Goal: Task Accomplishment & Management: Use online tool/utility

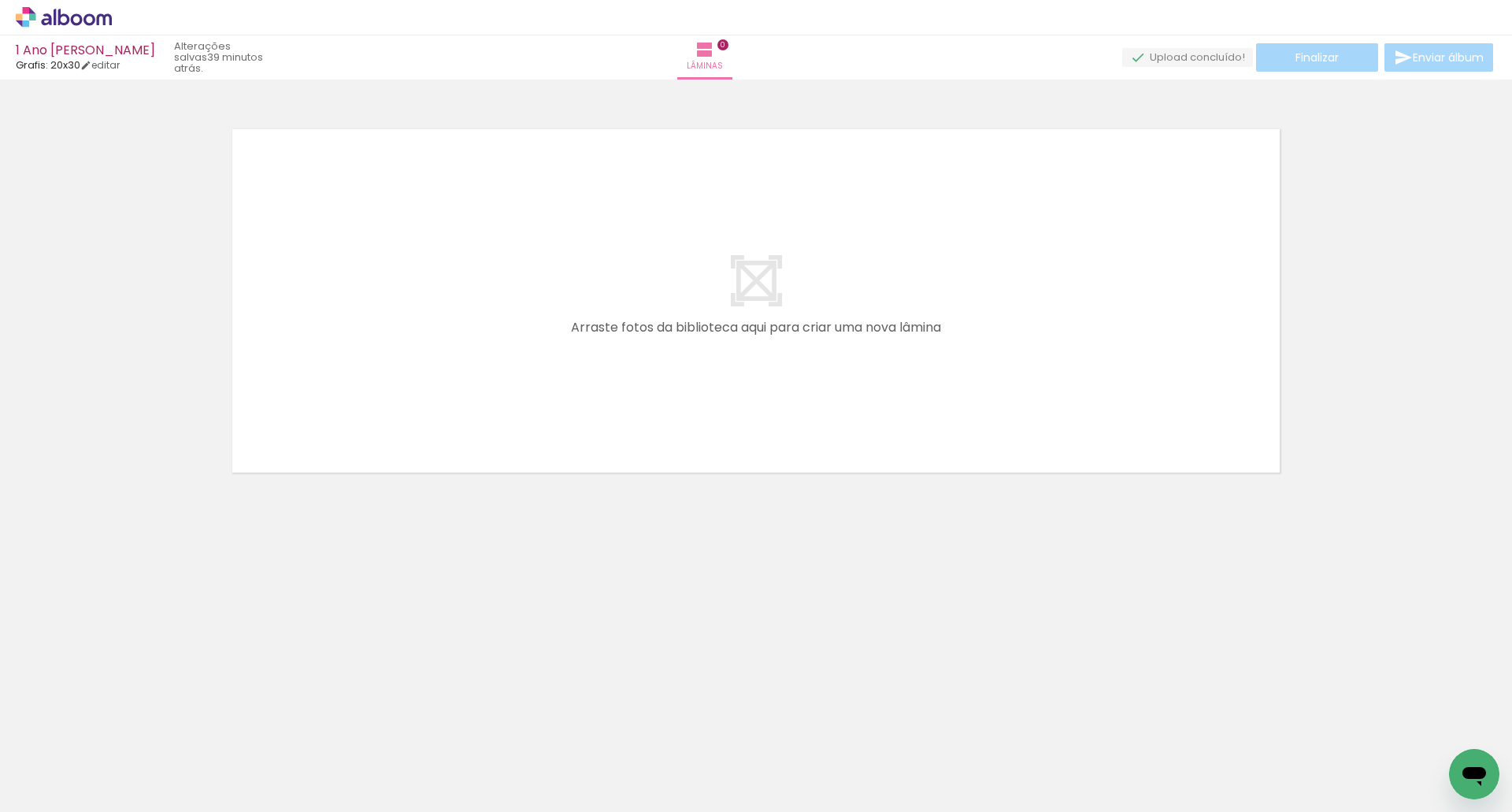
drag, startPoint x: 213, startPoint y: 729, endPoint x: 223, endPoint y: 729, distance: 10.0
click at [214, 729] on iron-icon at bounding box center [212, 727] width 17 height 17
click at [220, 728] on iron-icon at bounding box center [212, 727] width 17 height 17
click at [126, 734] on iron-icon at bounding box center [123, 727] width 17 height 17
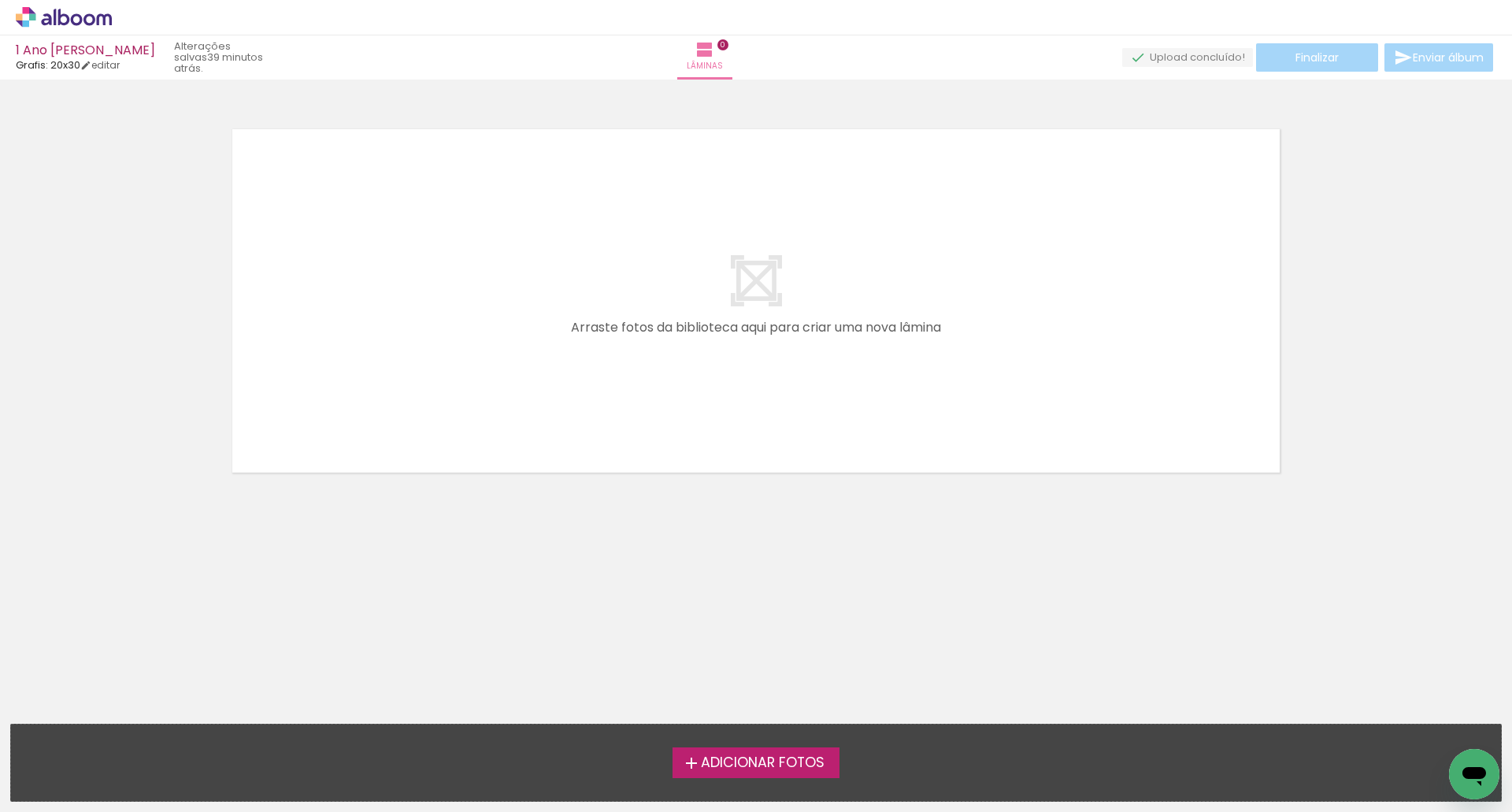
click at [692, 757] on iron-icon at bounding box center [692, 763] width 19 height 19
click at [0, 0] on input "file" at bounding box center [0, 0] width 0 height 0
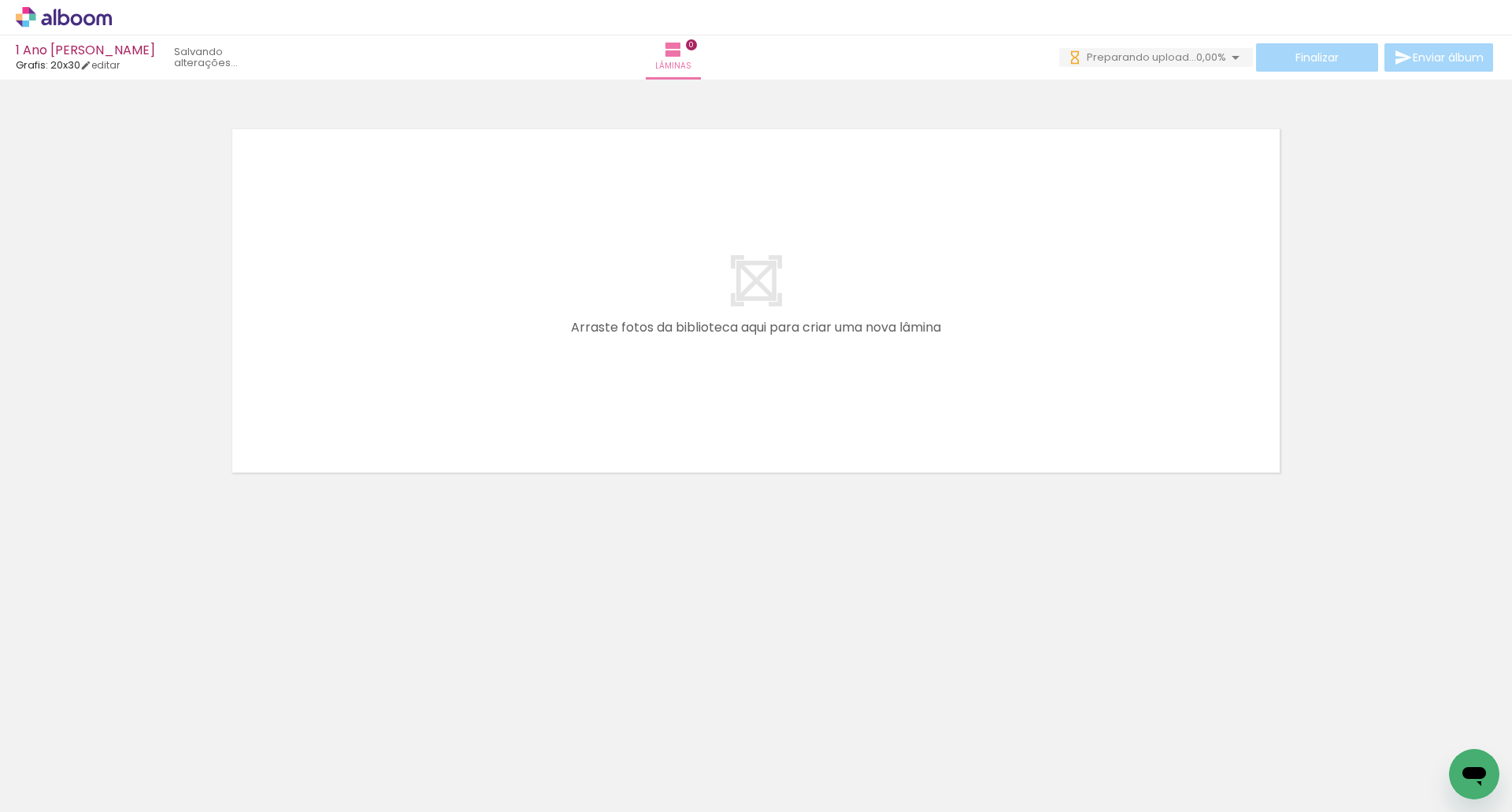
scroll to position [0, 3644]
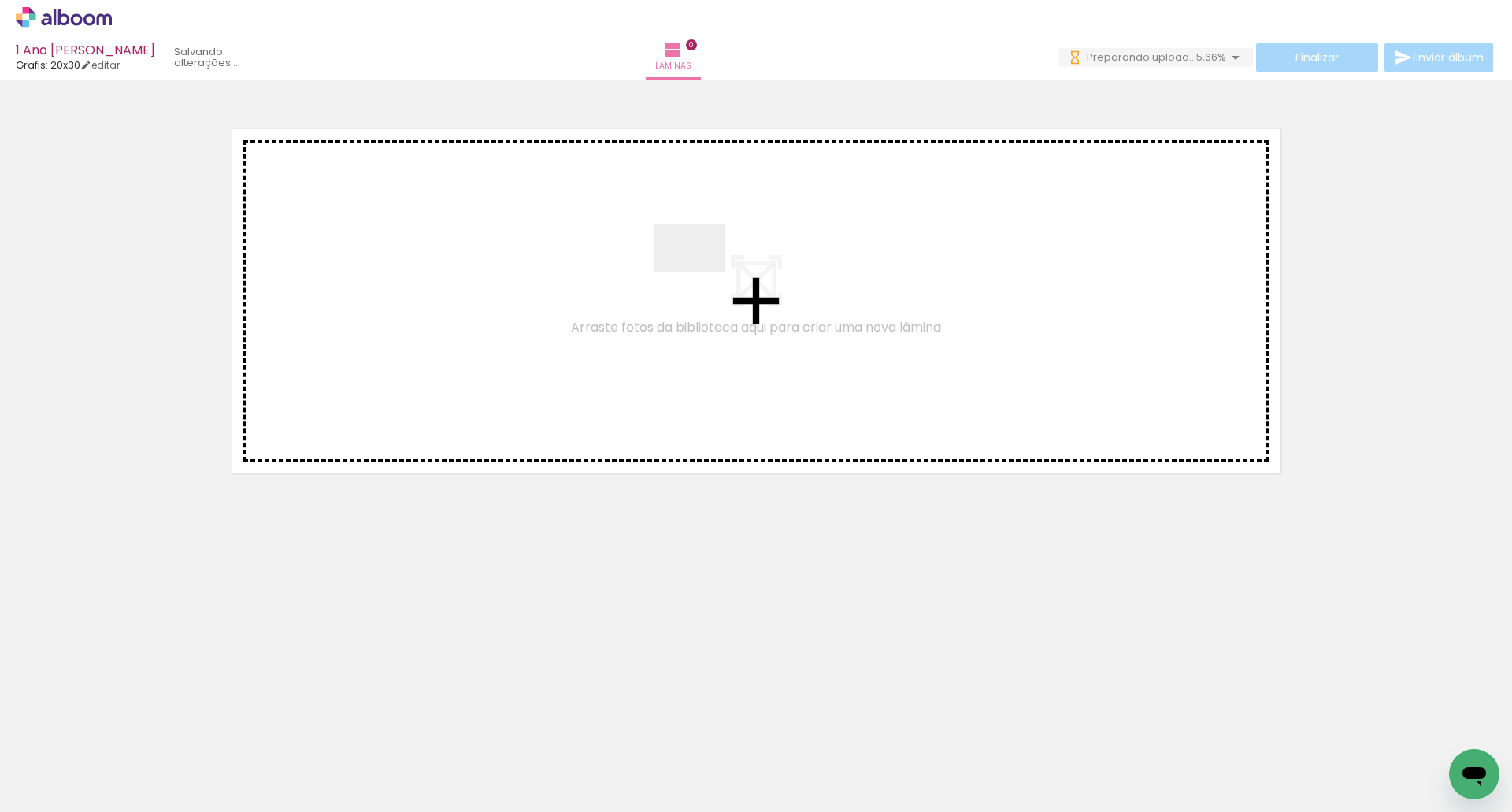
drag, startPoint x: 741, startPoint y: 761, endPoint x: 702, endPoint y: 272, distance: 490.6
click at [702, 272] on quentale-workspace at bounding box center [756, 406] width 1512 height 812
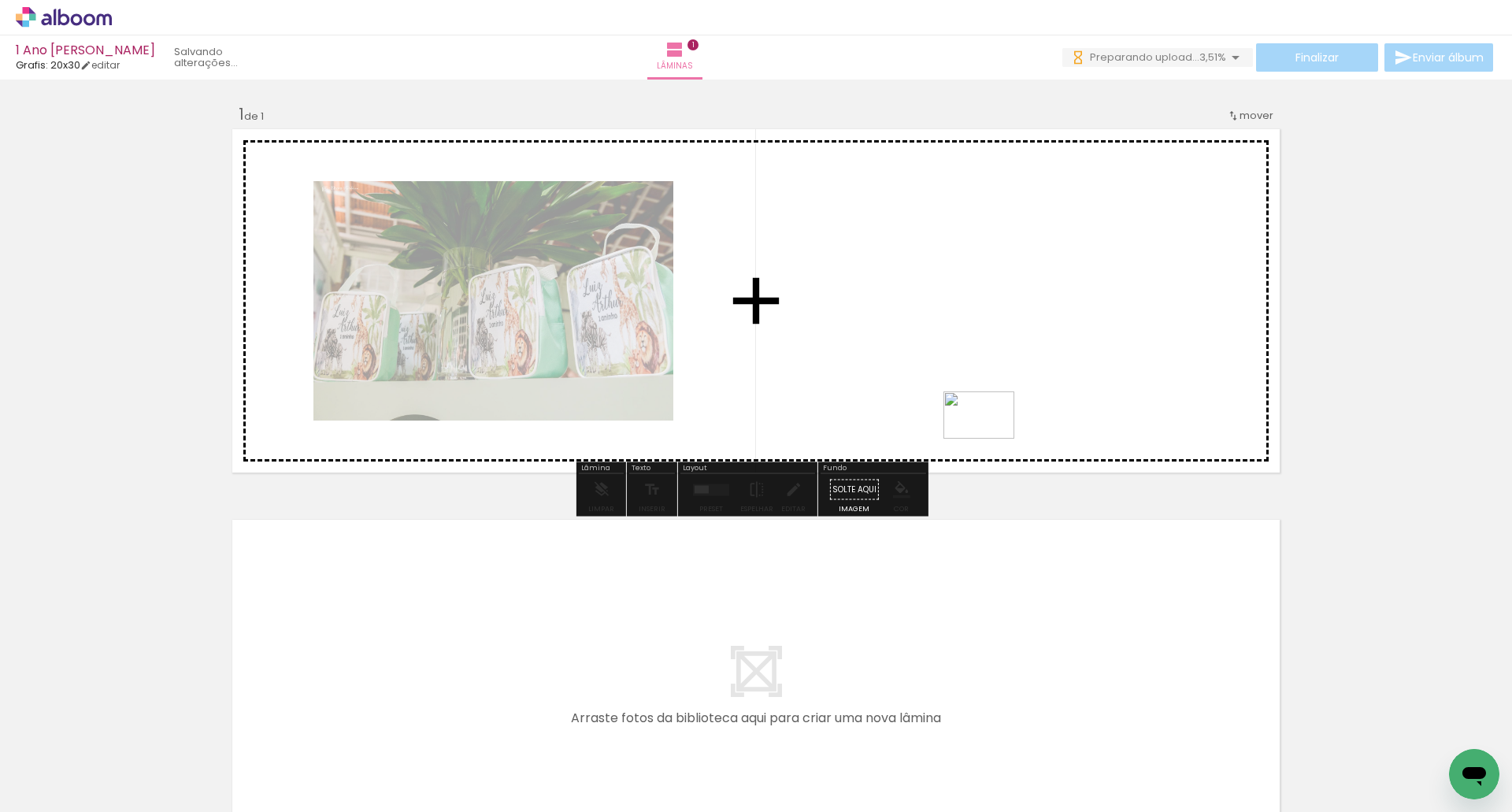
drag, startPoint x: 1029, startPoint y: 470, endPoint x: 988, endPoint y: 435, distance: 53.9
click at [988, 435] on quentale-workspace at bounding box center [756, 406] width 1512 height 812
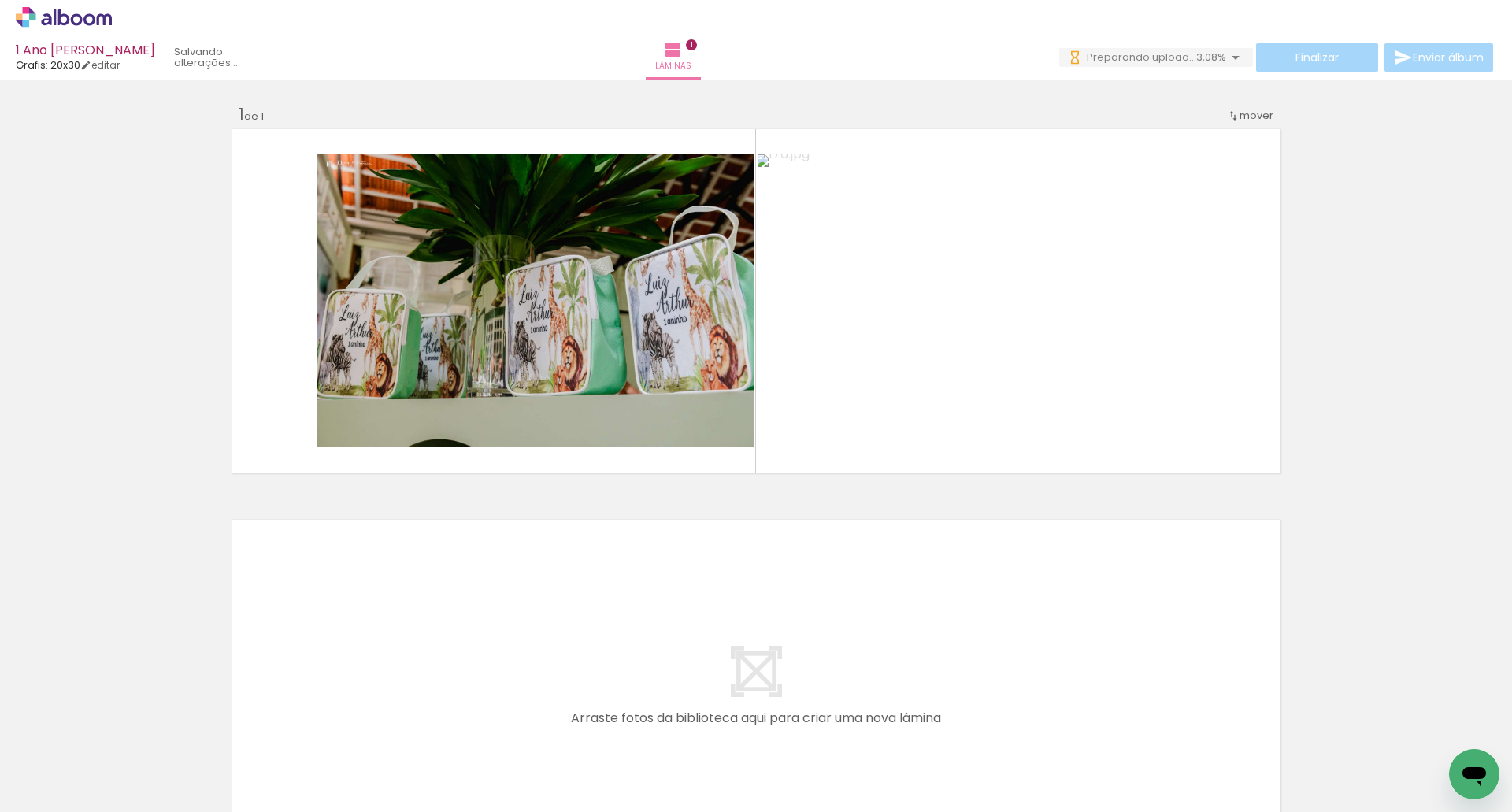
scroll to position [0, 4263]
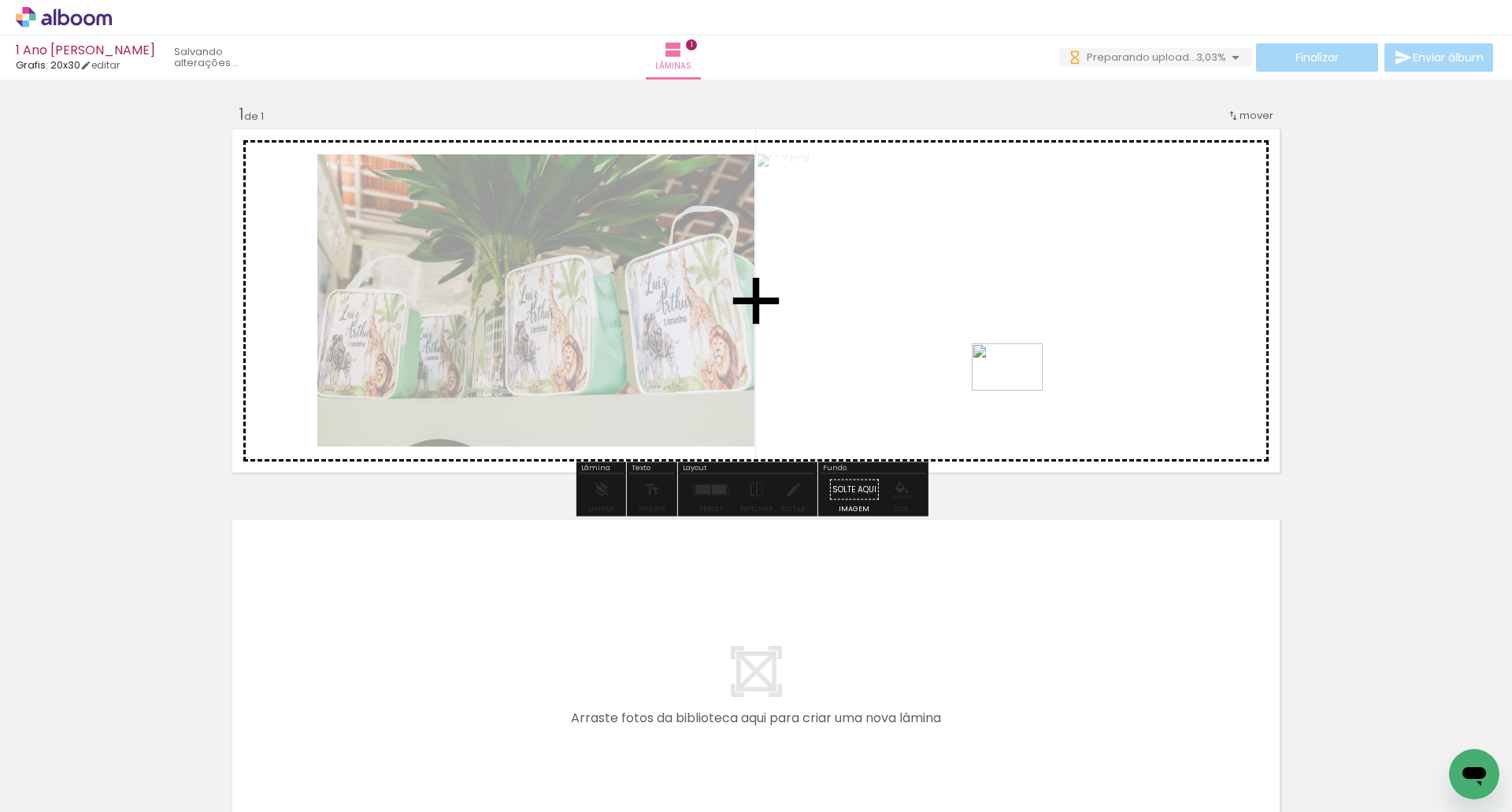
drag, startPoint x: 1091, startPoint y: 769, endPoint x: 1019, endPoint y: 391, distance: 384.8
click at [1019, 391] on quentale-workspace at bounding box center [756, 406] width 1512 height 812
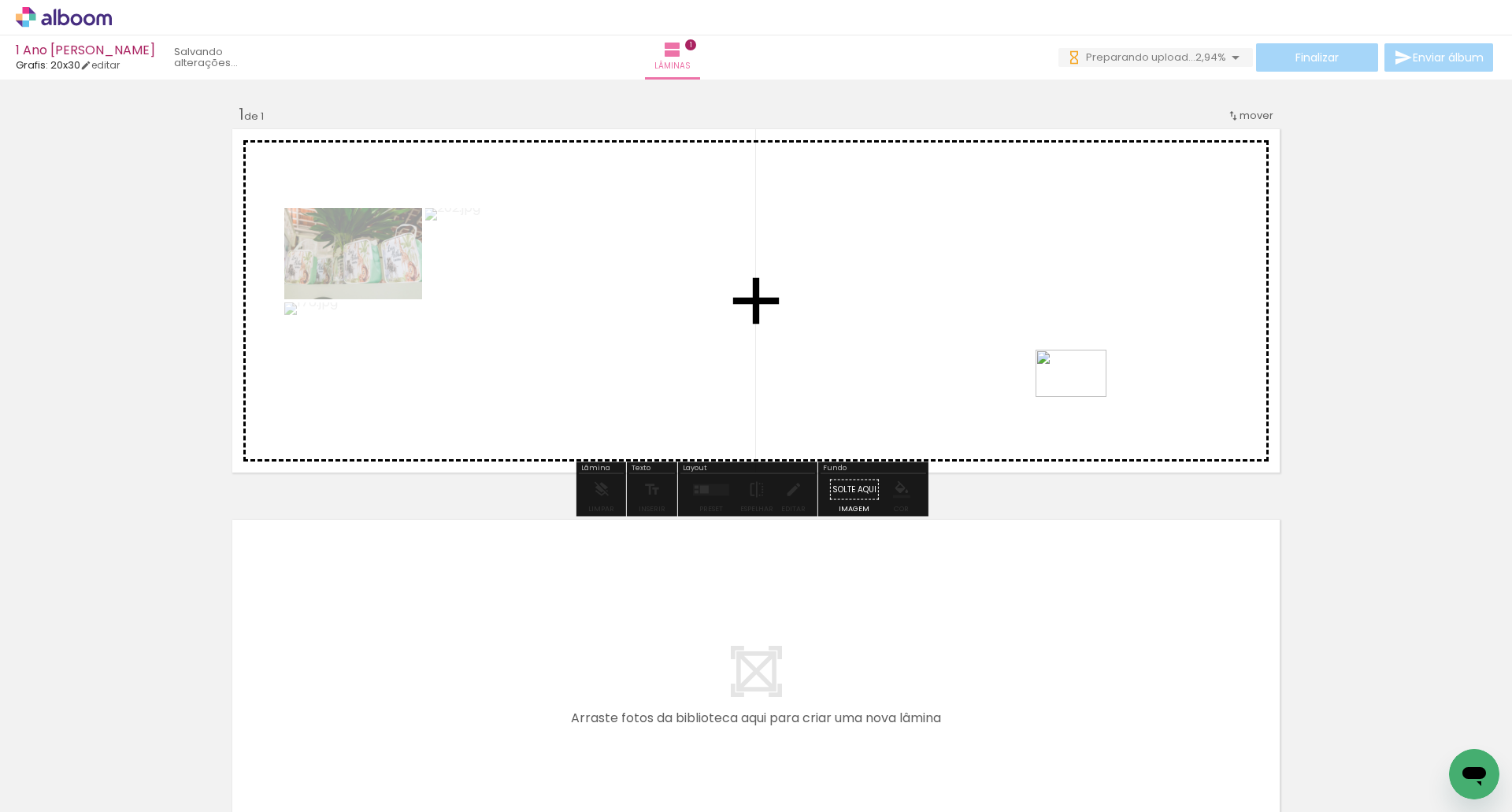
drag, startPoint x: 1166, startPoint y: 731, endPoint x: 1083, endPoint y: 397, distance: 344.2
click at [1083, 397] on quentale-workspace at bounding box center [756, 406] width 1512 height 812
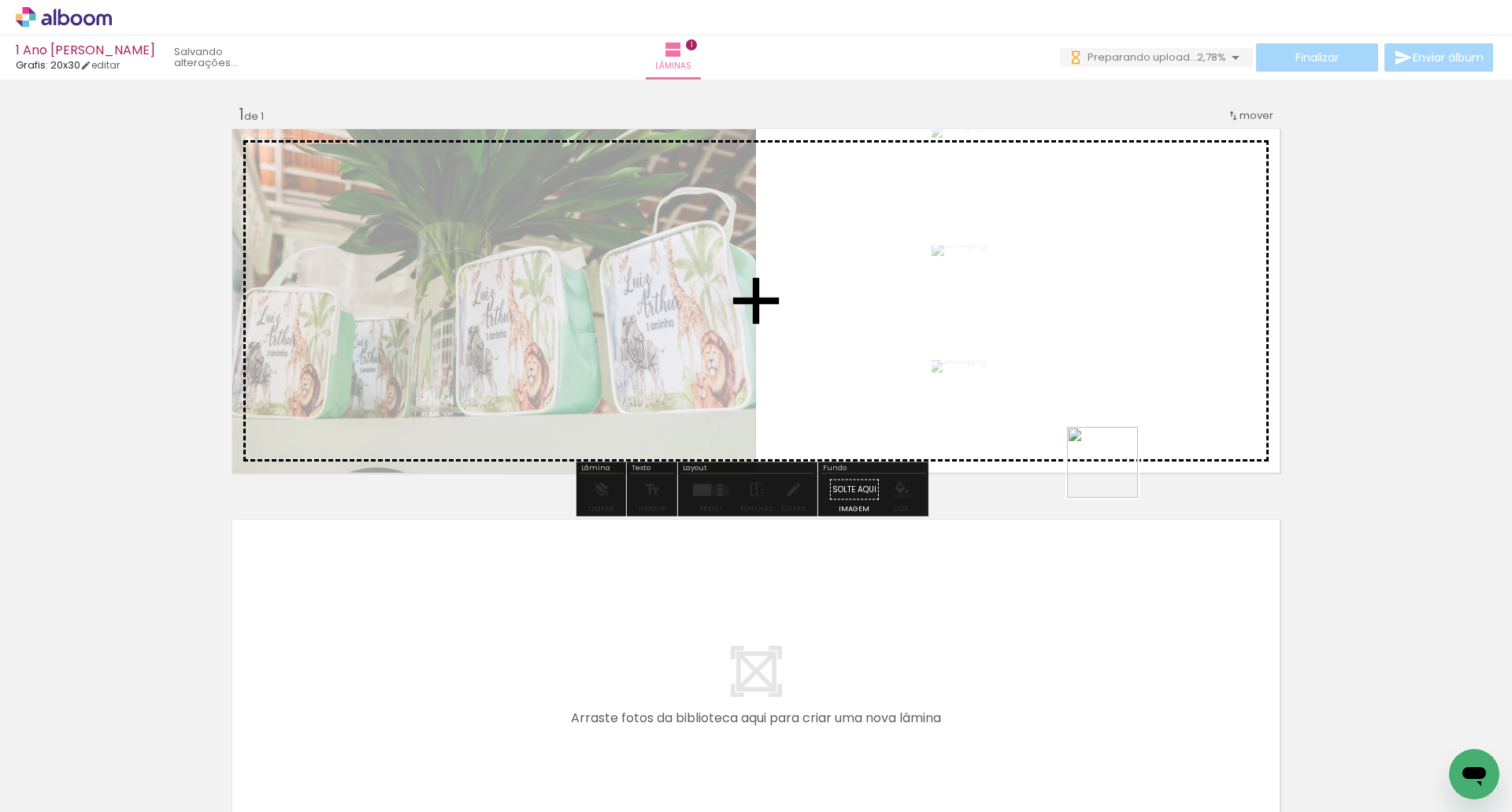
drag, startPoint x: 1148, startPoint y: 543, endPoint x: 1095, endPoint y: 400, distance: 152.5
click at [1095, 400] on quentale-workspace at bounding box center [756, 406] width 1512 height 812
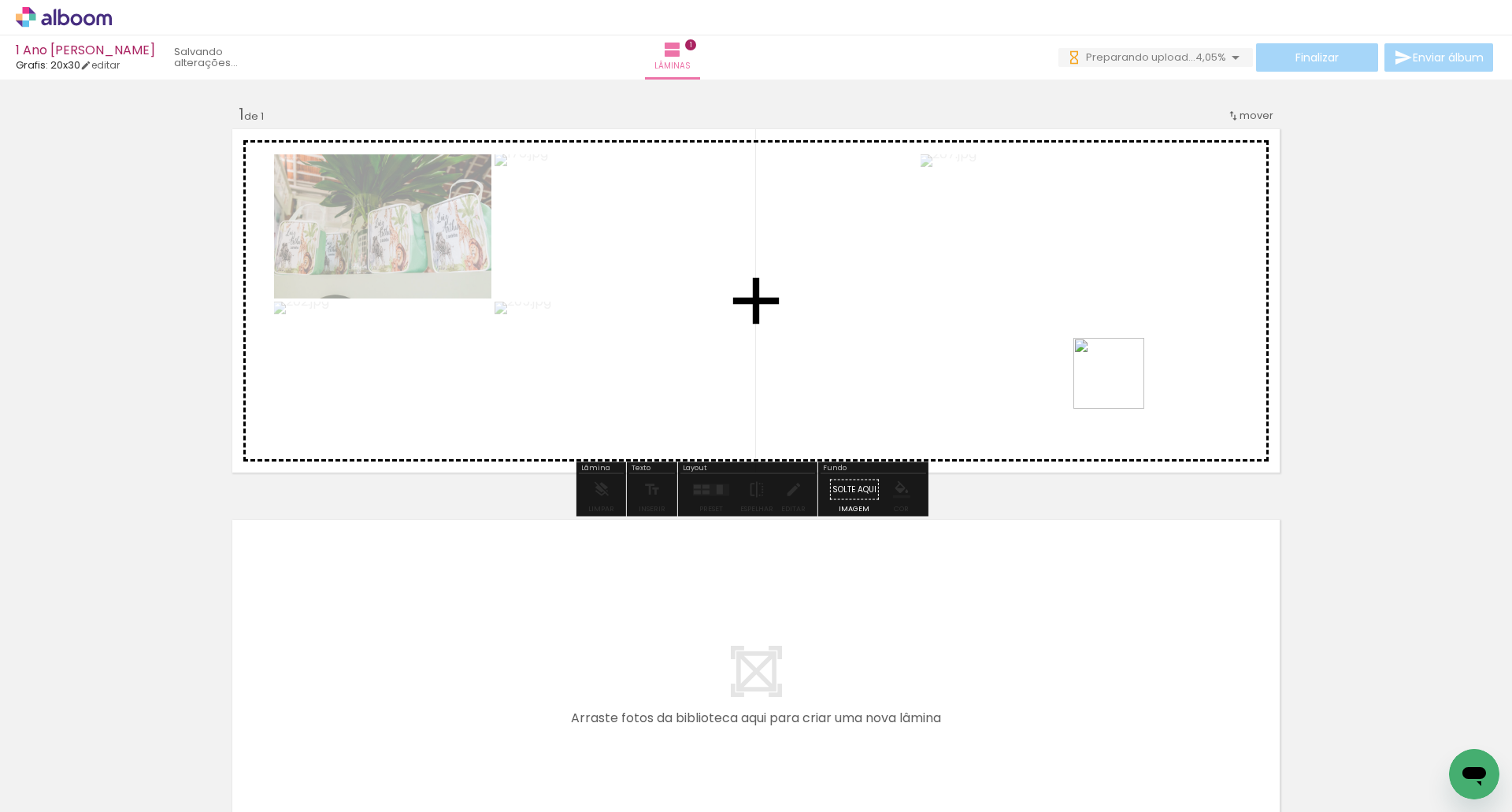
drag, startPoint x: 1362, startPoint y: 777, endPoint x: 1120, endPoint y: 377, distance: 467.5
click at [1119, 373] on quentale-workspace at bounding box center [756, 406] width 1512 height 812
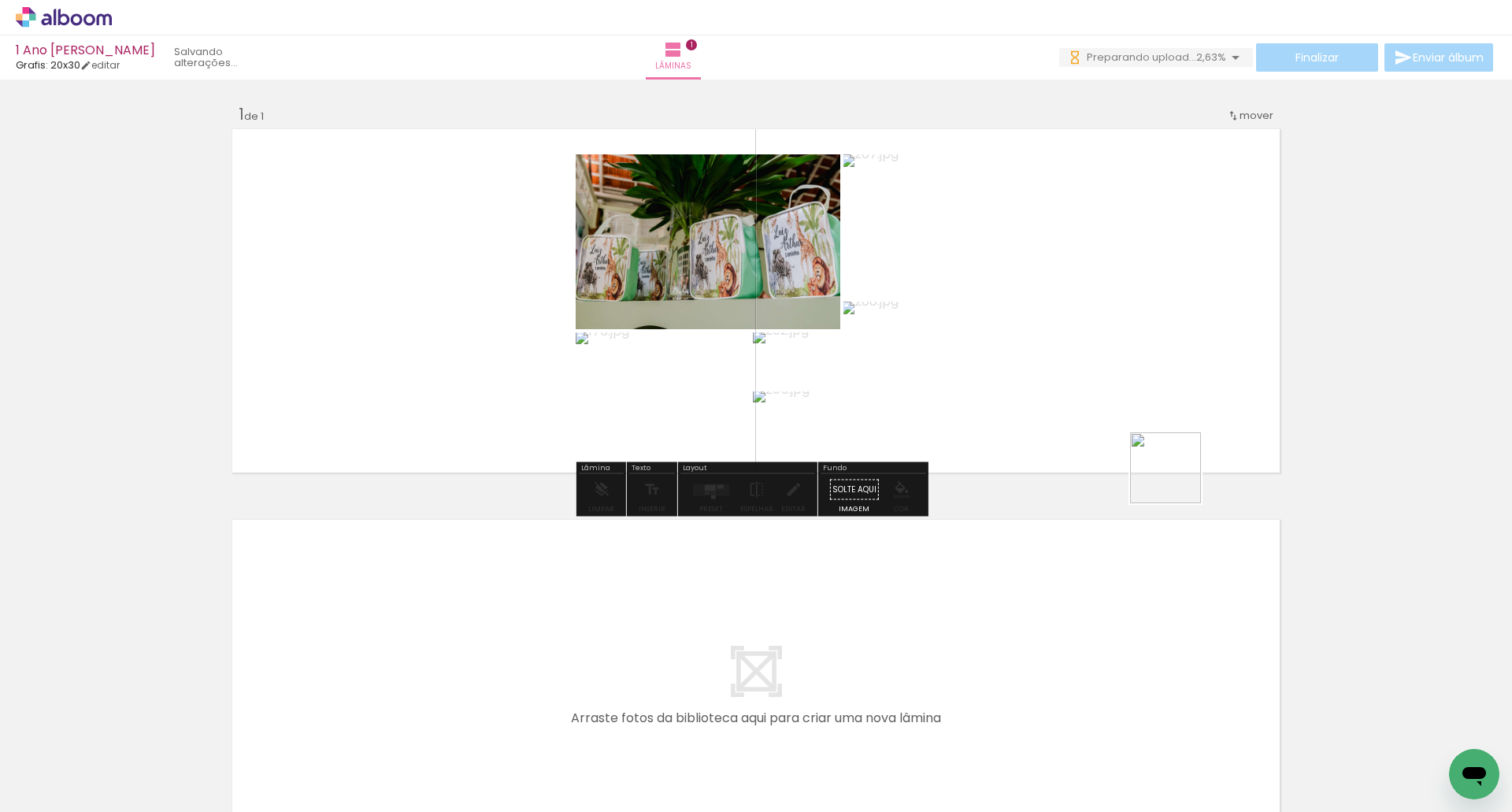
drag, startPoint x: 1440, startPoint y: 765, endPoint x: 1121, endPoint y: 384, distance: 496.9
click at [1122, 384] on quentale-workspace at bounding box center [756, 406] width 1512 height 812
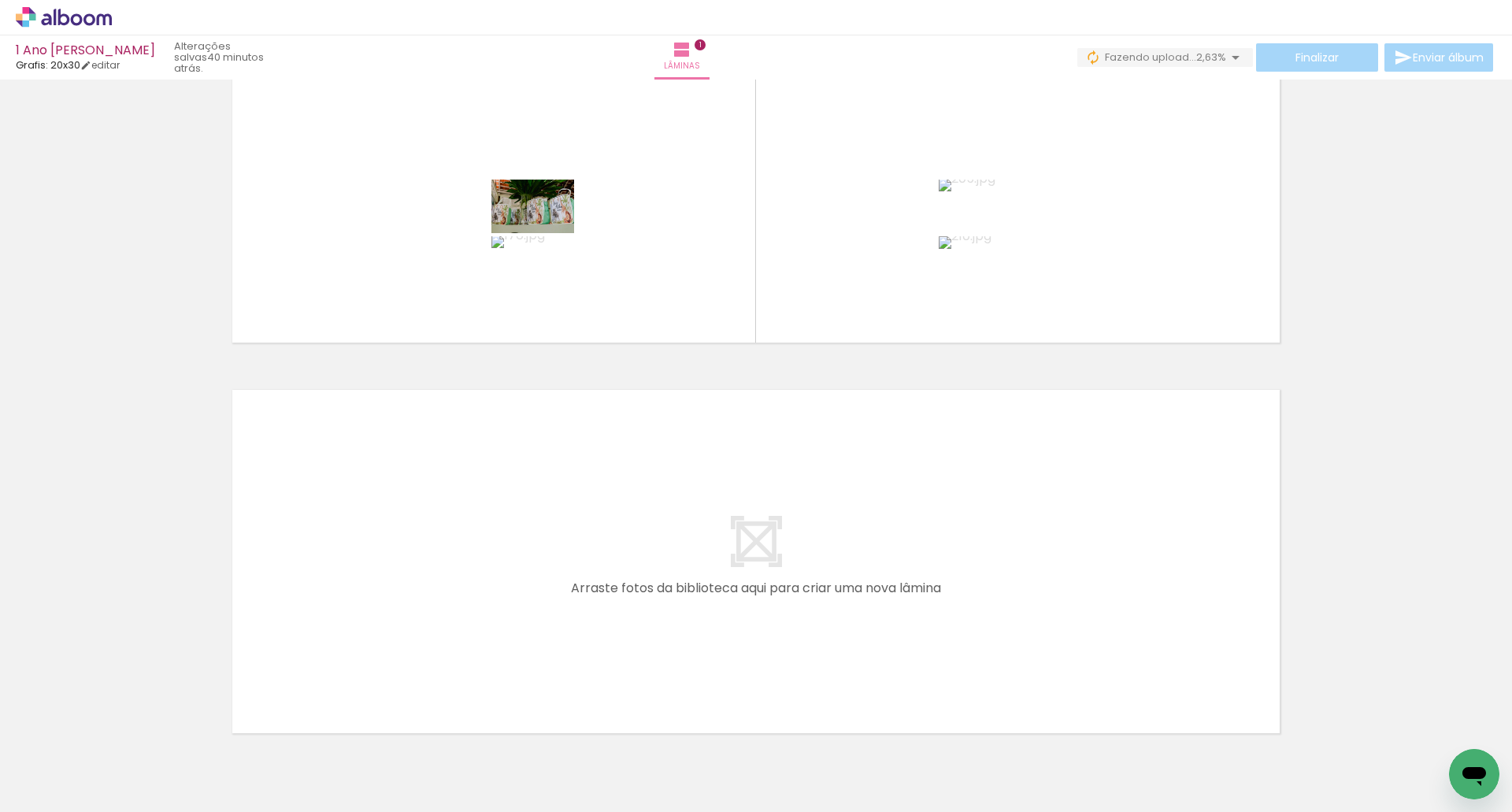
scroll to position [209, 0]
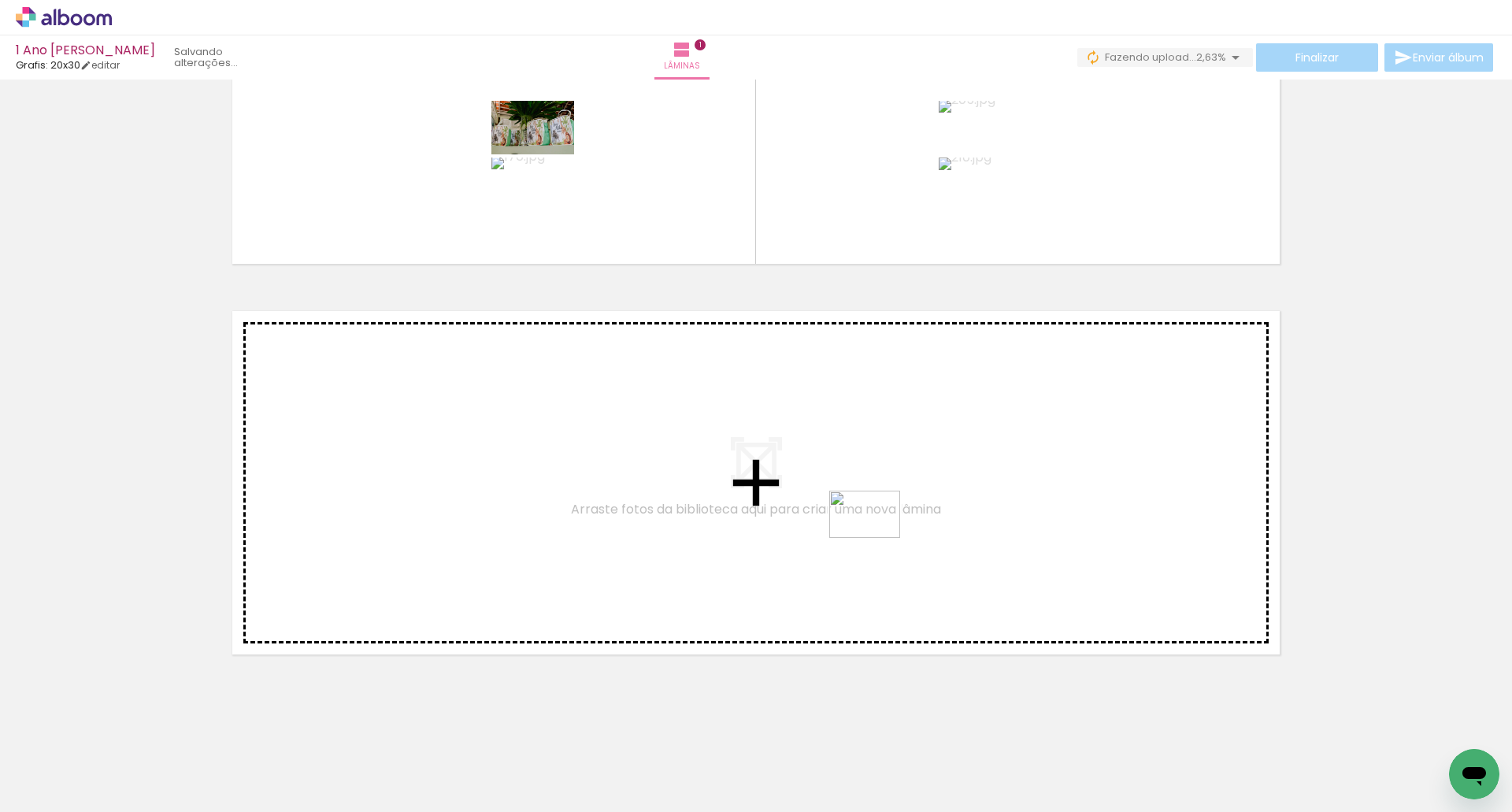
drag, startPoint x: 875, startPoint y: 765, endPoint x: 877, endPoint y: 538, distance: 227.0
click at [877, 538] on quentale-workspace at bounding box center [756, 406] width 1512 height 812
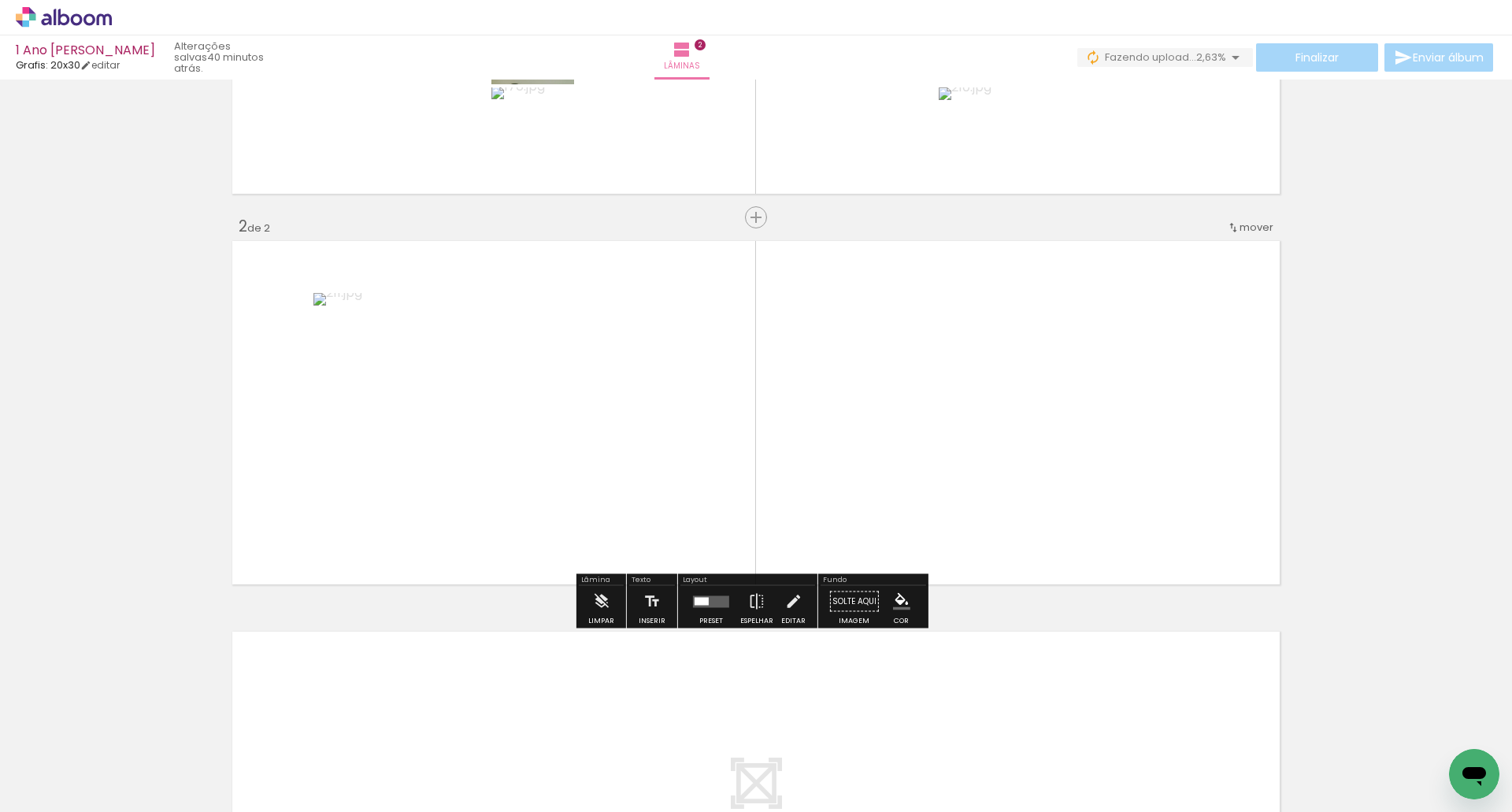
scroll to position [295, 0]
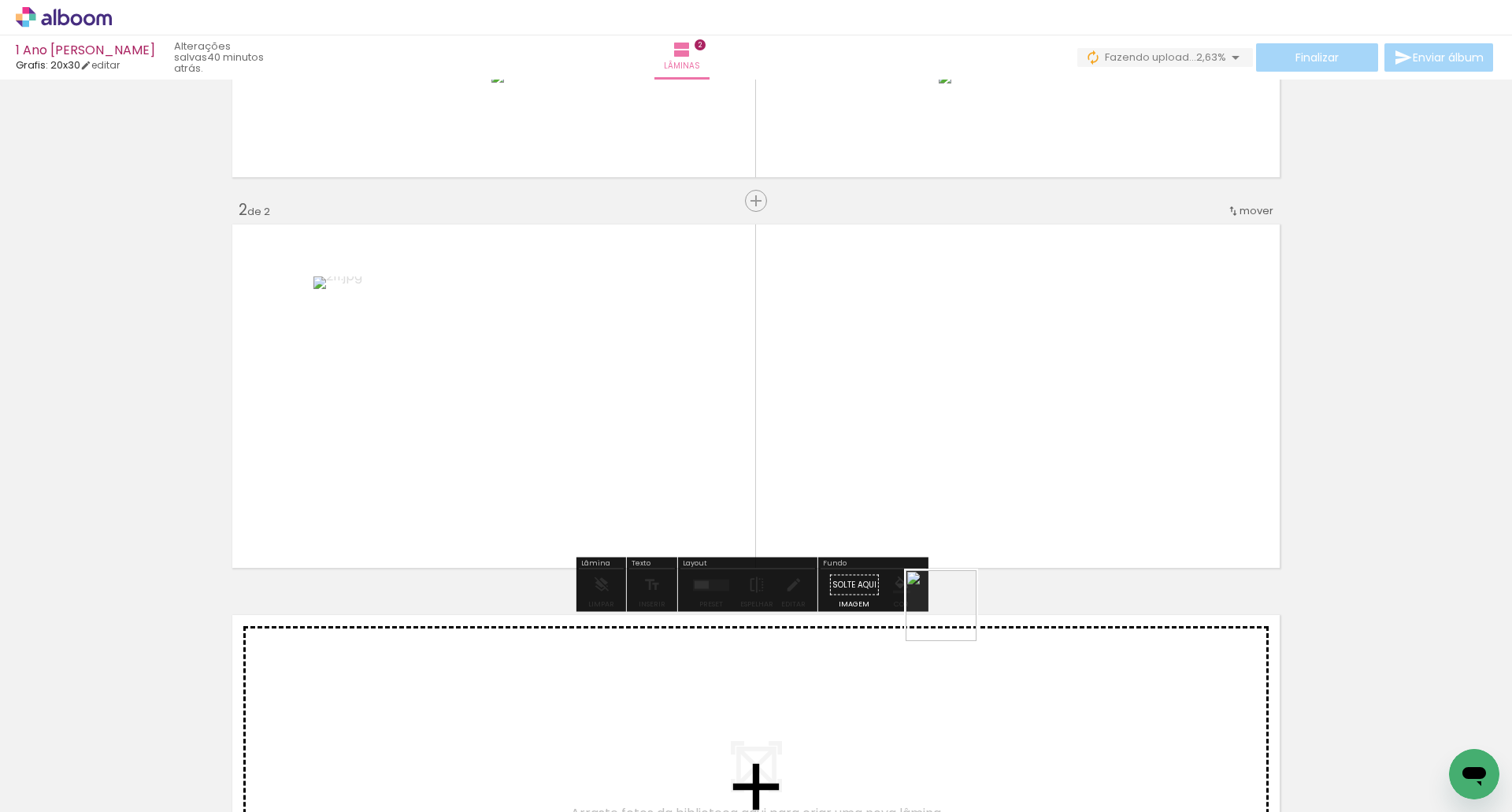
drag, startPoint x: 977, startPoint y: 753, endPoint x: 927, endPoint y: 474, distance: 283.4
click at [927, 474] on quentale-workspace at bounding box center [756, 406] width 1512 height 812
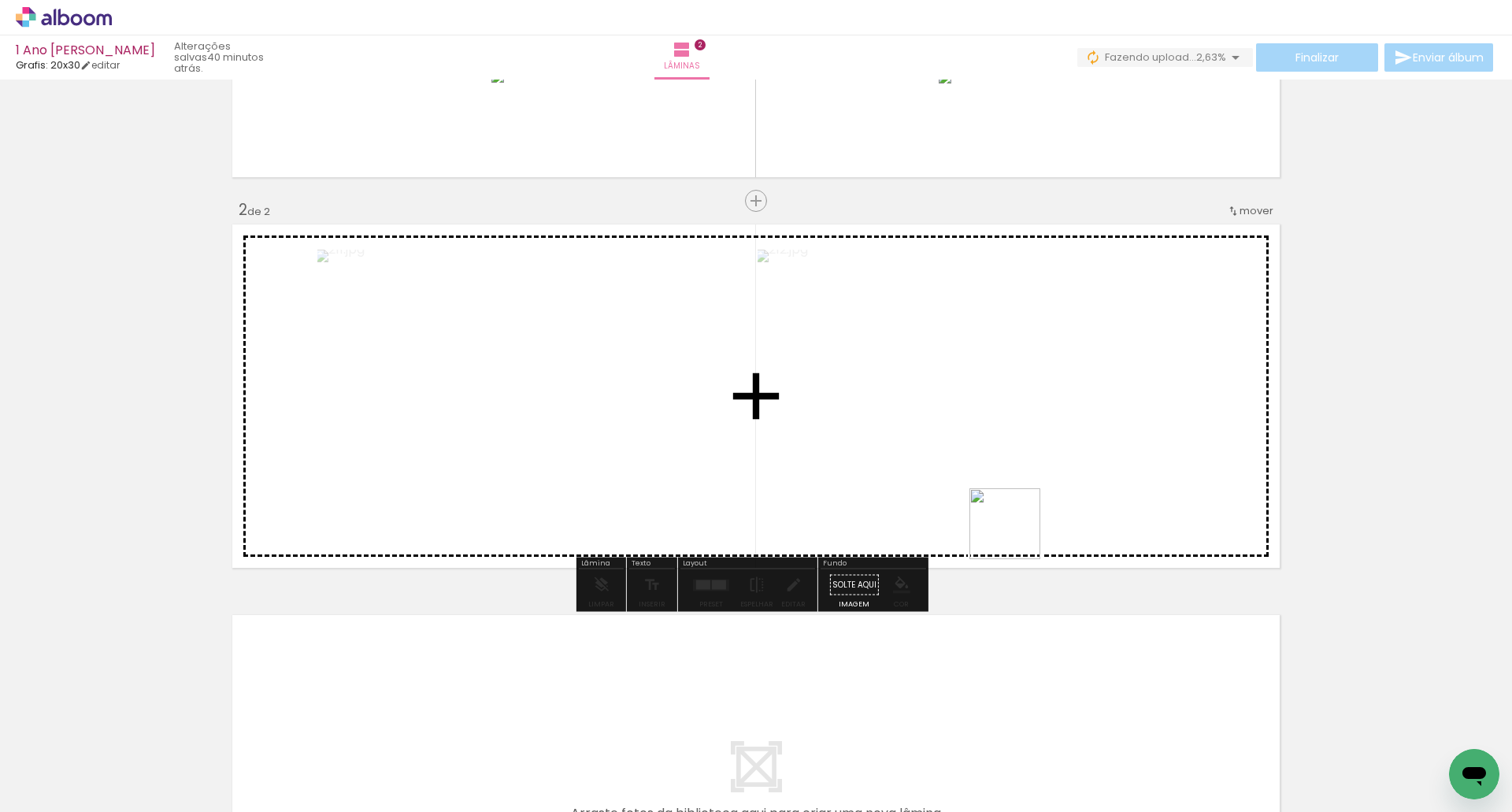
drag, startPoint x: 1062, startPoint y: 769, endPoint x: 1018, endPoint y: 533, distance: 240.1
click at [1016, 534] on quentale-workspace at bounding box center [756, 406] width 1512 height 812
drag, startPoint x: 1140, startPoint y: 753, endPoint x: 1057, endPoint y: 502, distance: 264.4
click at [1057, 502] on quentale-workspace at bounding box center [756, 406] width 1512 height 812
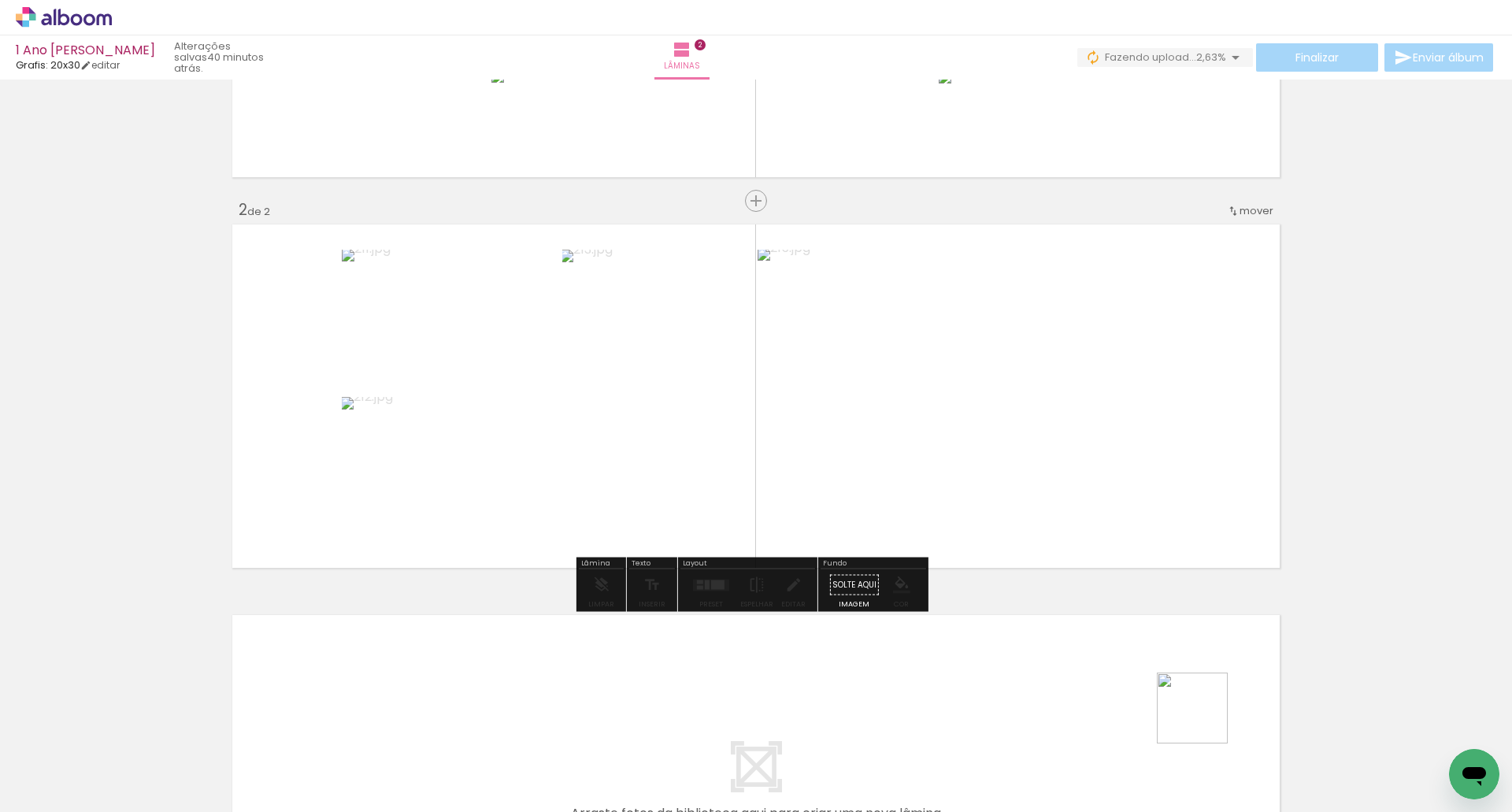
drag, startPoint x: 1204, startPoint y: 720, endPoint x: 1070, endPoint y: 412, distance: 335.9
click at [1070, 412] on quentale-workspace at bounding box center [756, 406] width 1512 height 812
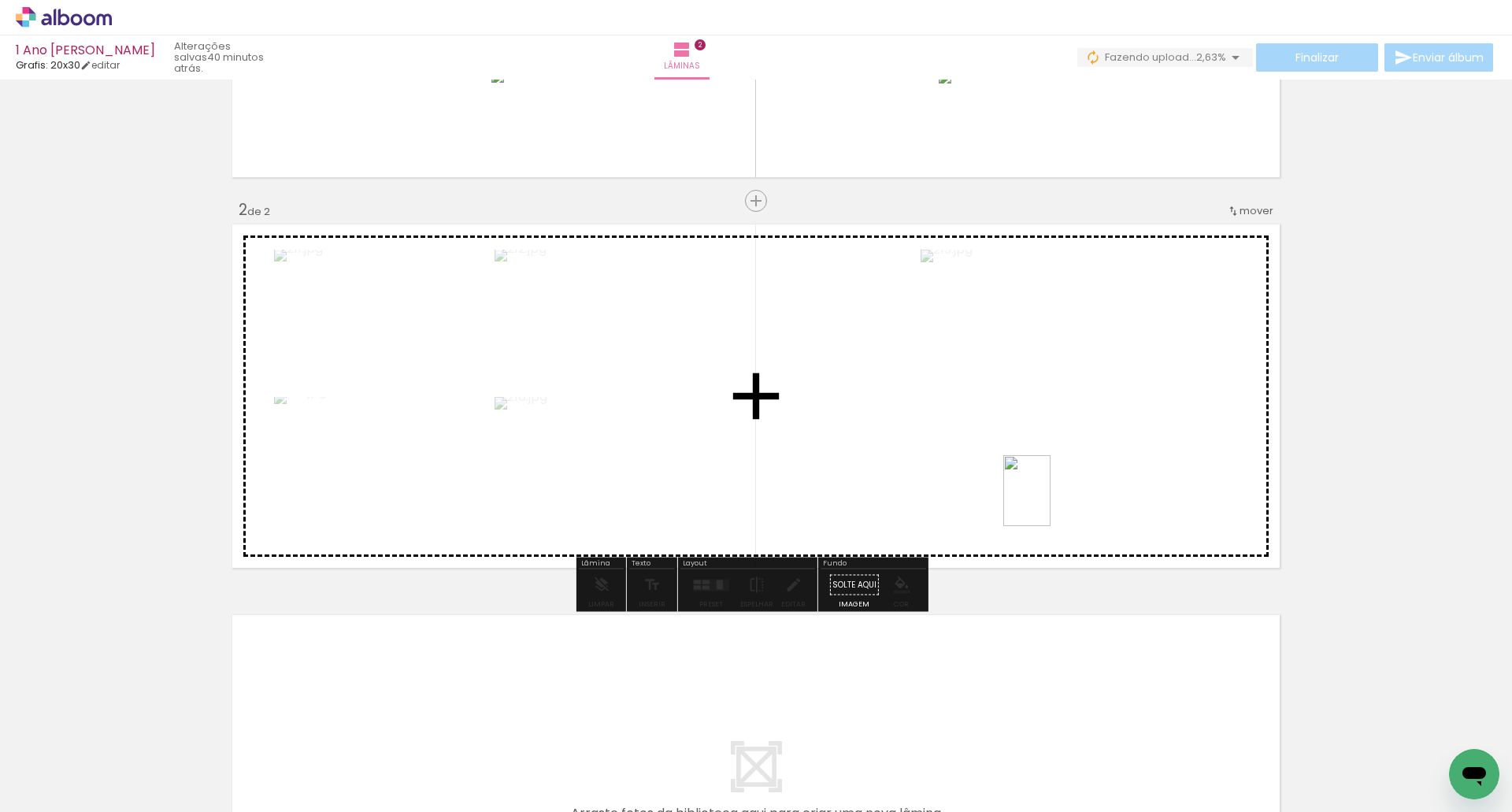
drag, startPoint x: 1255, startPoint y: 701, endPoint x: 1050, endPoint y: 502, distance: 285.7
click at [1050, 502] on quentale-workspace at bounding box center [756, 406] width 1512 height 812
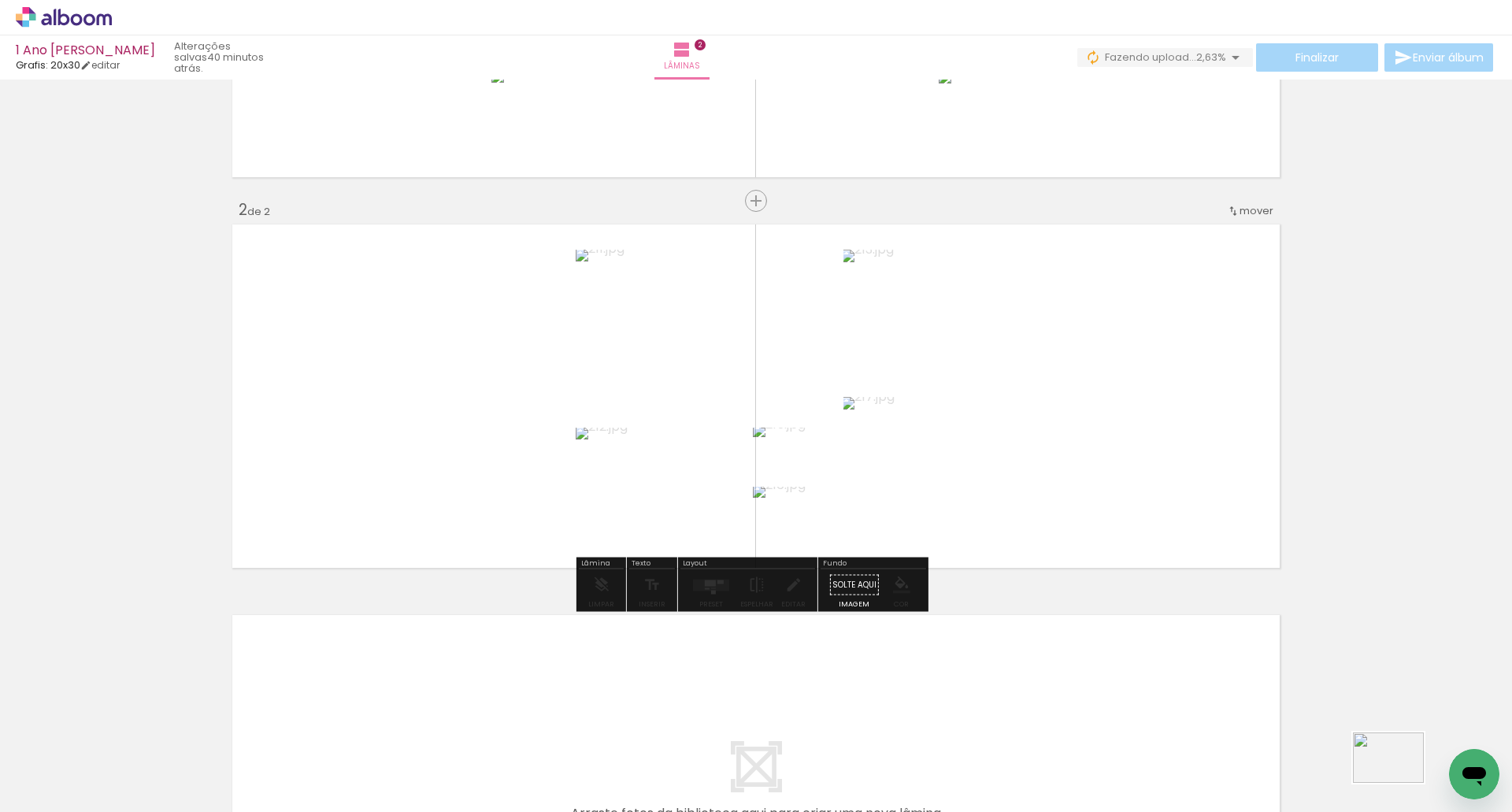
drag, startPoint x: 1108, startPoint y: 514, endPoint x: 1400, endPoint y: 782, distance: 396.3
click at [1400, 782] on div at bounding box center [1402, 759] width 78 height 56
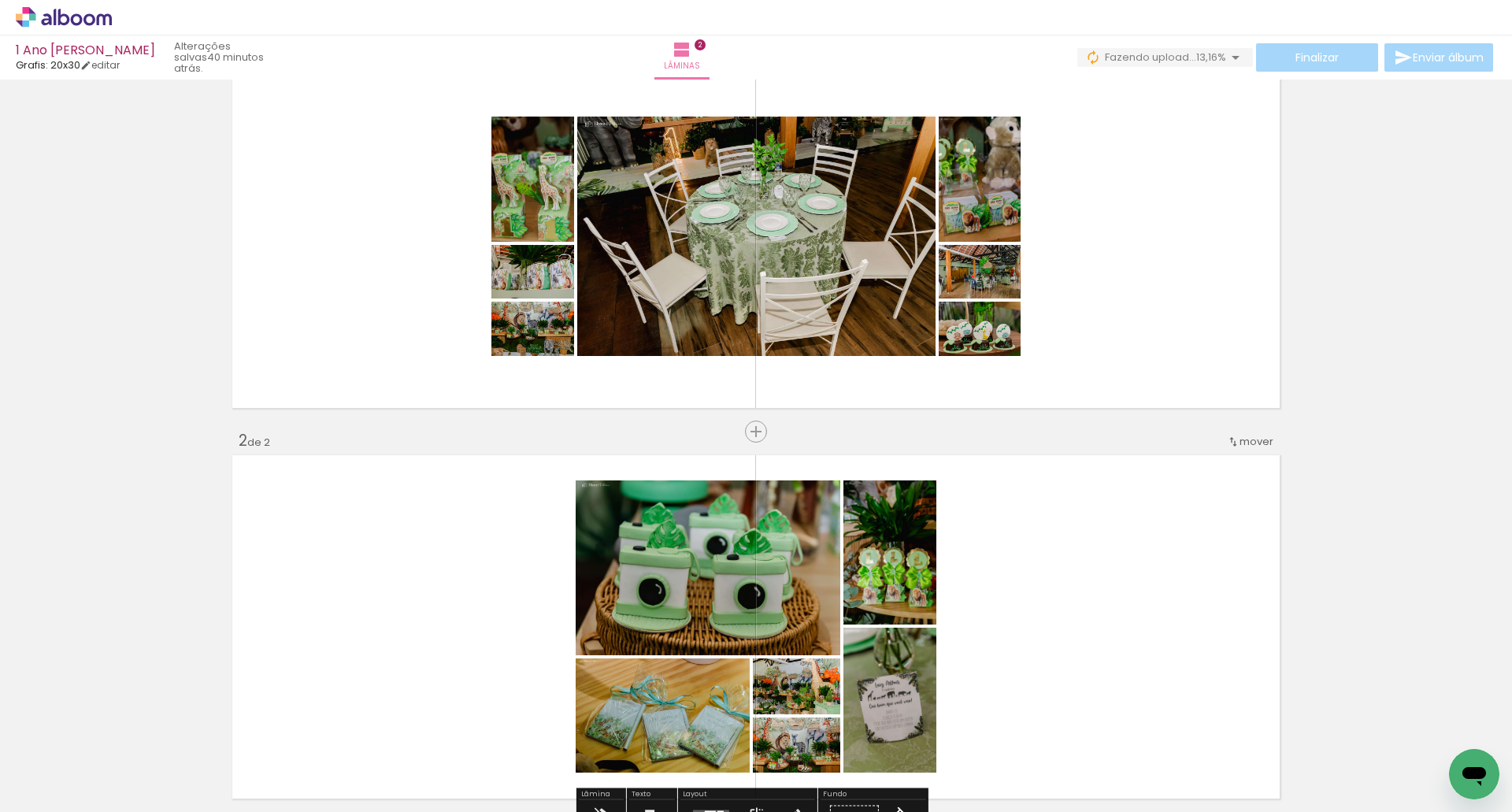
scroll to position [59, 0]
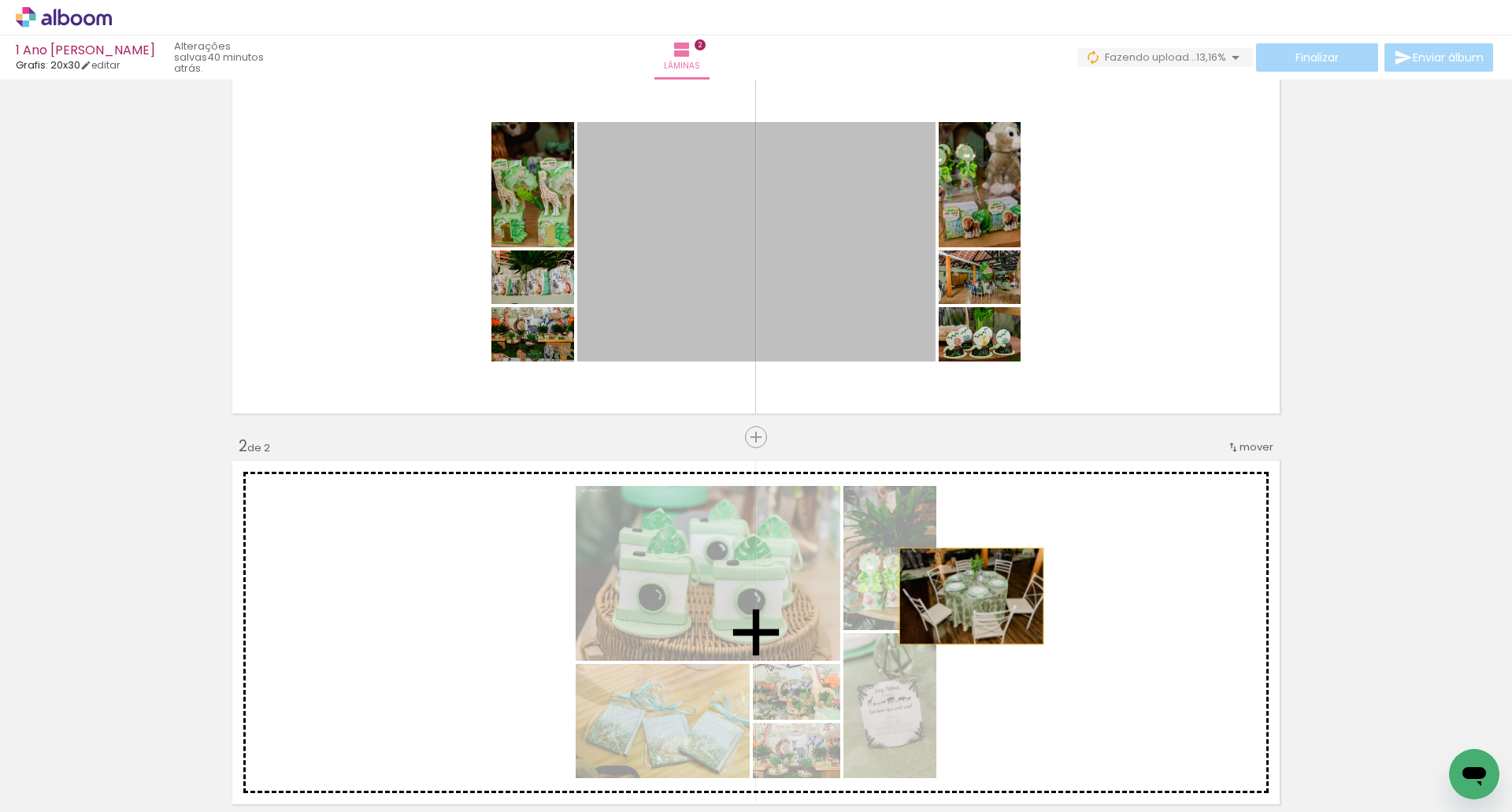
drag, startPoint x: 867, startPoint y: 424, endPoint x: 966, endPoint y: 596, distance: 198.5
click at [966, 596] on div "Inserir lâmina 1 de 2 Inserir lâmina 2 de 2" at bounding box center [756, 612] width 1512 height 1172
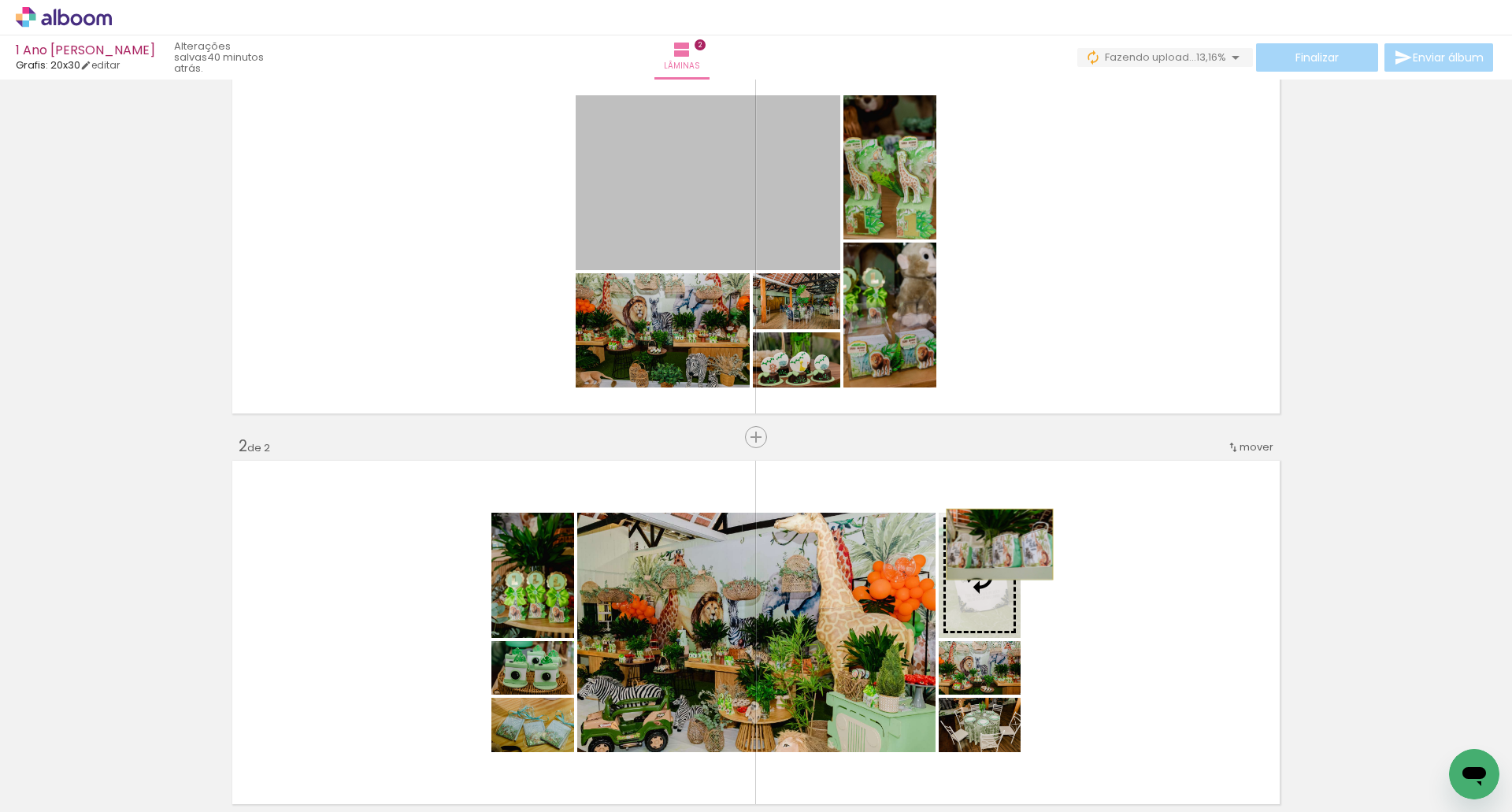
drag, startPoint x: 766, startPoint y: 219, endPoint x: 1000, endPoint y: 553, distance: 407.8
click at [1000, 555] on div "Inserir lâmina 1 de 2 Inserir lâmina 2 de 2" at bounding box center [756, 612] width 1512 height 1172
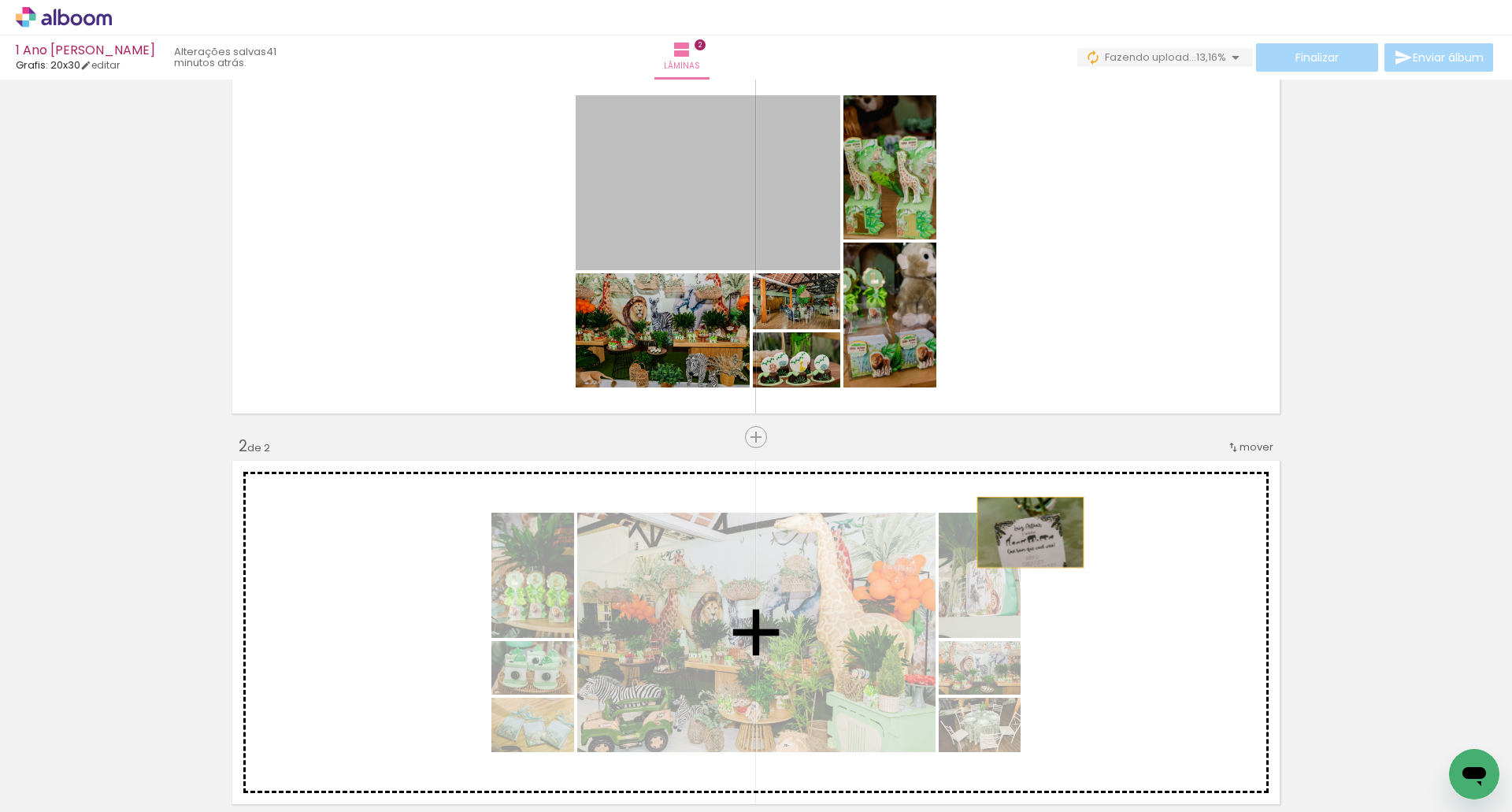
drag, startPoint x: 780, startPoint y: 223, endPoint x: 1031, endPoint y: 539, distance: 403.6
click at [1031, 539] on div "Inserir lâmina 1 de 2 Inserir lâmina 2 de 2" at bounding box center [756, 612] width 1512 height 1172
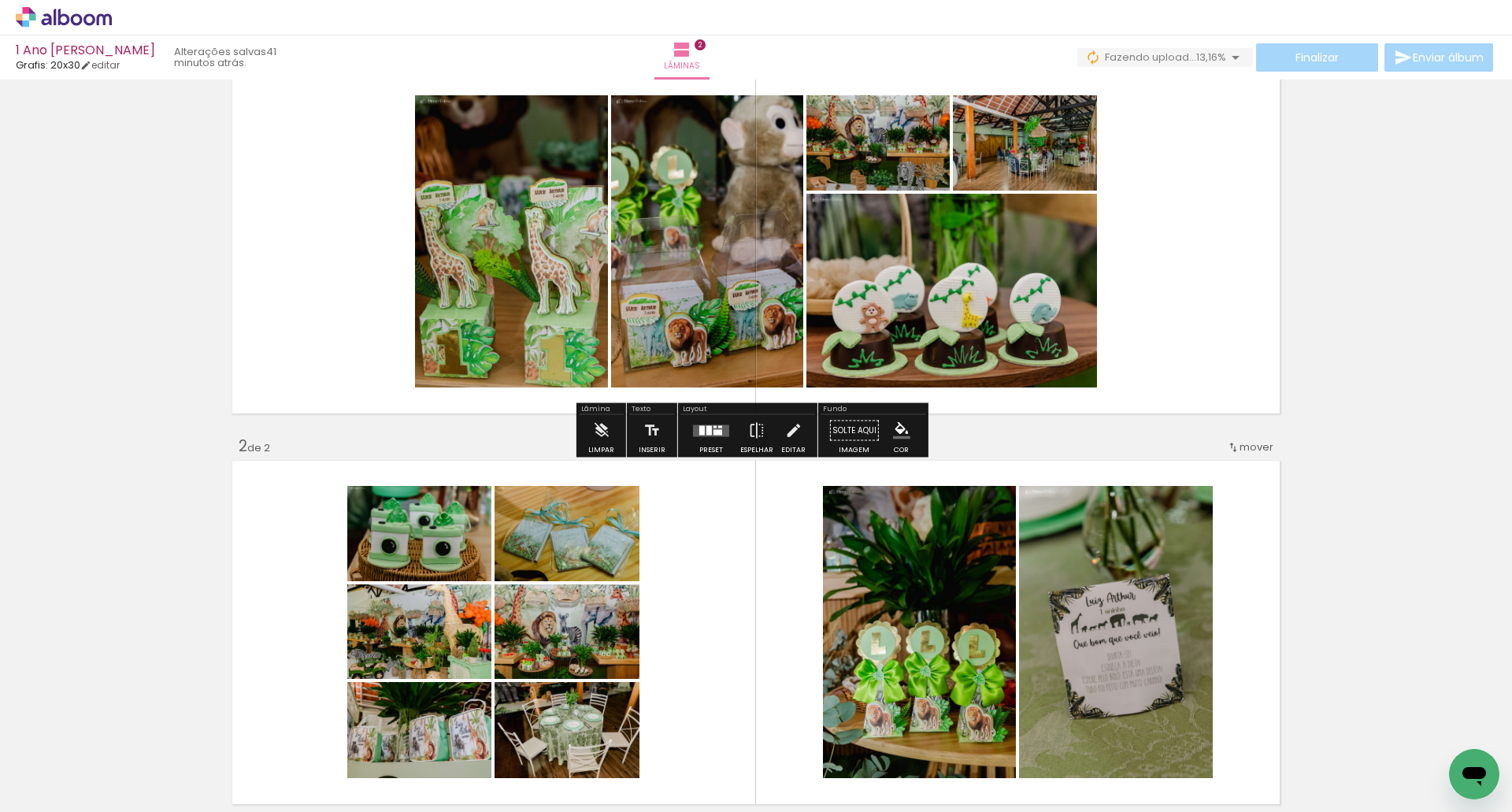
click at [695, 431] on quentale-layouter at bounding box center [711, 430] width 36 height 12
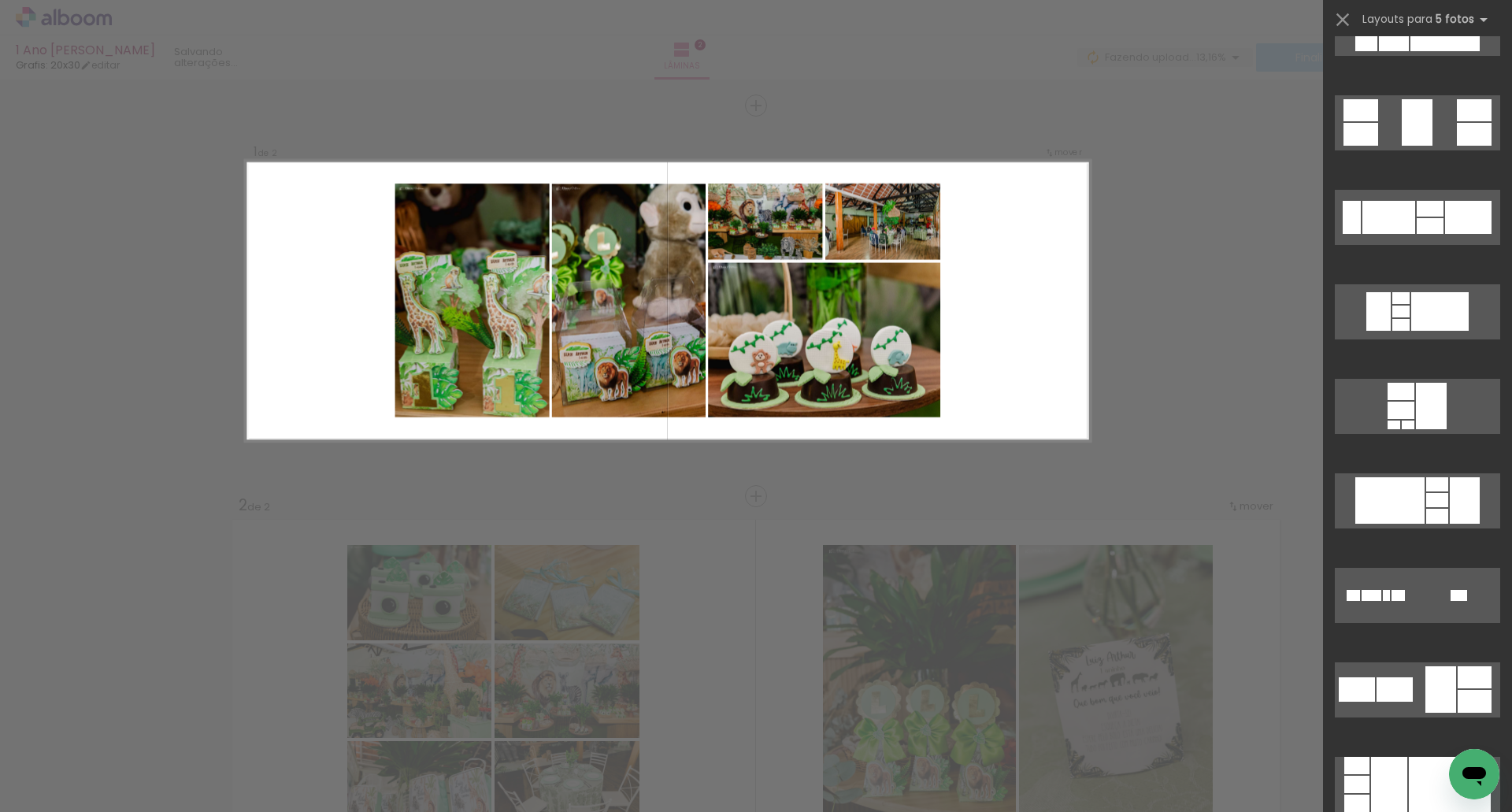
scroll to position [9606, 0]
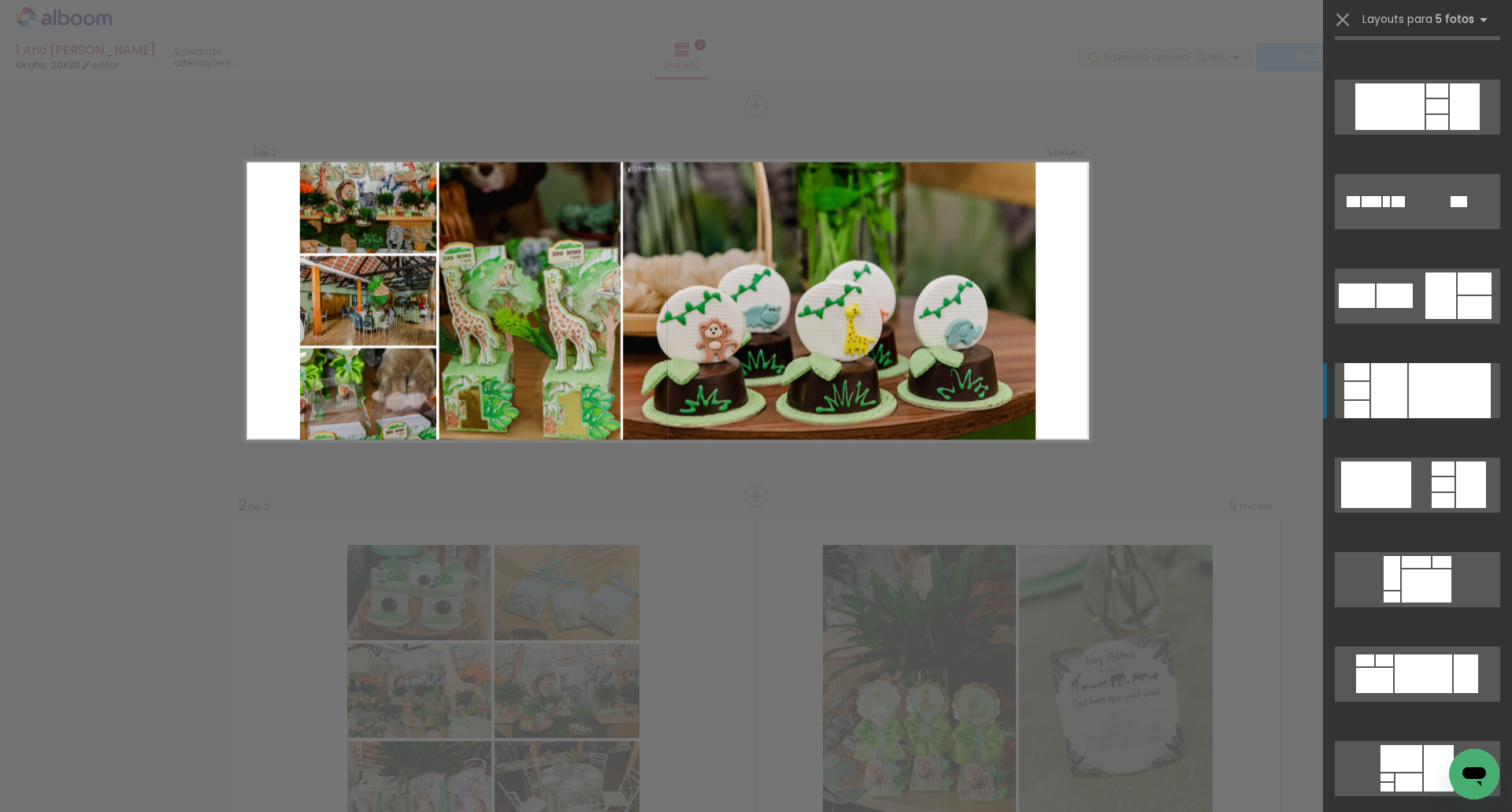
click at [1422, 413] on div at bounding box center [1450, 390] width 82 height 55
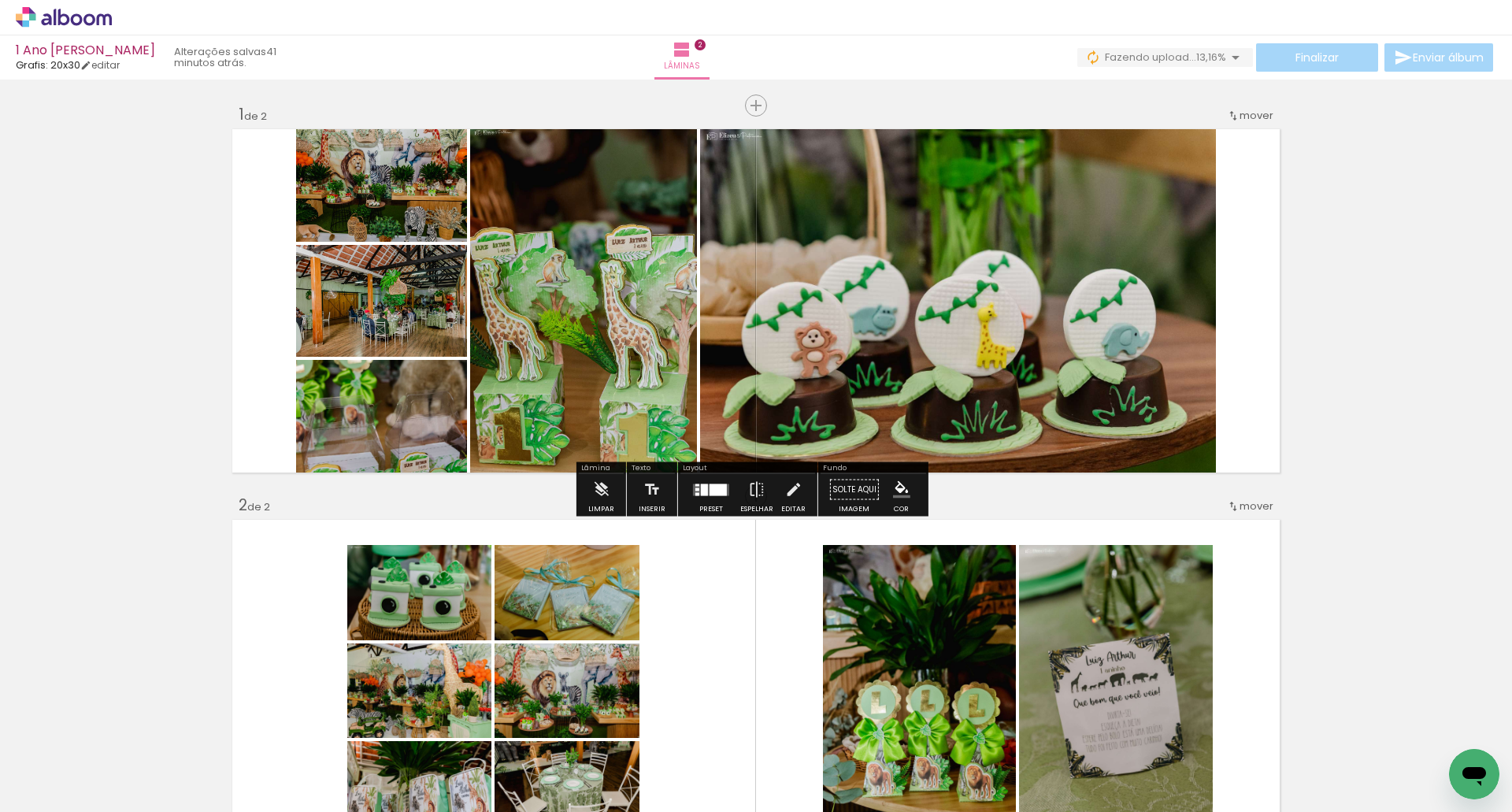
click at [951, 306] on quentale-photo at bounding box center [958, 301] width 516 height 351
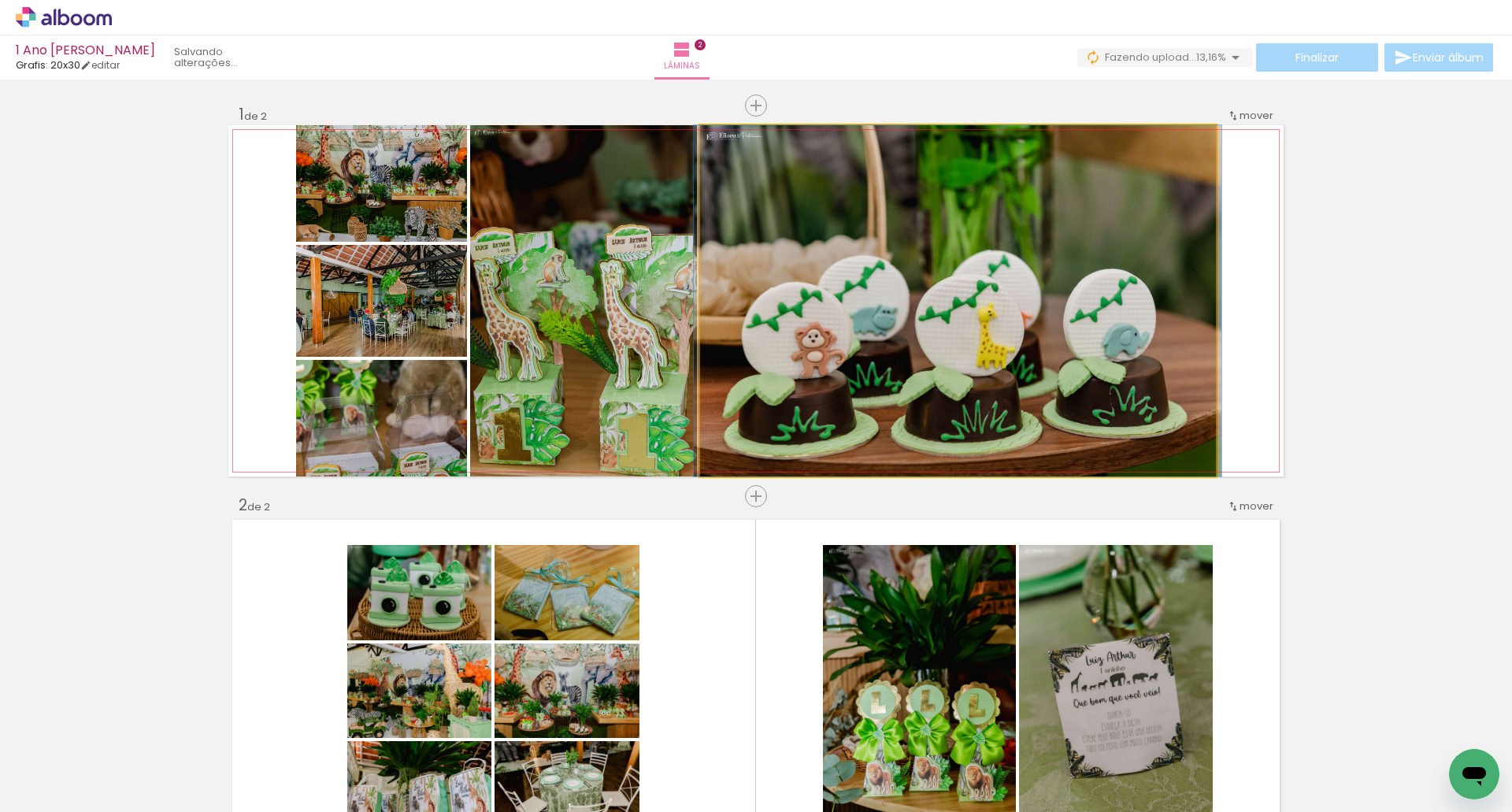
click at [888, 332] on quentale-photo at bounding box center [958, 301] width 516 height 351
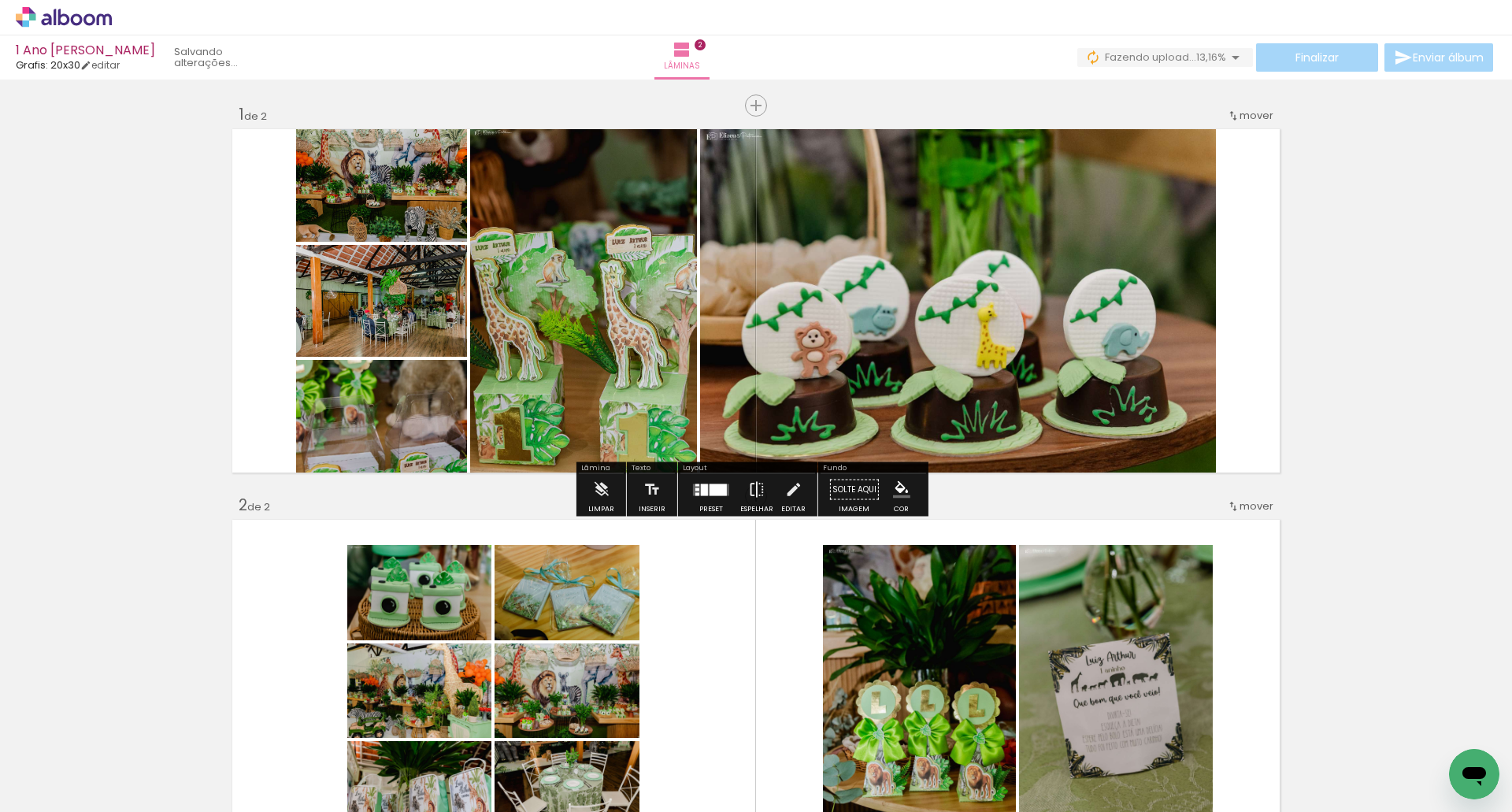
click at [748, 486] on iron-icon at bounding box center [757, 490] width 18 height 31
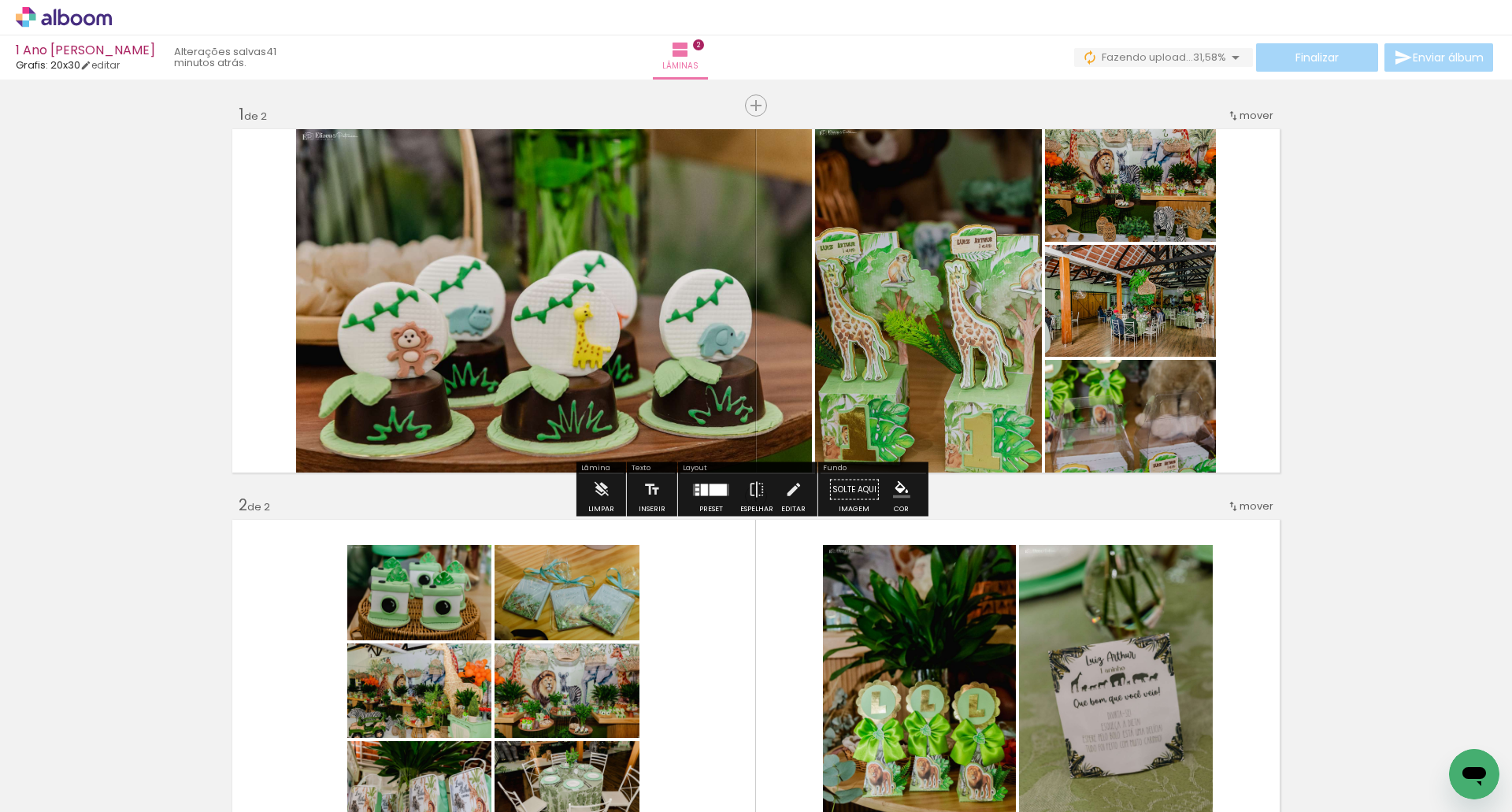
click at [1132, 315] on quentale-photo at bounding box center [1131, 301] width 171 height 112
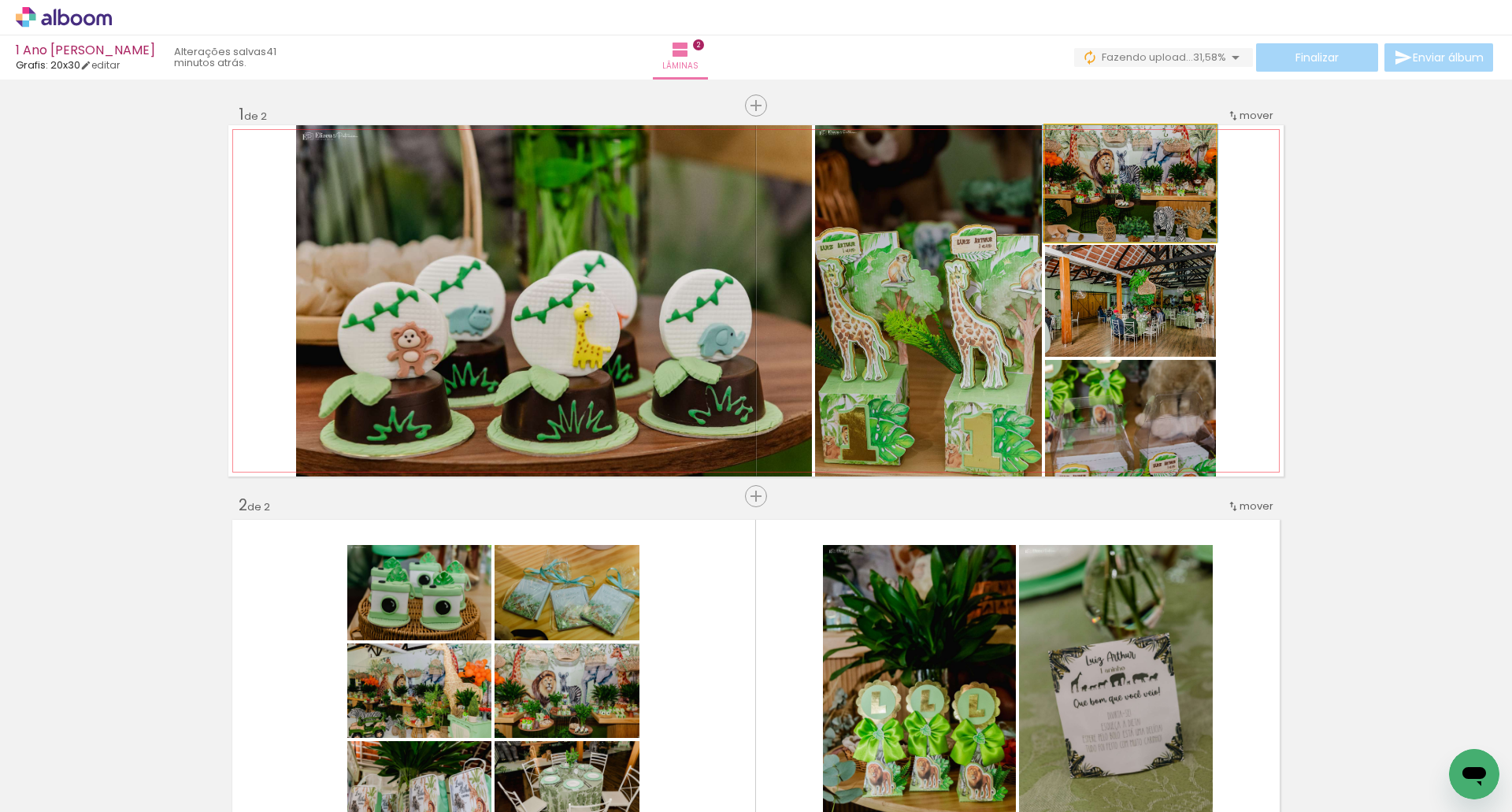
click at [1138, 205] on quentale-photo at bounding box center [1131, 183] width 171 height 117
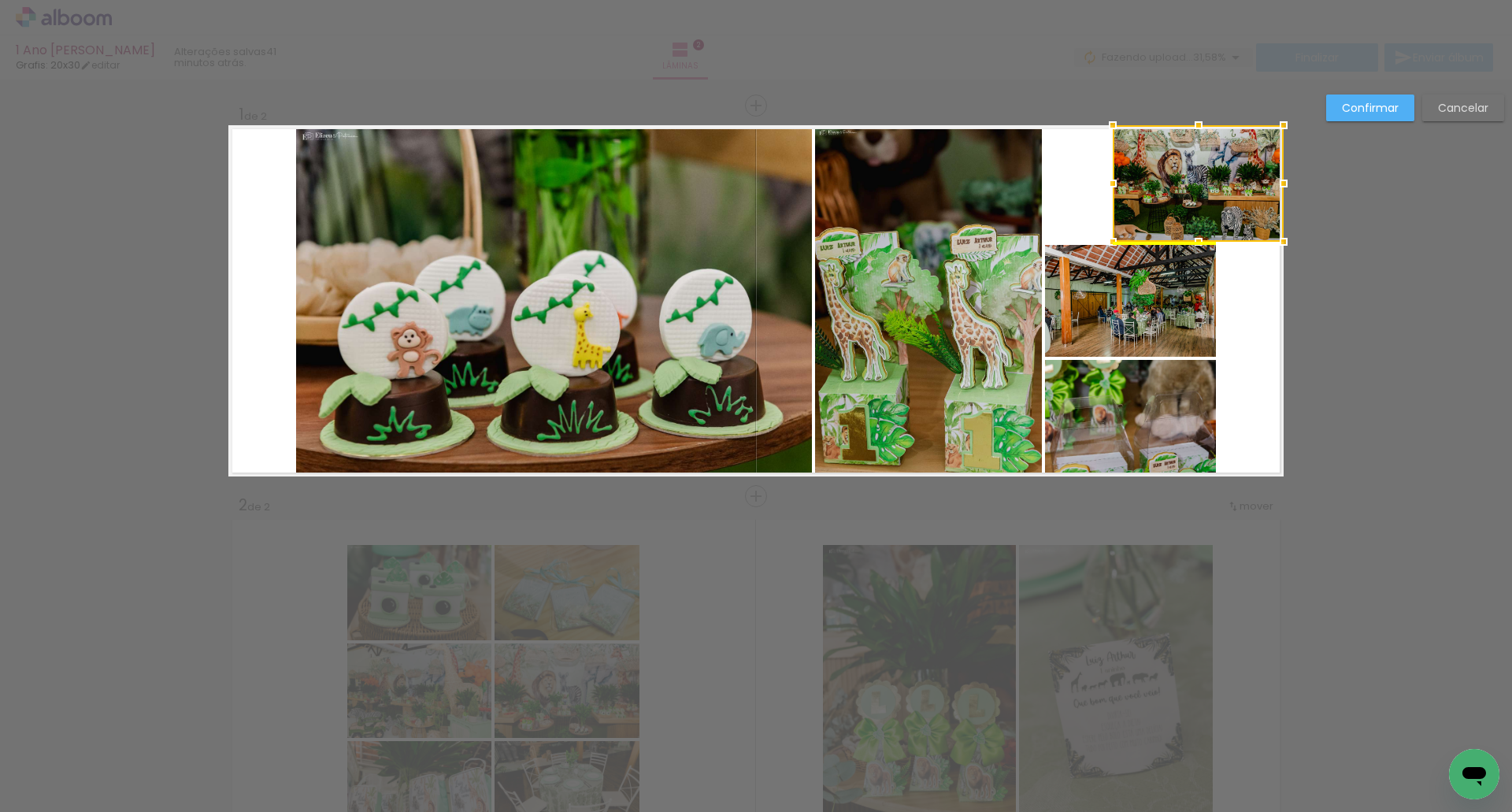
drag, startPoint x: 1132, startPoint y: 203, endPoint x: 1206, endPoint y: 209, distance: 74.2
click at [1206, 209] on div at bounding box center [1198, 183] width 171 height 117
click at [1168, 294] on quentale-photo at bounding box center [1131, 301] width 171 height 112
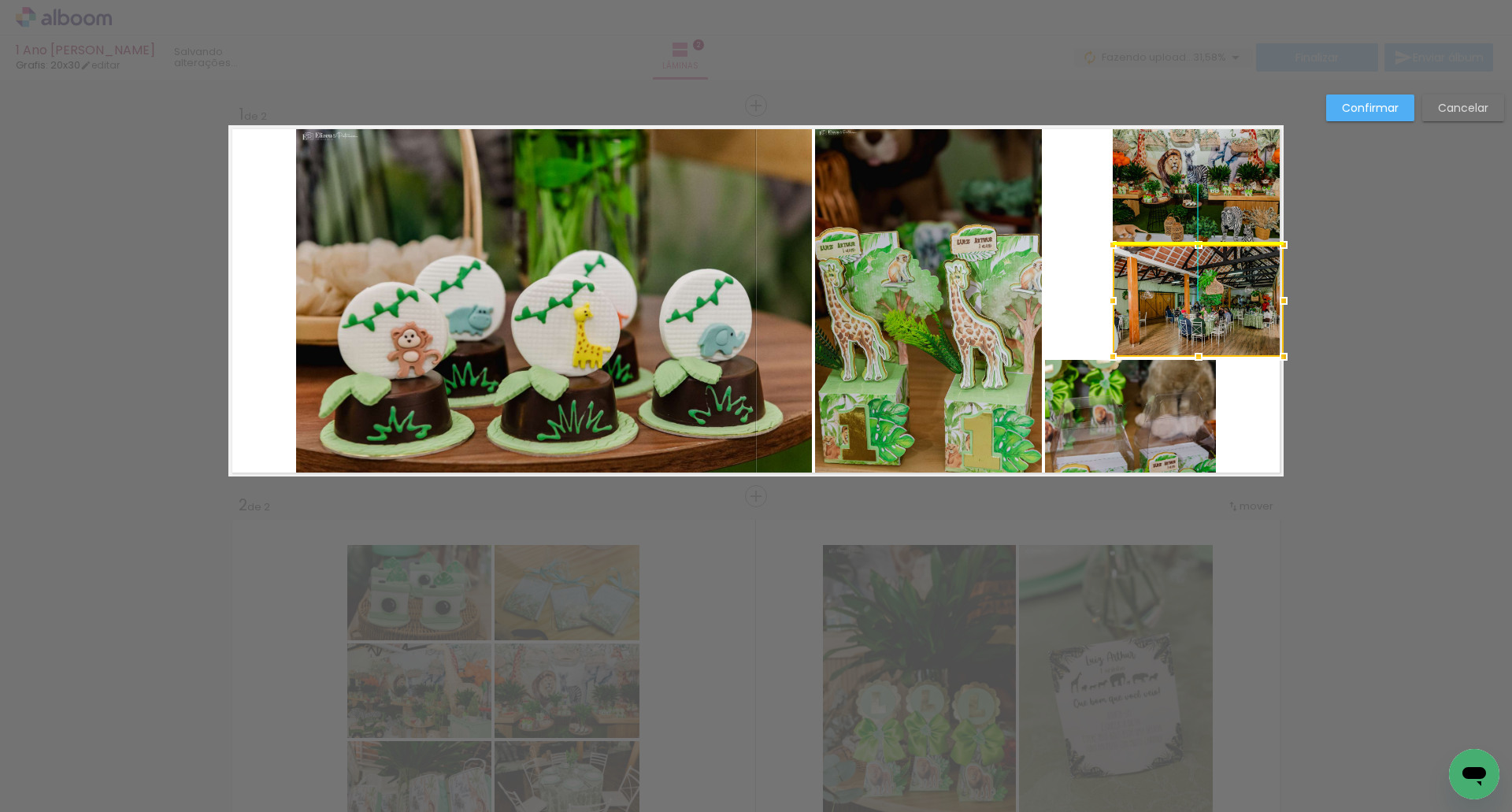
drag, startPoint x: 1128, startPoint y: 323, endPoint x: 1201, endPoint y: 328, distance: 73.2
click at [1201, 328] on div at bounding box center [1198, 301] width 171 height 112
click at [1150, 406] on quentale-photo at bounding box center [1131, 418] width 171 height 117
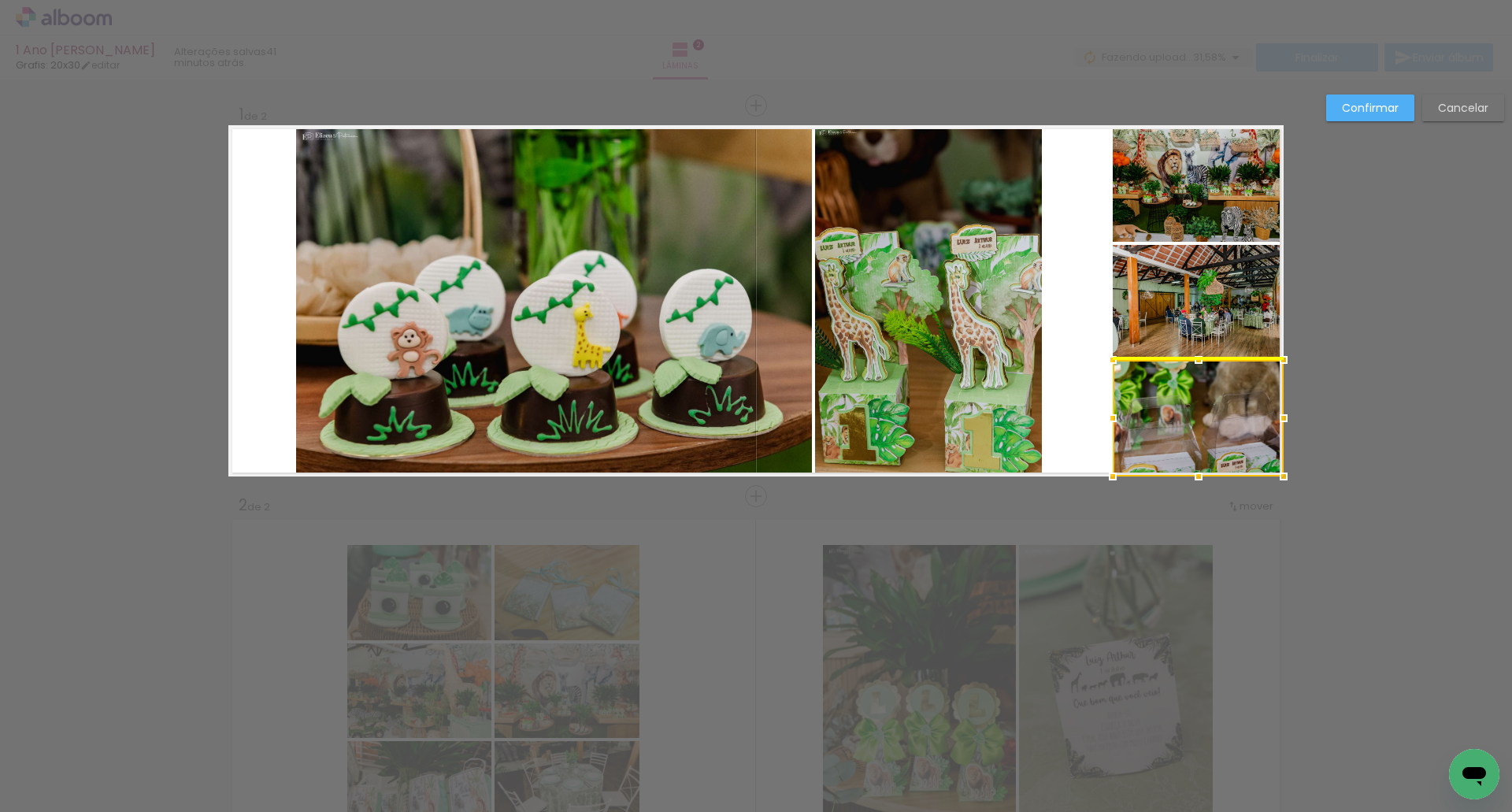
drag, startPoint x: 1137, startPoint y: 420, endPoint x: 1207, endPoint y: 420, distance: 70.0
click at [1207, 420] on div at bounding box center [1198, 418] width 171 height 117
click at [994, 334] on quentale-photo at bounding box center [929, 301] width 227 height 351
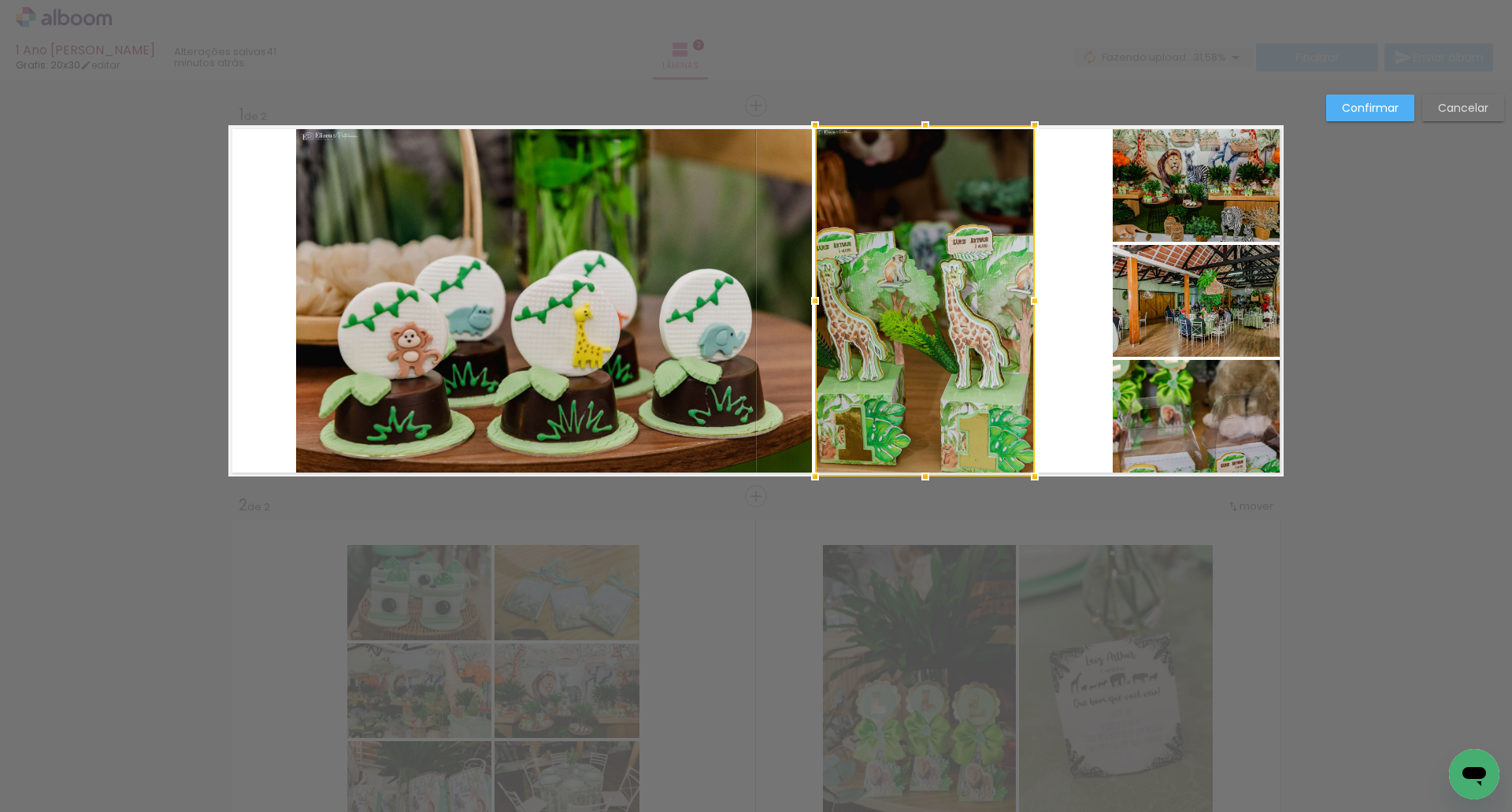
drag, startPoint x: 1037, startPoint y: 301, endPoint x: 1027, endPoint y: 317, distance: 18.9
click at [1027, 317] on div at bounding box center [925, 301] width 220 height 351
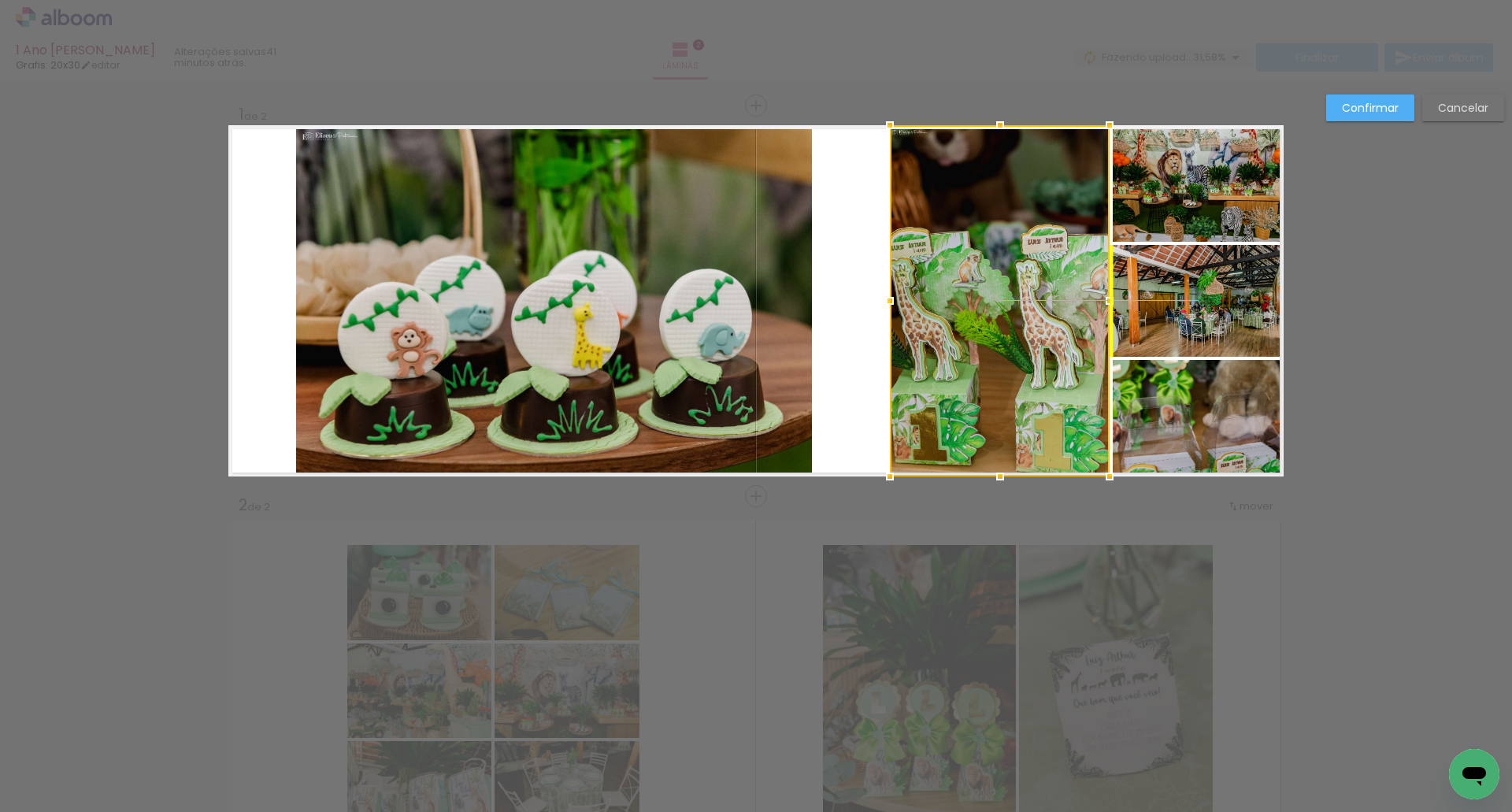
drag, startPoint x: 932, startPoint y: 318, endPoint x: 1010, endPoint y: 319, distance: 78.0
click at [1010, 319] on div at bounding box center [1000, 301] width 220 height 351
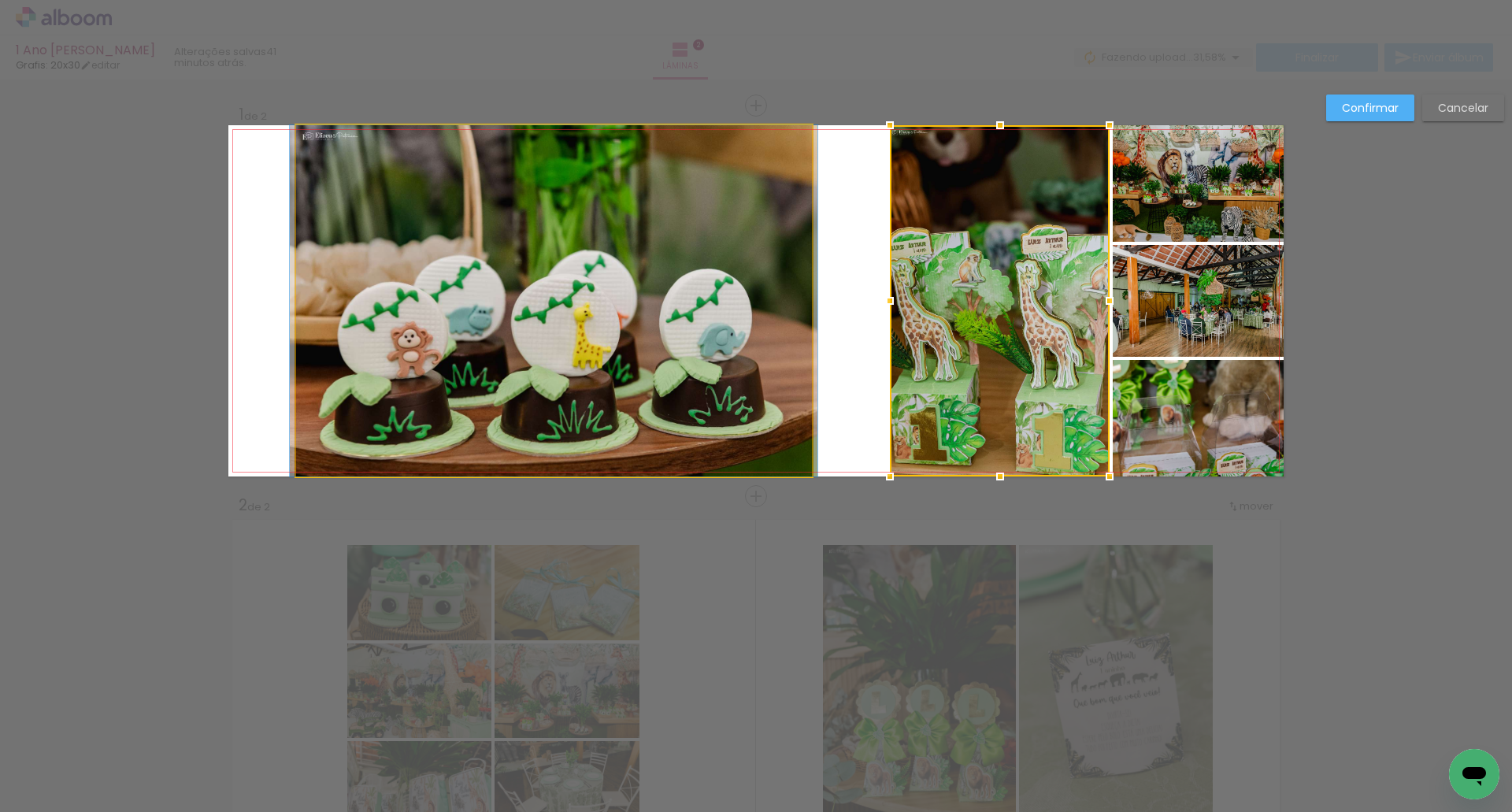
click at [719, 338] on quentale-photo at bounding box center [553, 301] width 516 height 351
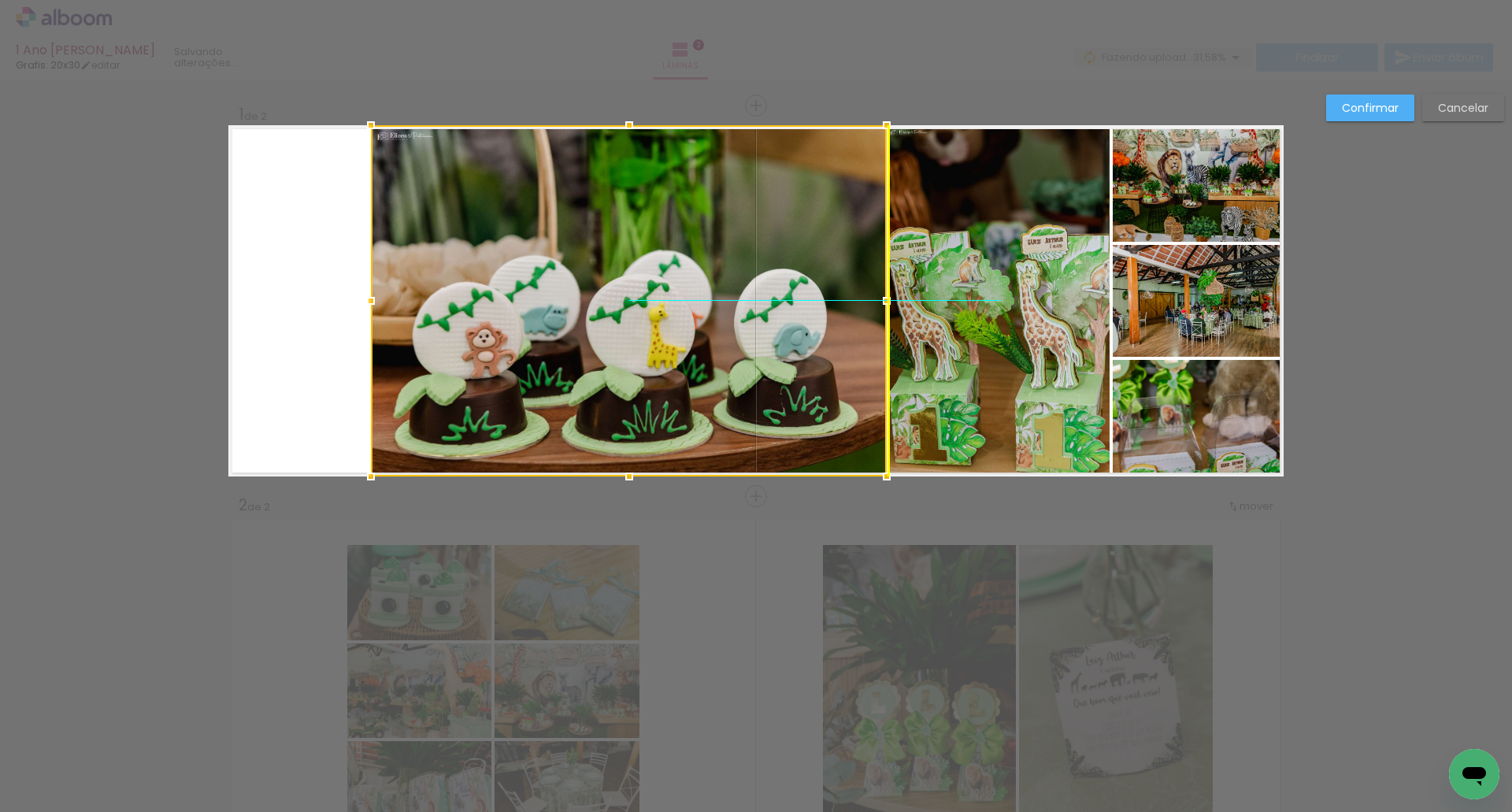
drag, startPoint x: 672, startPoint y: 318, endPoint x: 746, endPoint y: 319, distance: 74.0
click at [746, 319] on div at bounding box center [628, 301] width 516 height 351
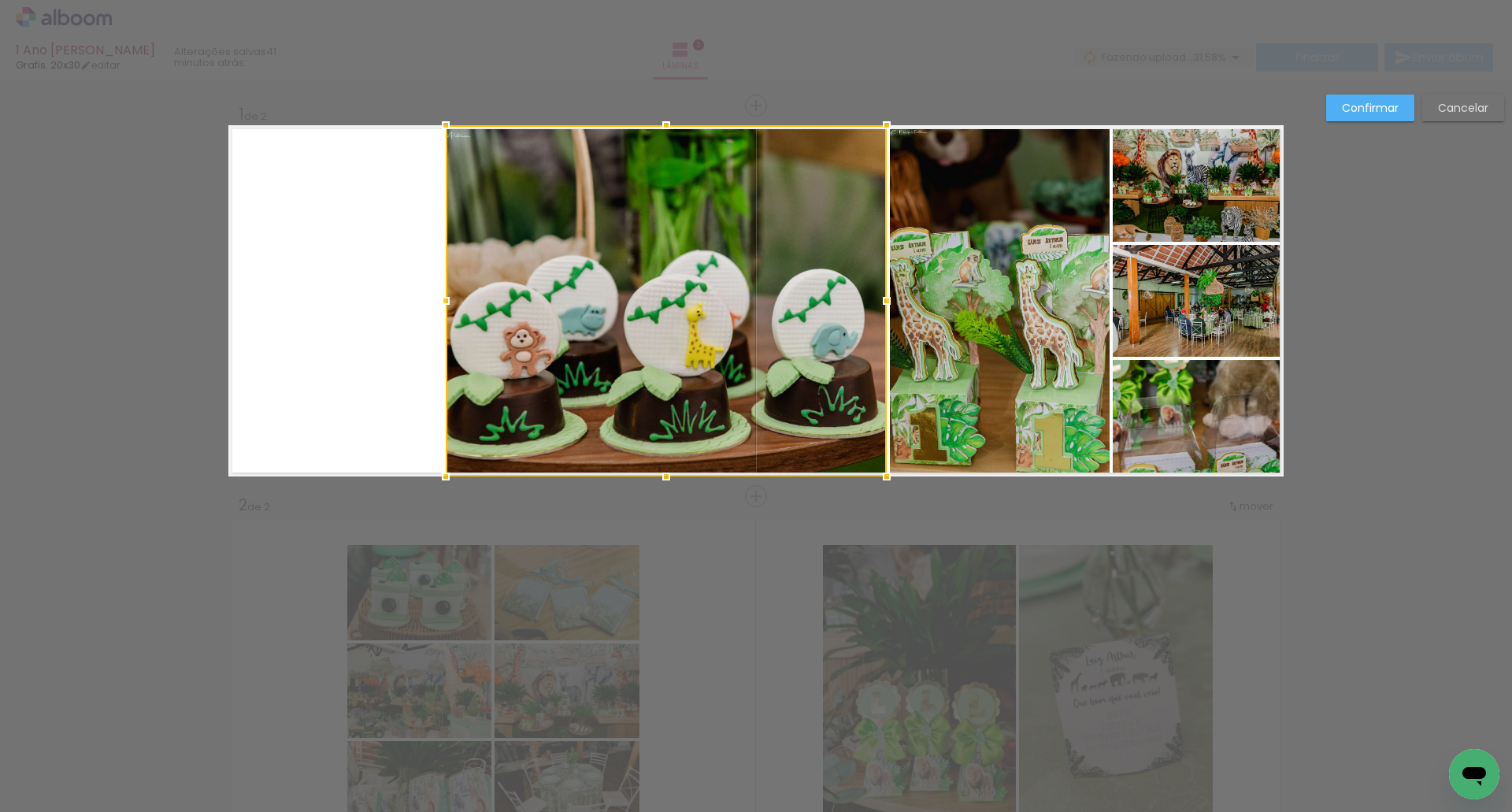
drag, startPoint x: 365, startPoint y: 302, endPoint x: 450, endPoint y: 298, distance: 85.1
click at [442, 302] on div at bounding box center [446, 301] width 31 height 31
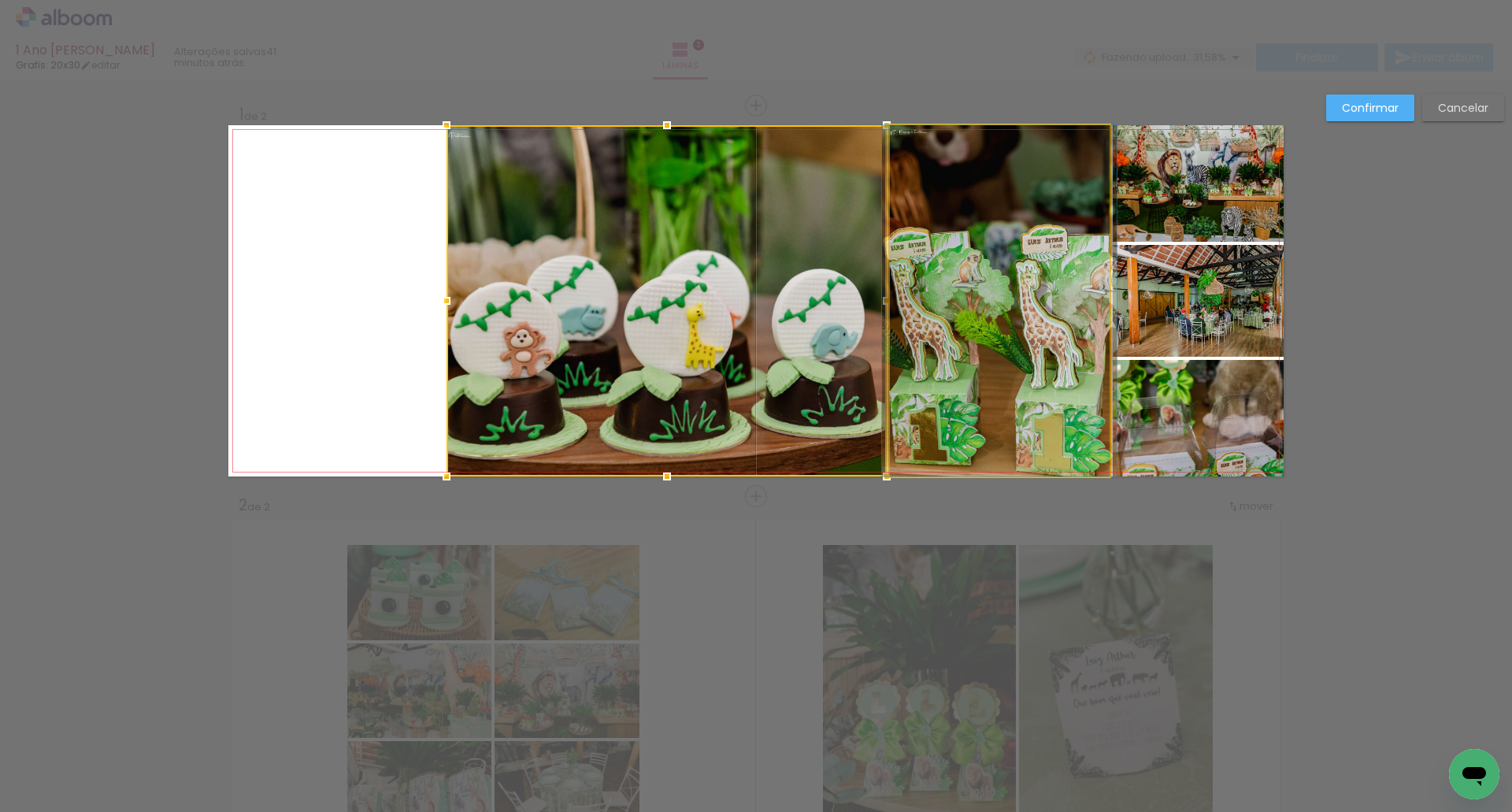
click at [1037, 294] on quentale-photo at bounding box center [1000, 301] width 220 height 351
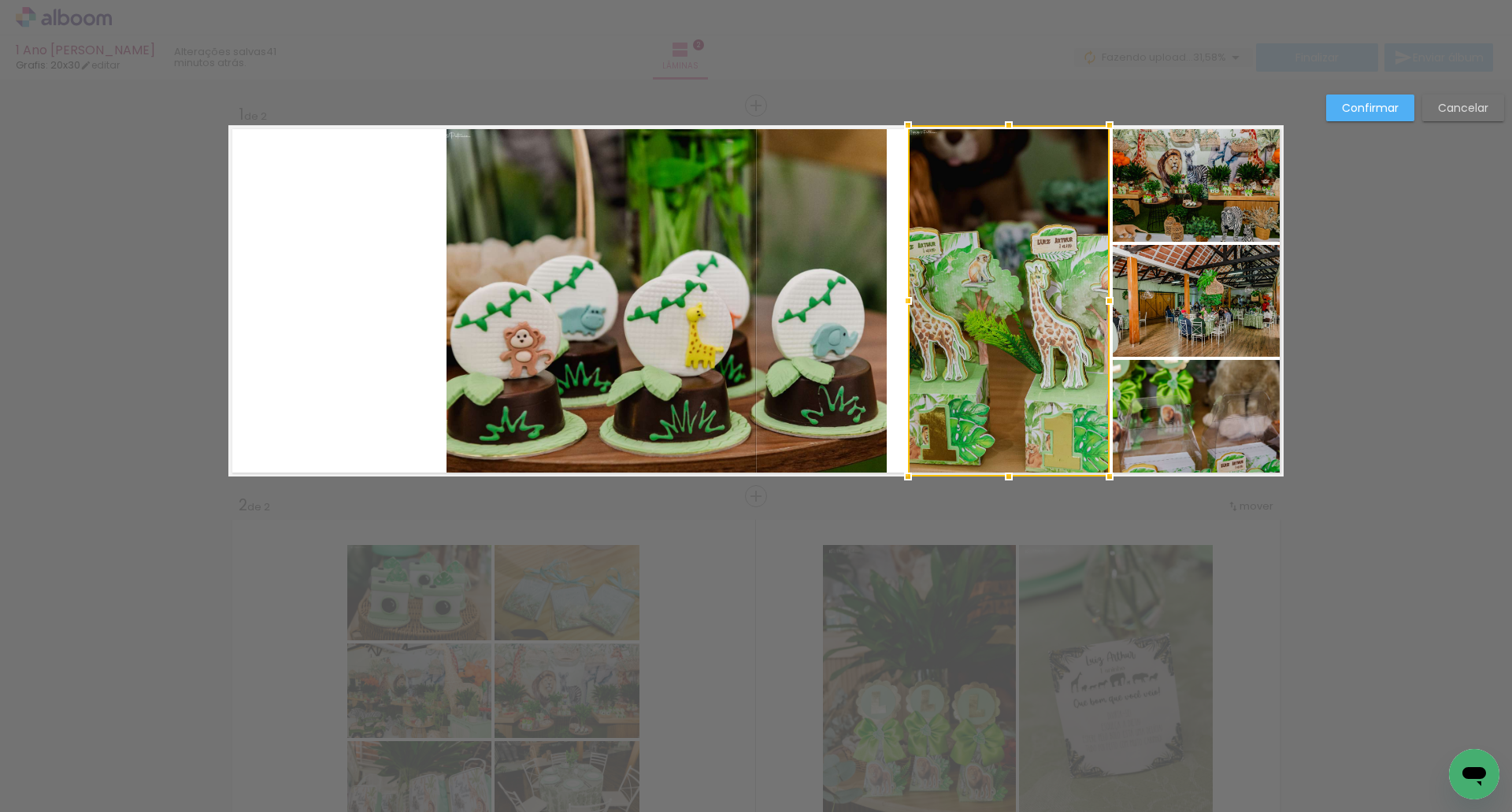
drag, startPoint x: 885, startPoint y: 305, endPoint x: 902, endPoint y: 308, distance: 17.3
click at [902, 308] on div at bounding box center [908, 301] width 31 height 31
click at [840, 306] on quentale-photo at bounding box center [666, 301] width 440 height 351
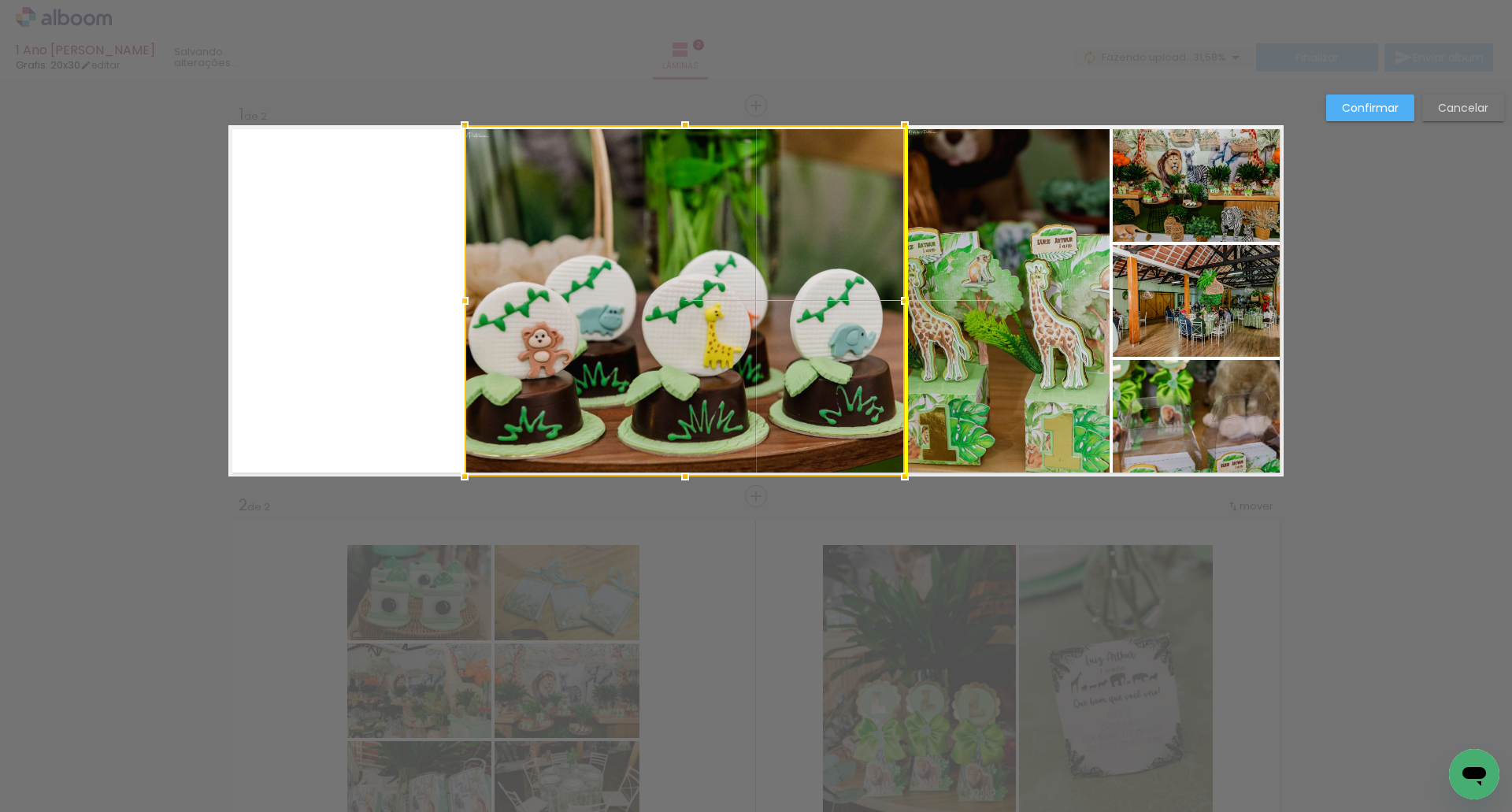
drag, startPoint x: 800, startPoint y: 306, endPoint x: 812, endPoint y: 310, distance: 12.6
click at [812, 310] on div at bounding box center [684, 301] width 440 height 351
click at [1334, 111] on paper-button "Confirmar" at bounding box center [1370, 108] width 88 height 27
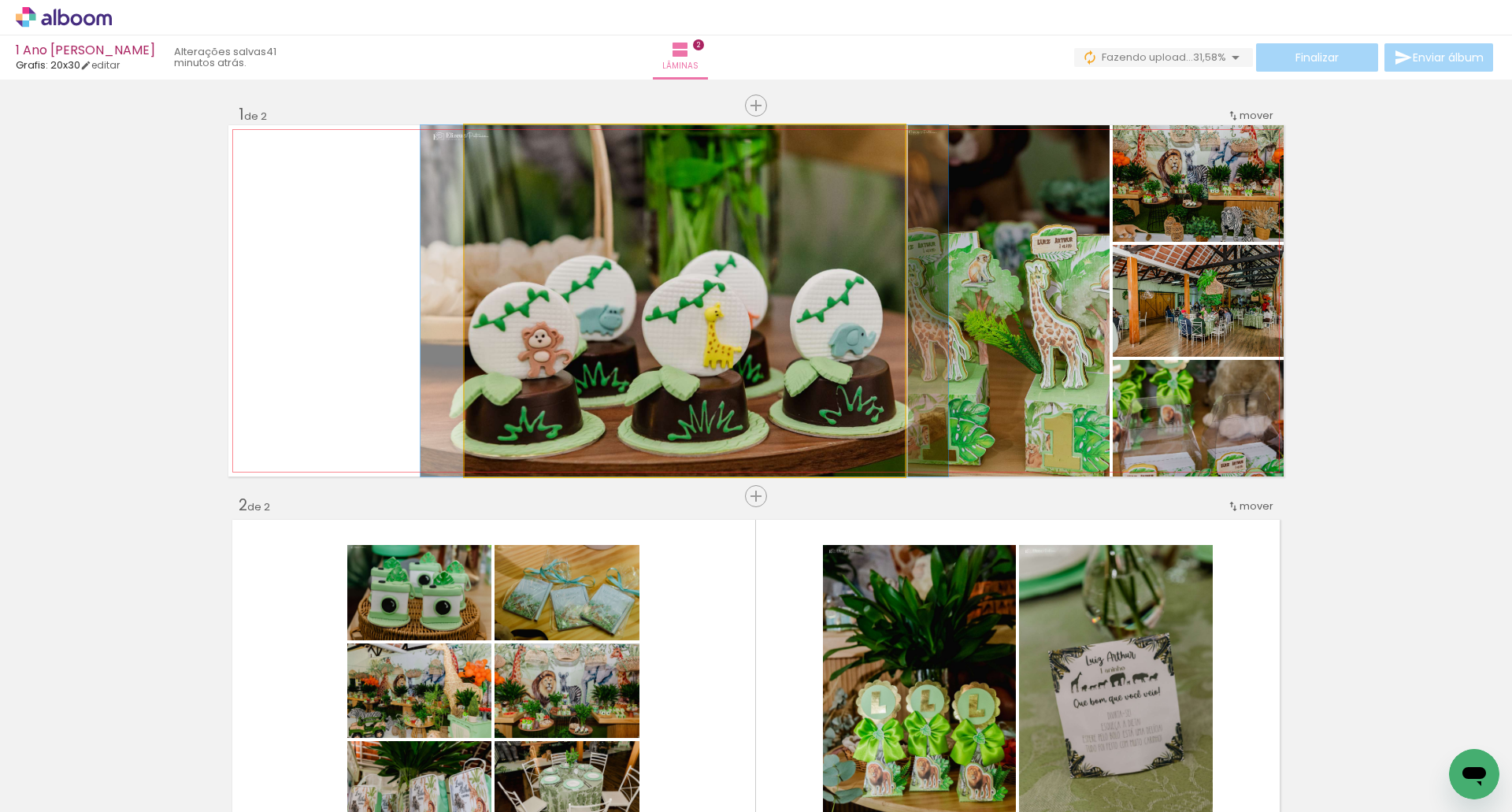
click at [828, 333] on quentale-photo at bounding box center [684, 301] width 440 height 351
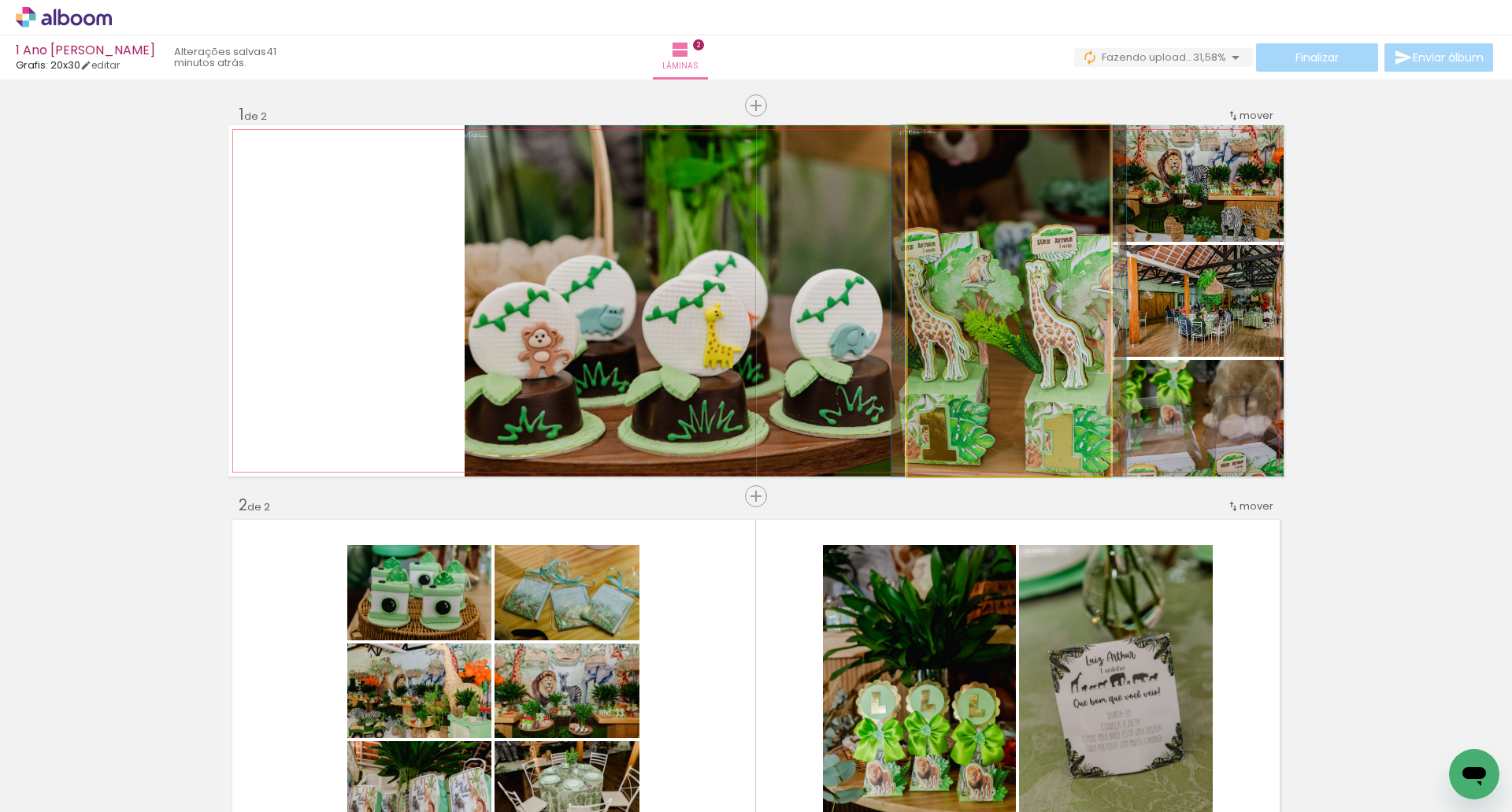
click at [1036, 234] on quentale-photo at bounding box center [1009, 301] width 202 height 351
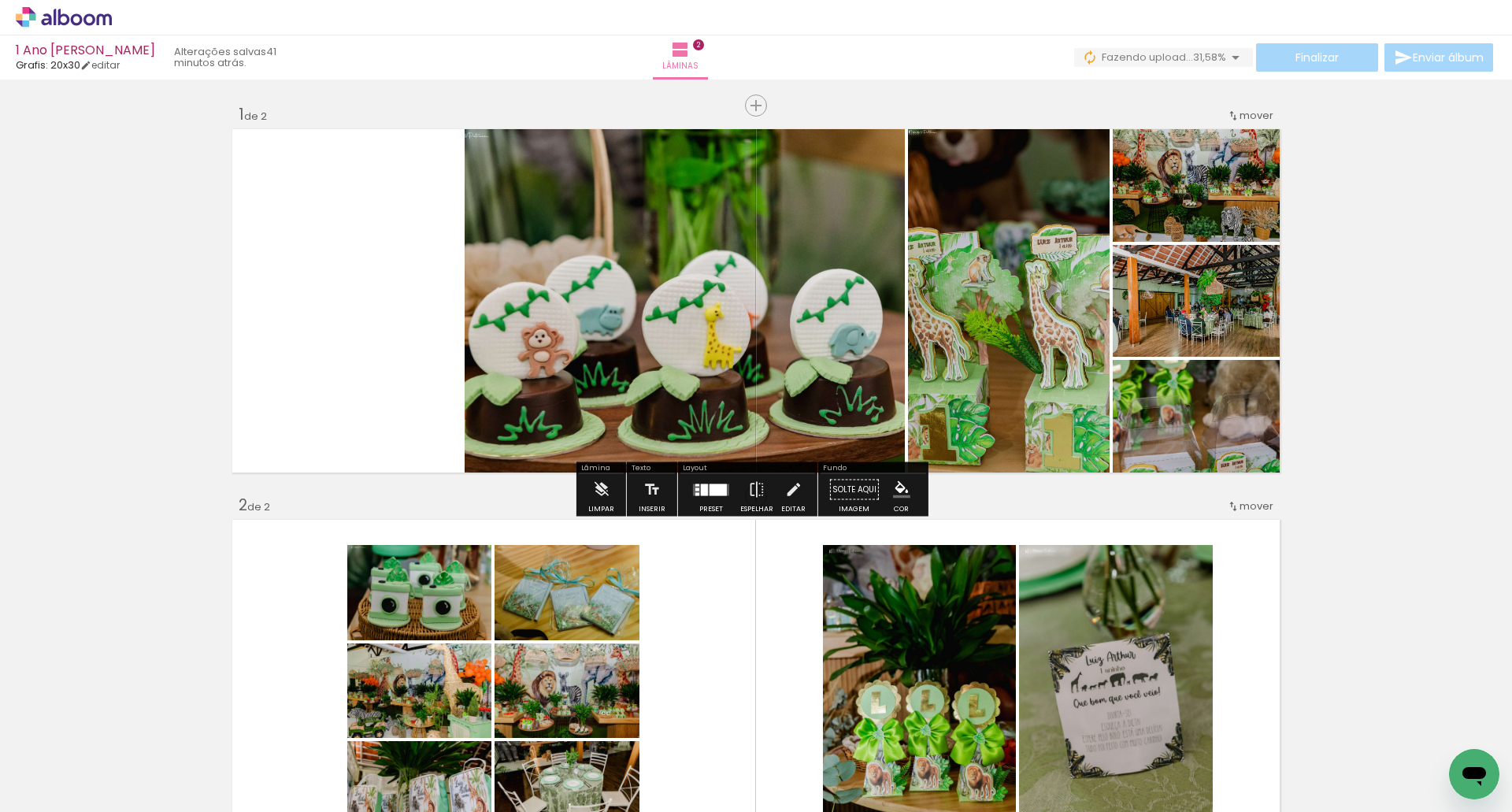
click at [1021, 215] on quentale-photo at bounding box center [1009, 301] width 202 height 351
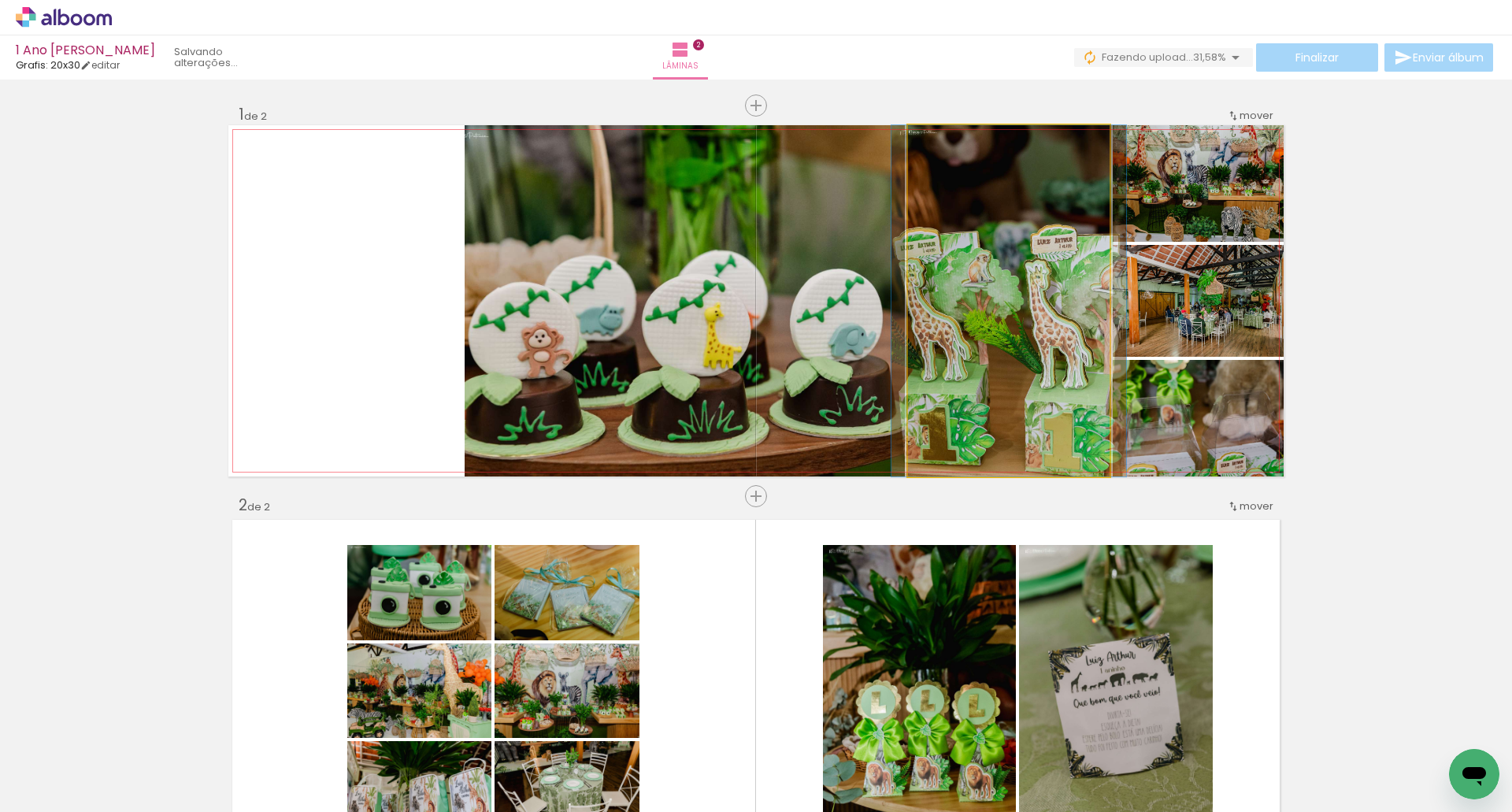
click at [1021, 215] on quentale-photo at bounding box center [1009, 301] width 202 height 351
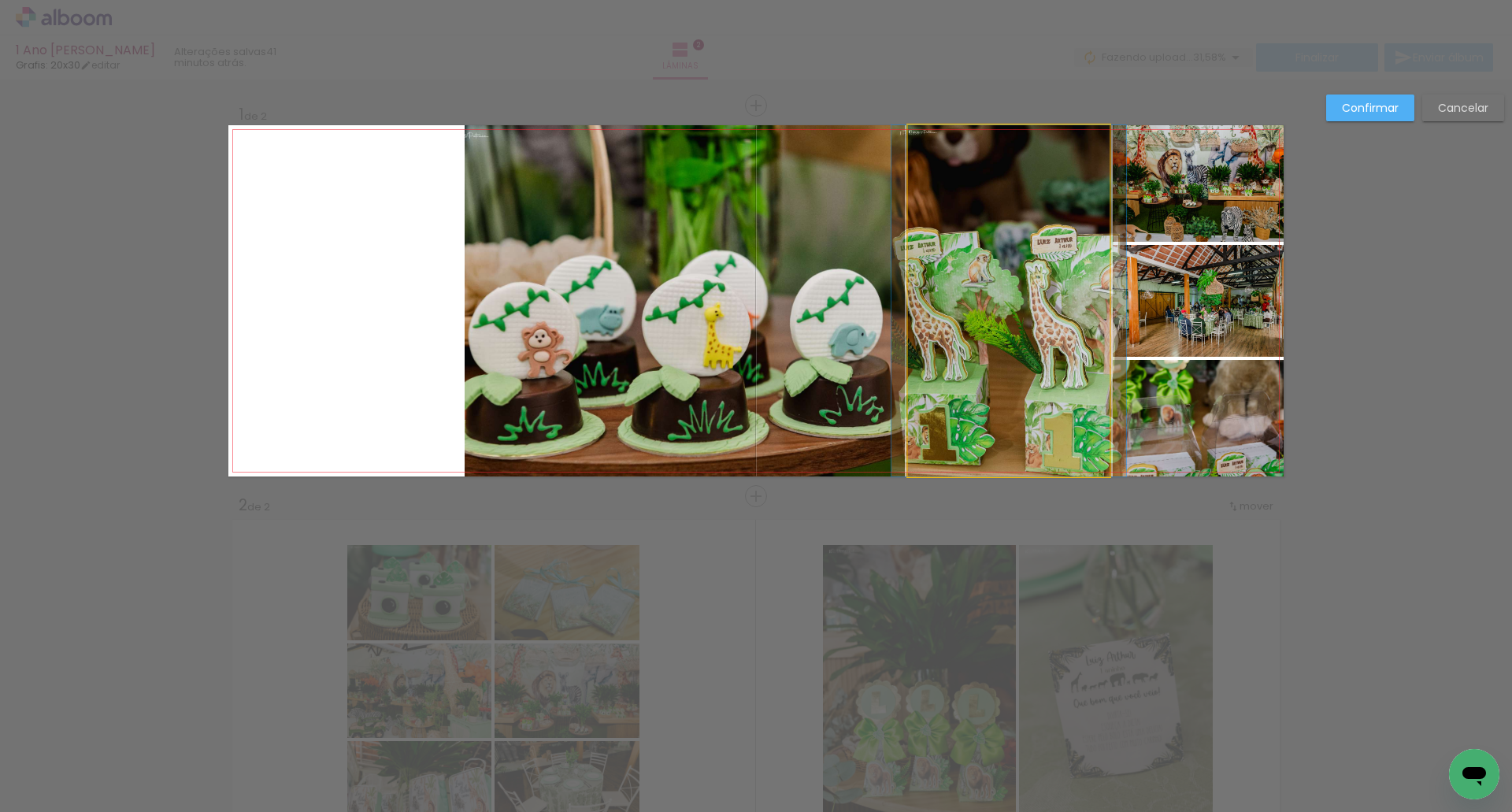
click at [1021, 215] on quentale-photo at bounding box center [1009, 301] width 202 height 351
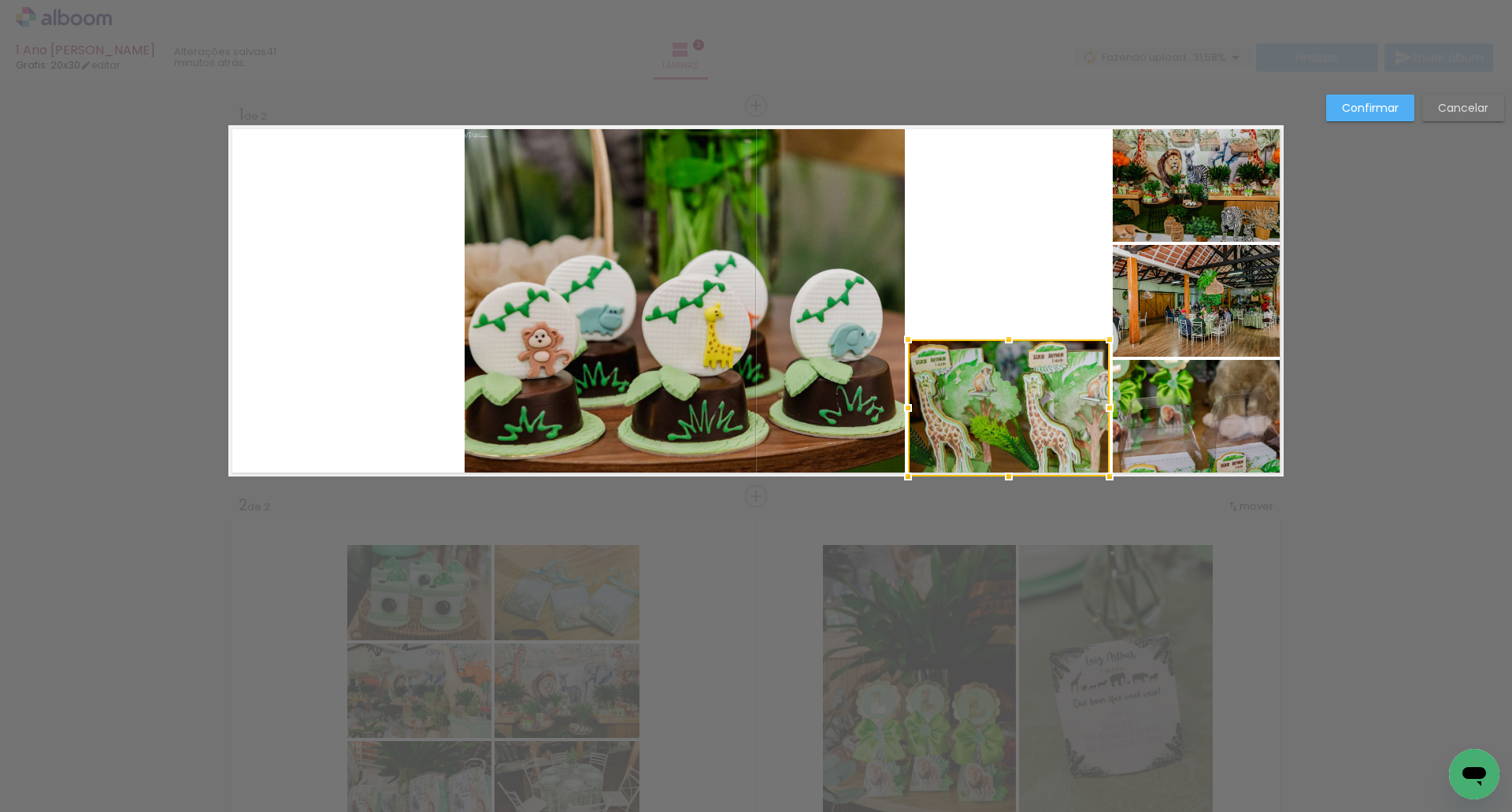
drag, startPoint x: 1016, startPoint y: 205, endPoint x: 1020, endPoint y: 335, distance: 130.1
click at [1020, 335] on album-spread "1 de 2" at bounding box center [756, 301] width 1055 height 351
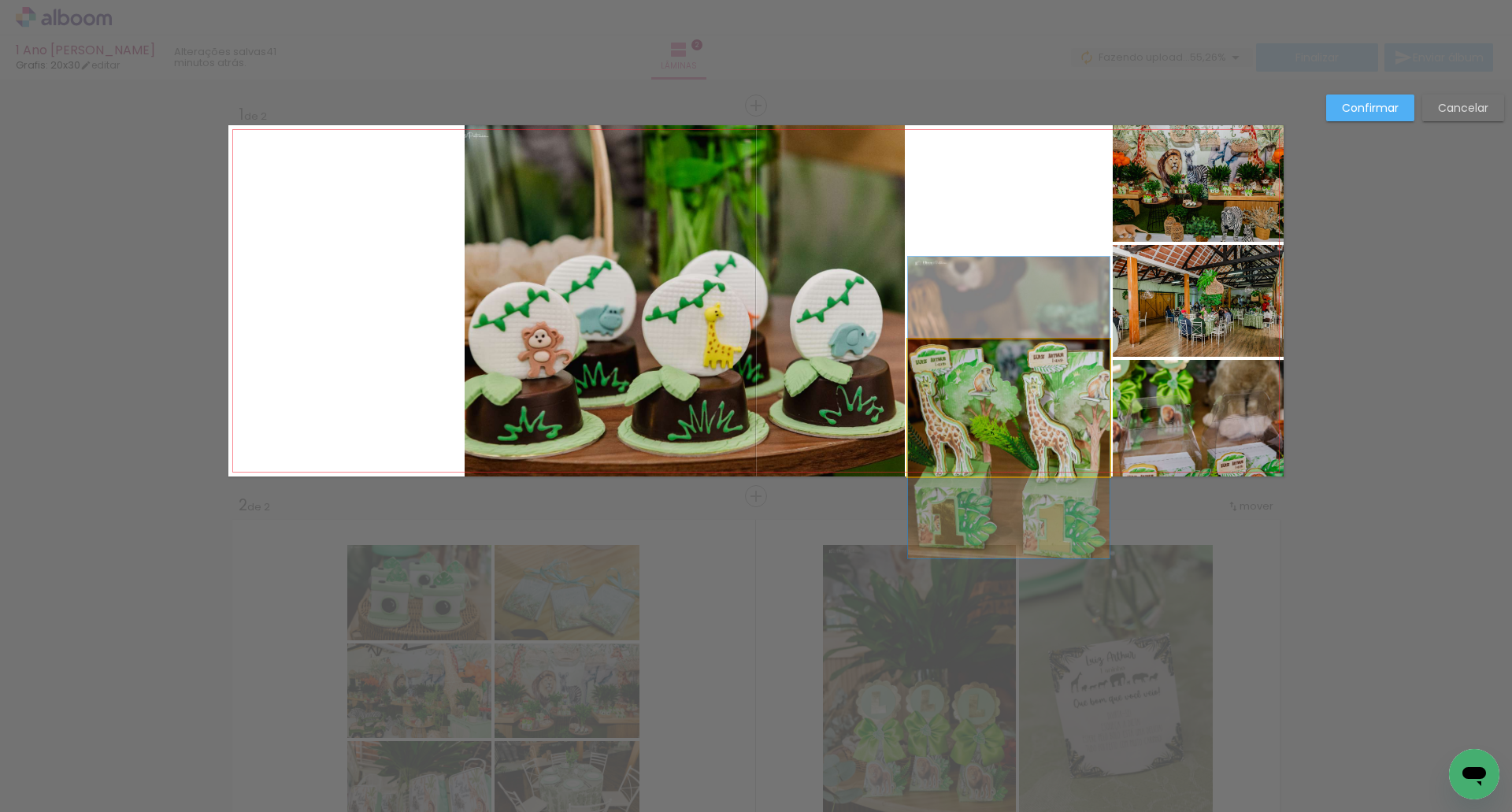
click at [960, 393] on quentale-photo at bounding box center [1009, 408] width 202 height 137
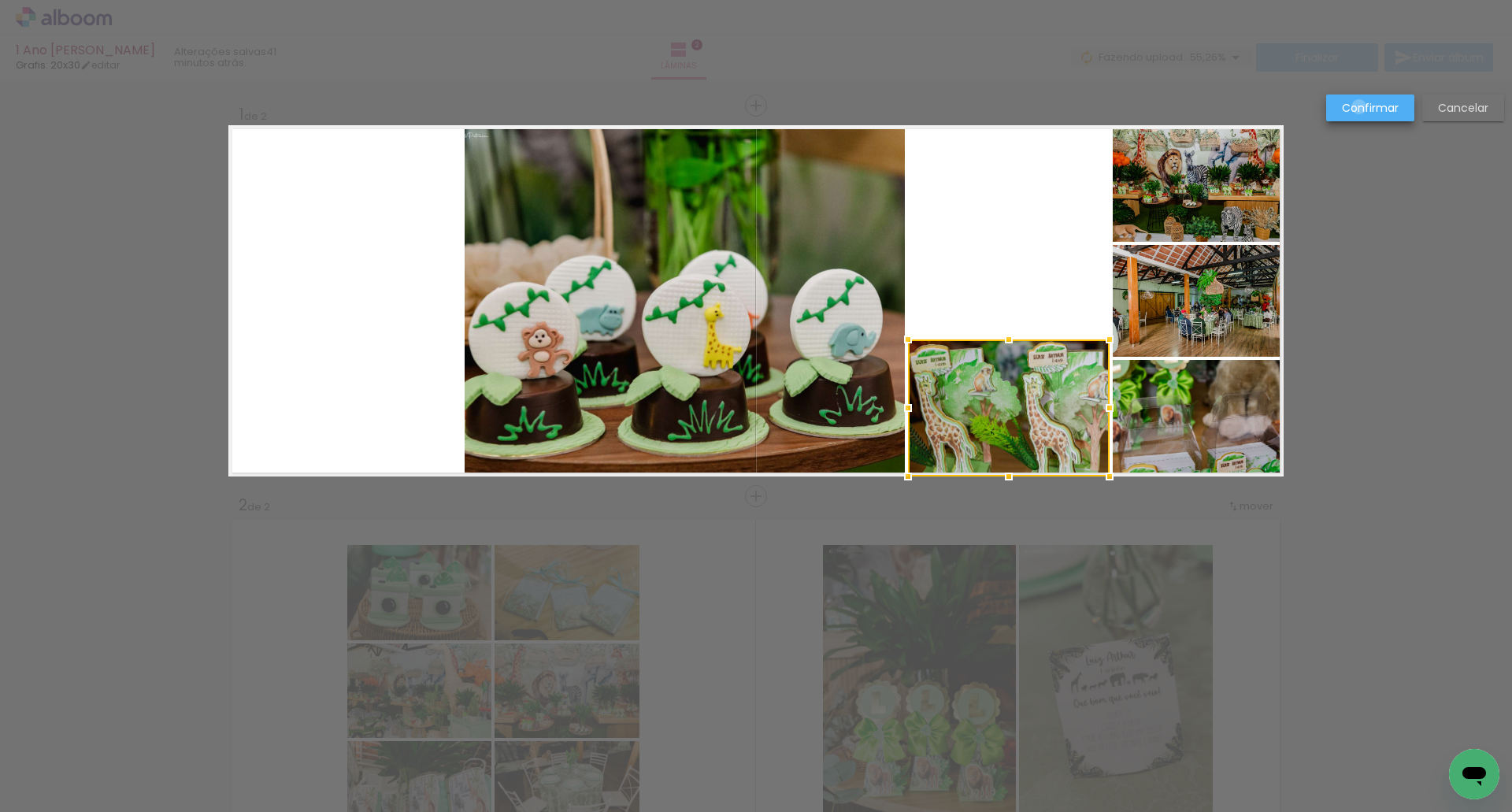
click at [0, 0] on slot "Confirmar" at bounding box center [0, 0] width 0 height 0
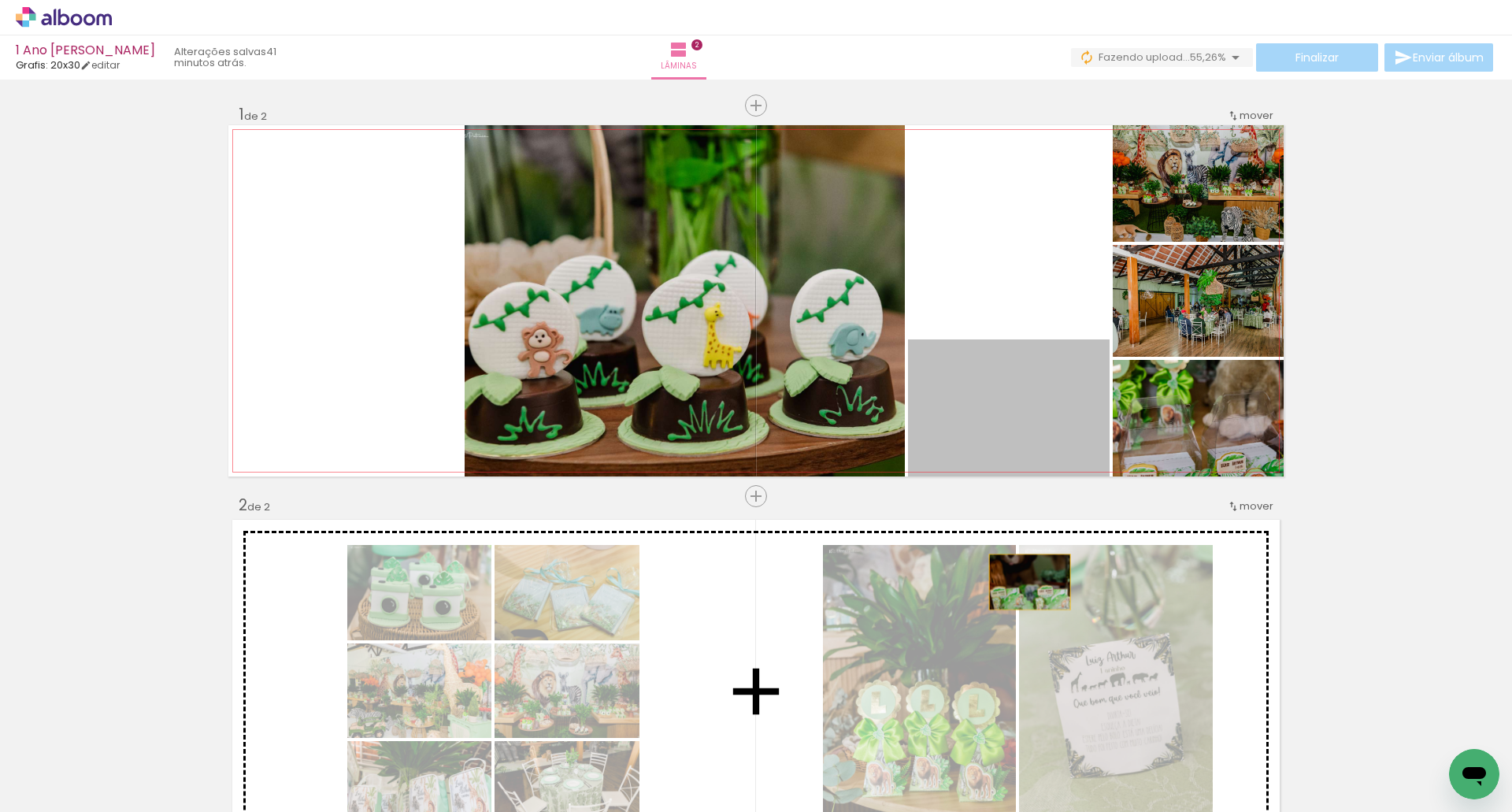
drag, startPoint x: 1014, startPoint y: 408, endPoint x: 1024, endPoint y: 590, distance: 182.3
click at [1024, 590] on div "Inserir lâmina 1 de 2 Inserir lâmina 2 de 2" at bounding box center [756, 671] width 1512 height 1172
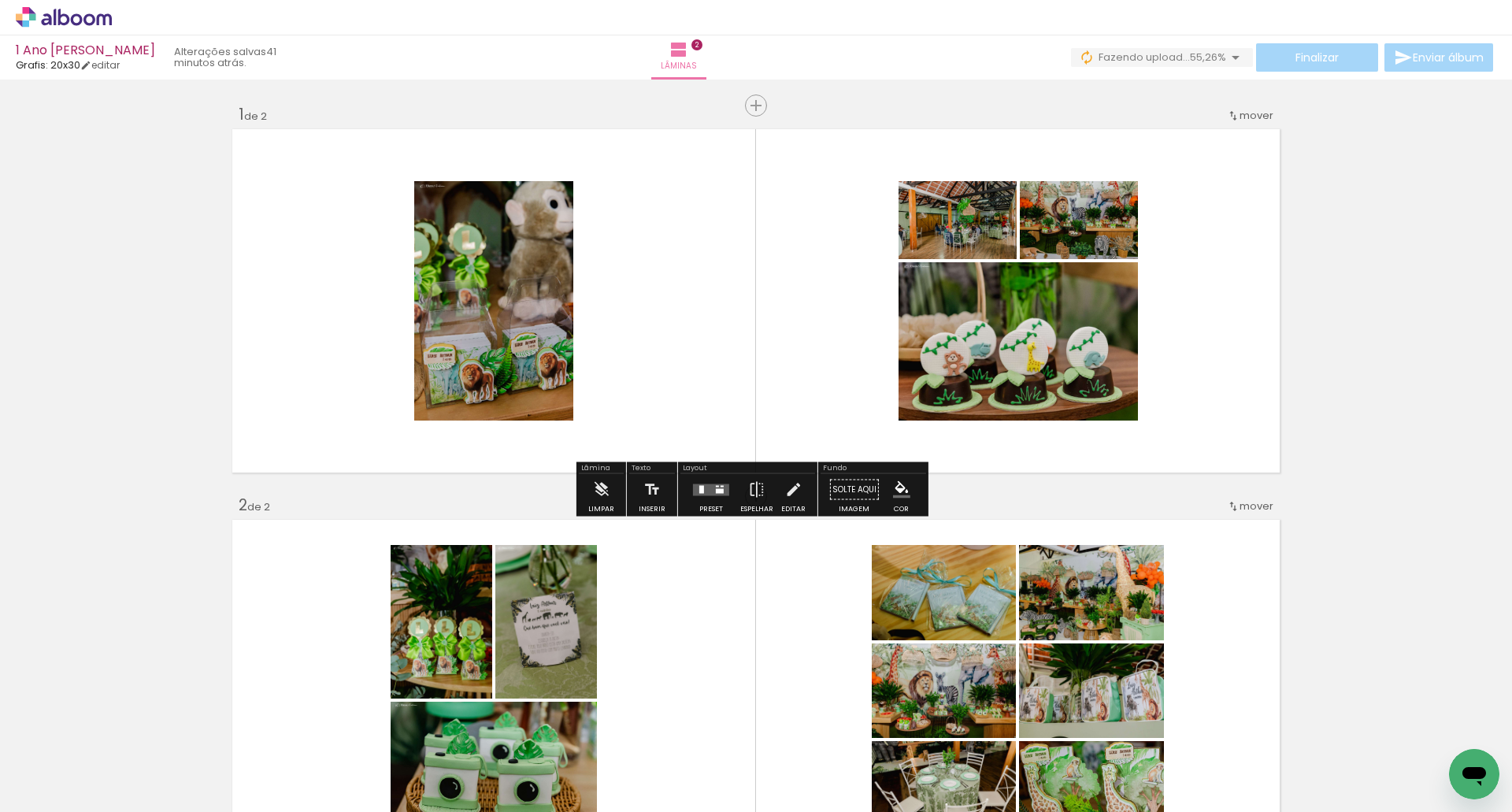
click at [703, 498] on div at bounding box center [711, 490] width 43 height 31
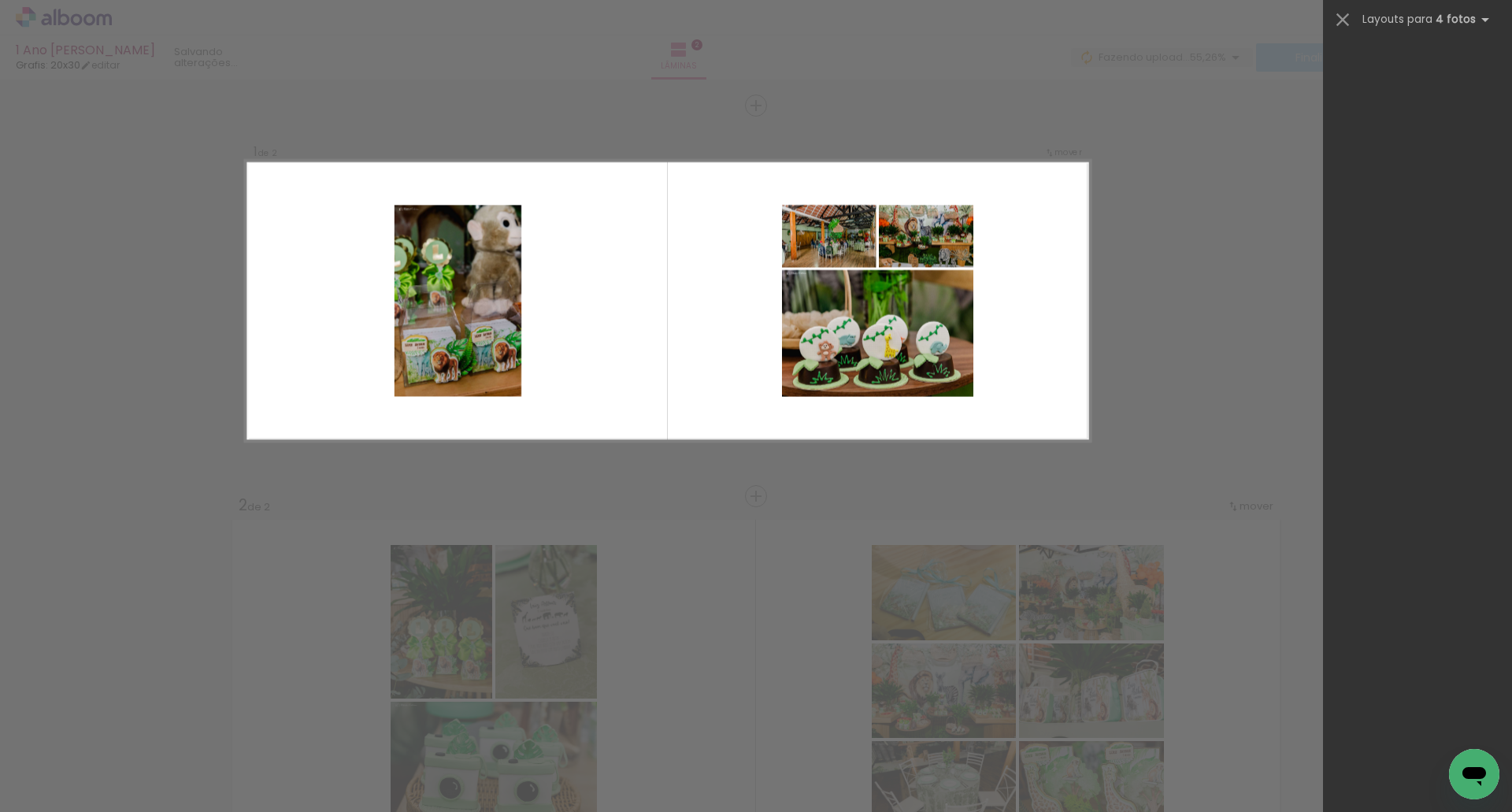
scroll to position [0, 0]
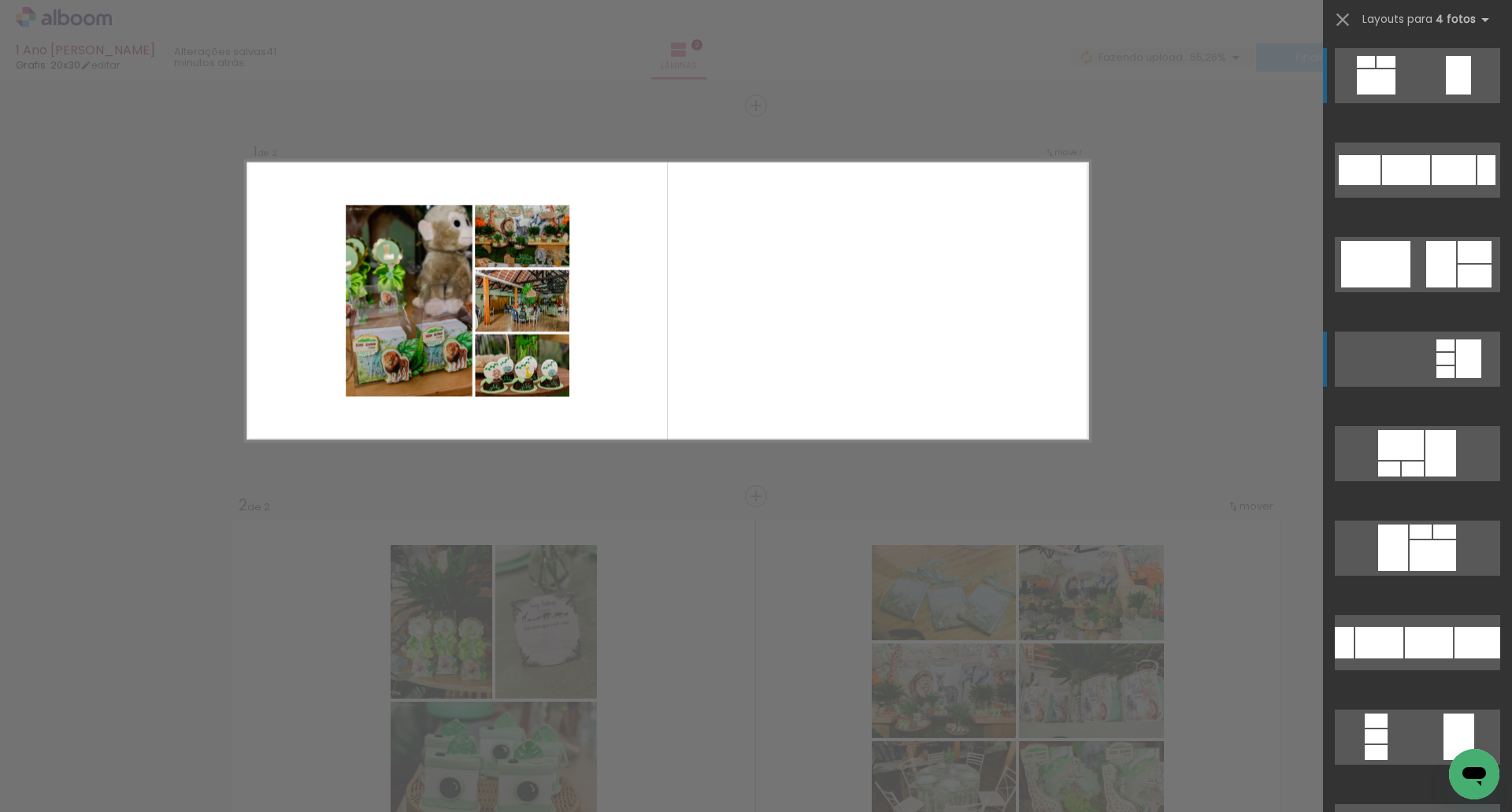
click at [1447, 357] on div at bounding box center [1445, 359] width 18 height 12
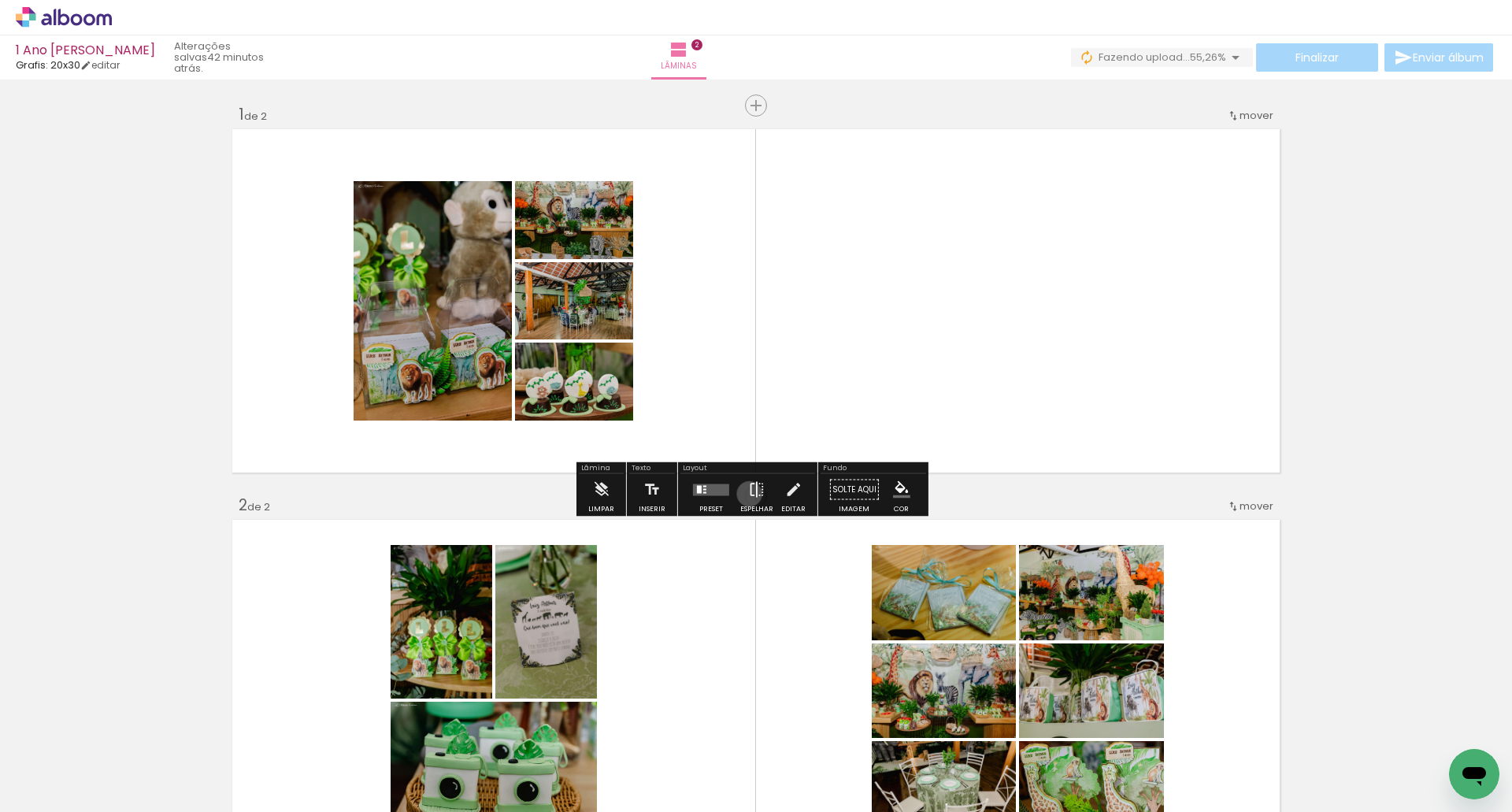
click at [748, 494] on iron-icon at bounding box center [757, 490] width 18 height 31
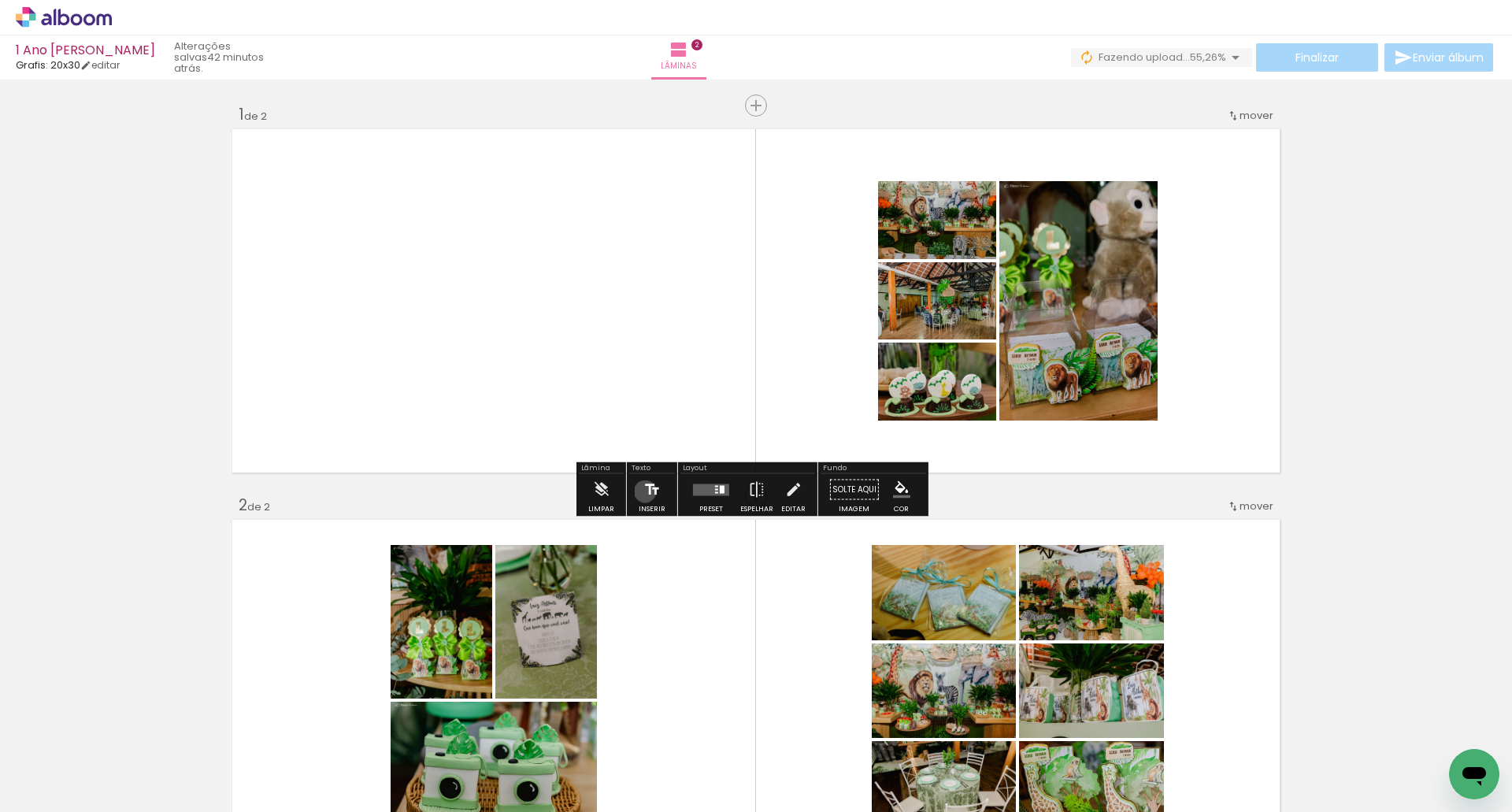
click at [643, 491] on iron-icon at bounding box center [652, 490] width 18 height 31
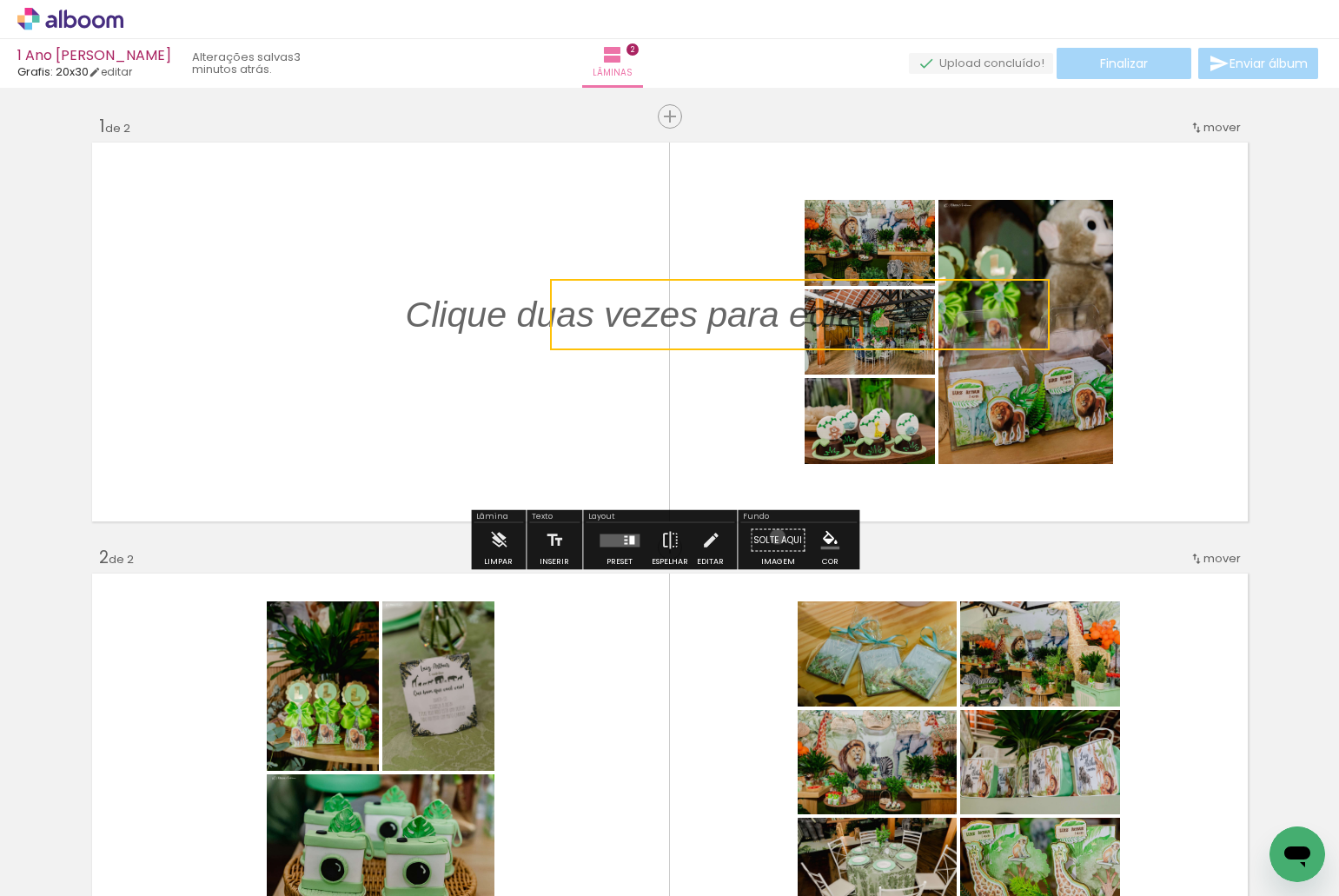
click at [772, 536] on paper-button "Solte aqui Imagem" at bounding box center [777, 546] width 63 height 44
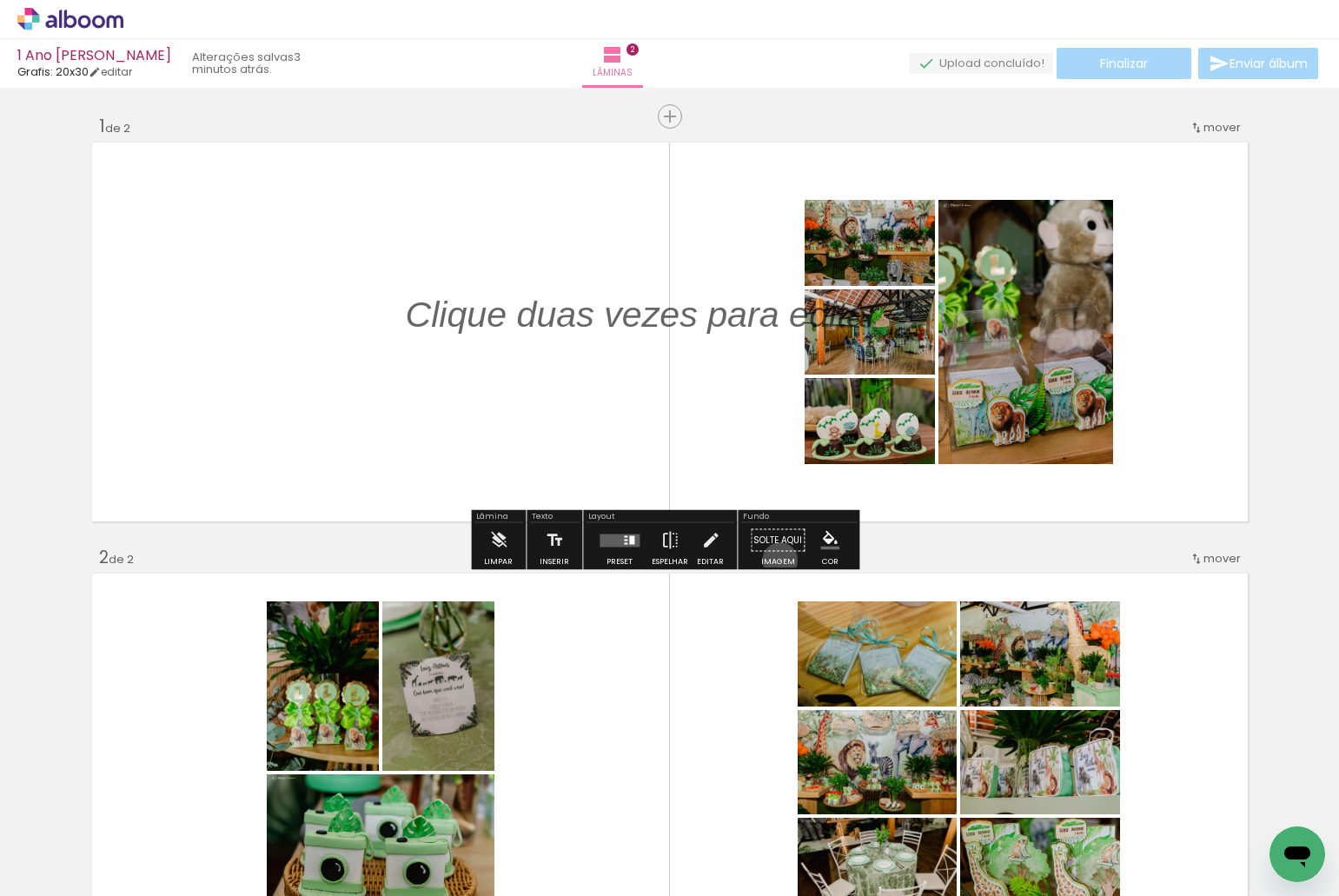
click at [775, 560] on paper-button "Solte aqui Imagem" at bounding box center [777, 546] width 63 height 44
click at [775, 559] on paper-button "Solte aqui Imagem" at bounding box center [777, 546] width 63 height 44
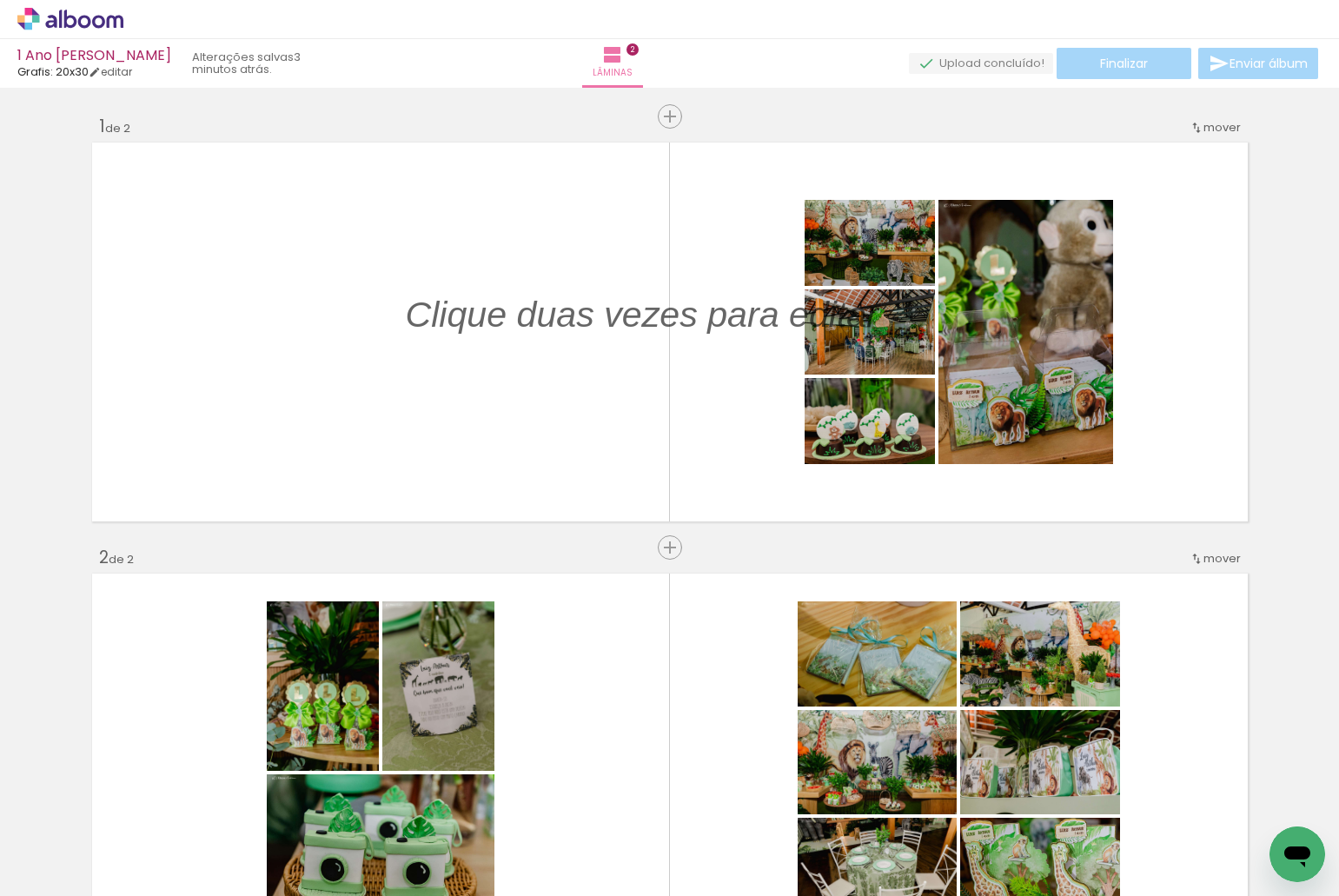
click at [71, 862] on span "Adicionar Fotos" at bounding box center [61, 872] width 52 height 20
click at [0, 0] on input "file" at bounding box center [0, 0] width 0 height 0
click at [69, 873] on span "Adicionar Fotos" at bounding box center [61, 872] width 52 height 20
click at [0, 0] on input "file" at bounding box center [0, 0] width 0 height 0
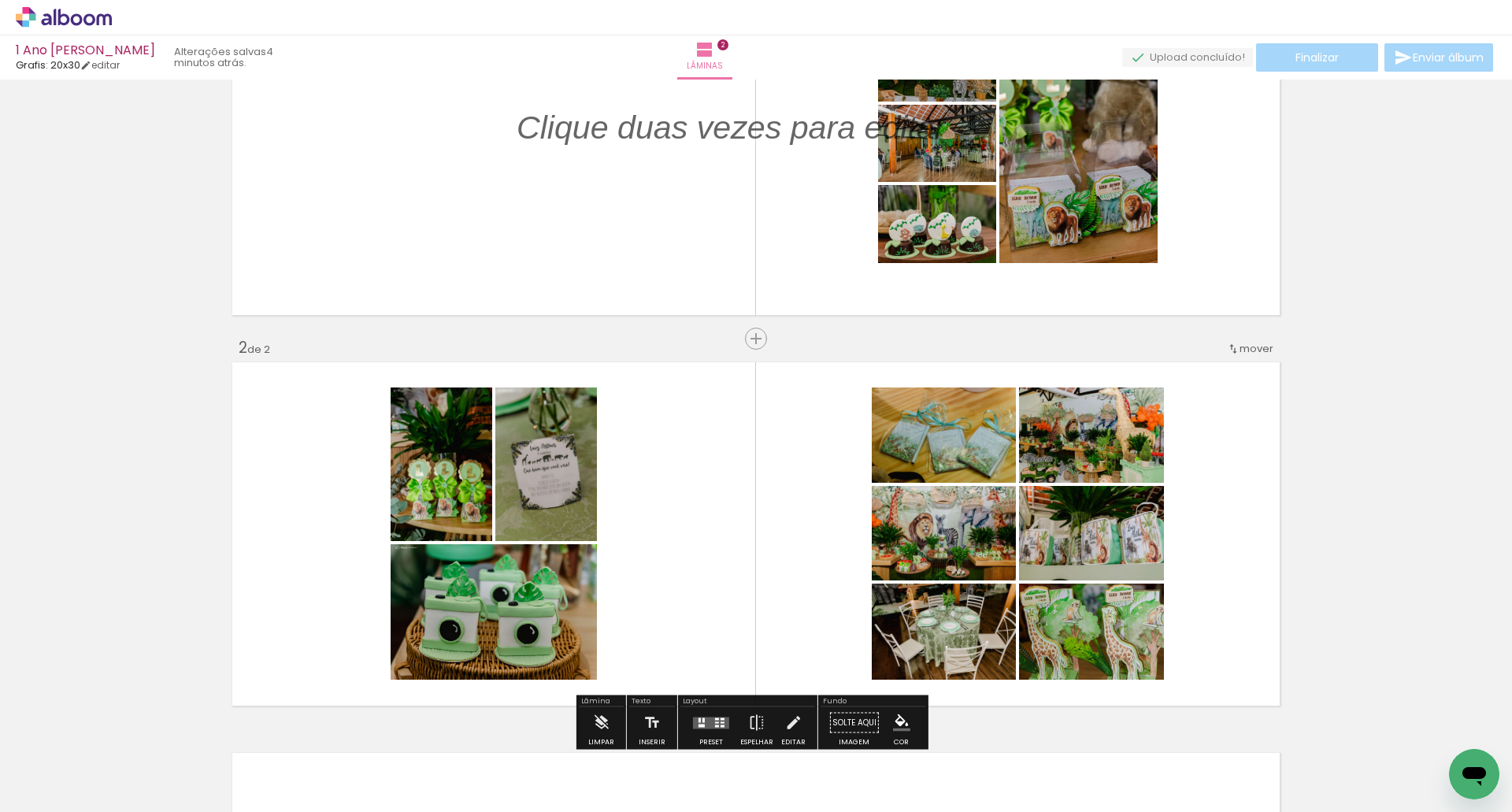
scroll to position [0, 5326]
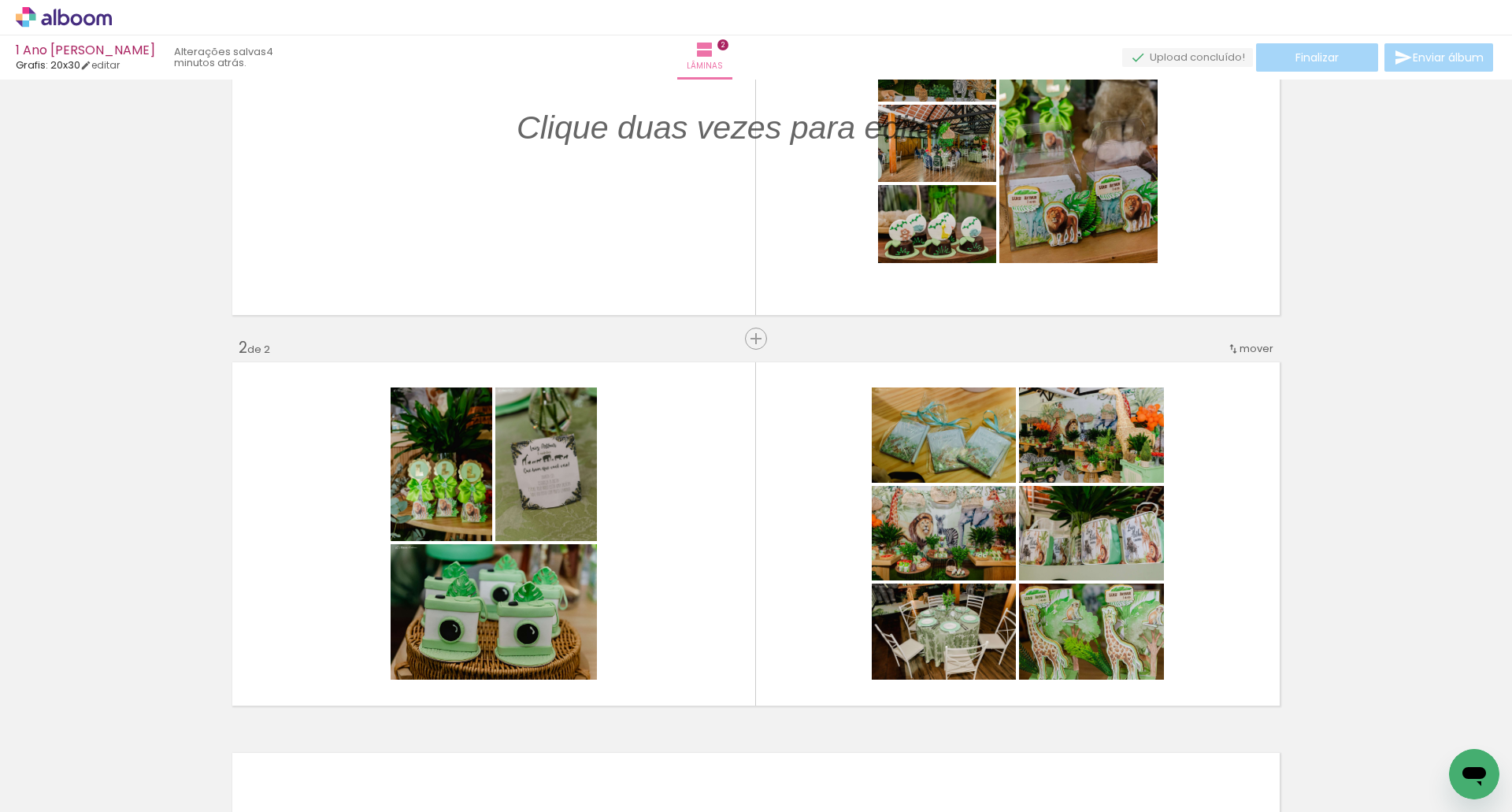
click at [64, 786] on span "Adicionar Fotos" at bounding box center [55, 790] width 47 height 18
click at [0, 0] on input "file" at bounding box center [0, 0] width 0 height 0
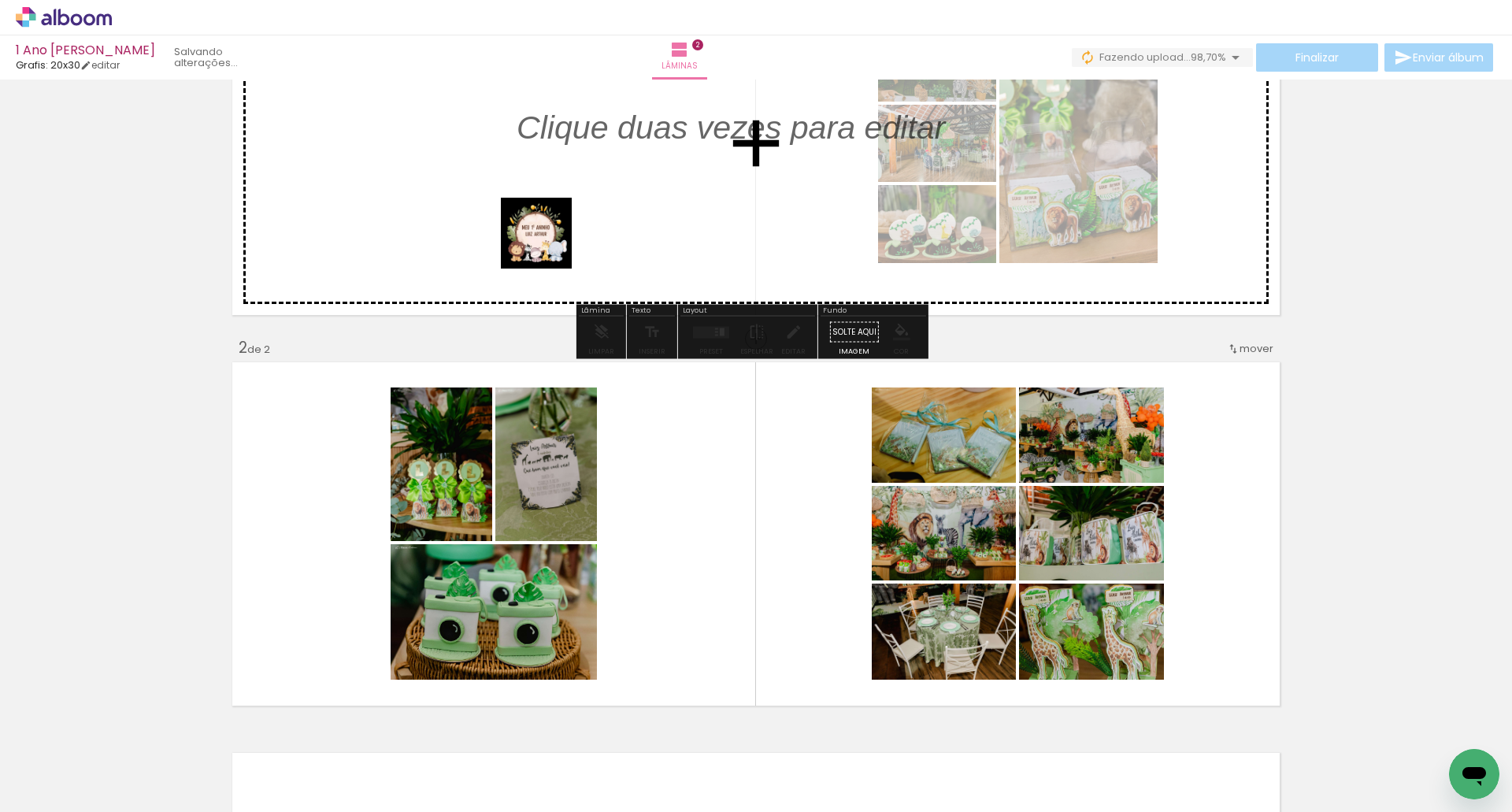
drag, startPoint x: 1431, startPoint y: 769, endPoint x: 549, endPoint y: 199, distance: 1050.2
click at [549, 199] on quentale-workspace at bounding box center [756, 406] width 1512 height 812
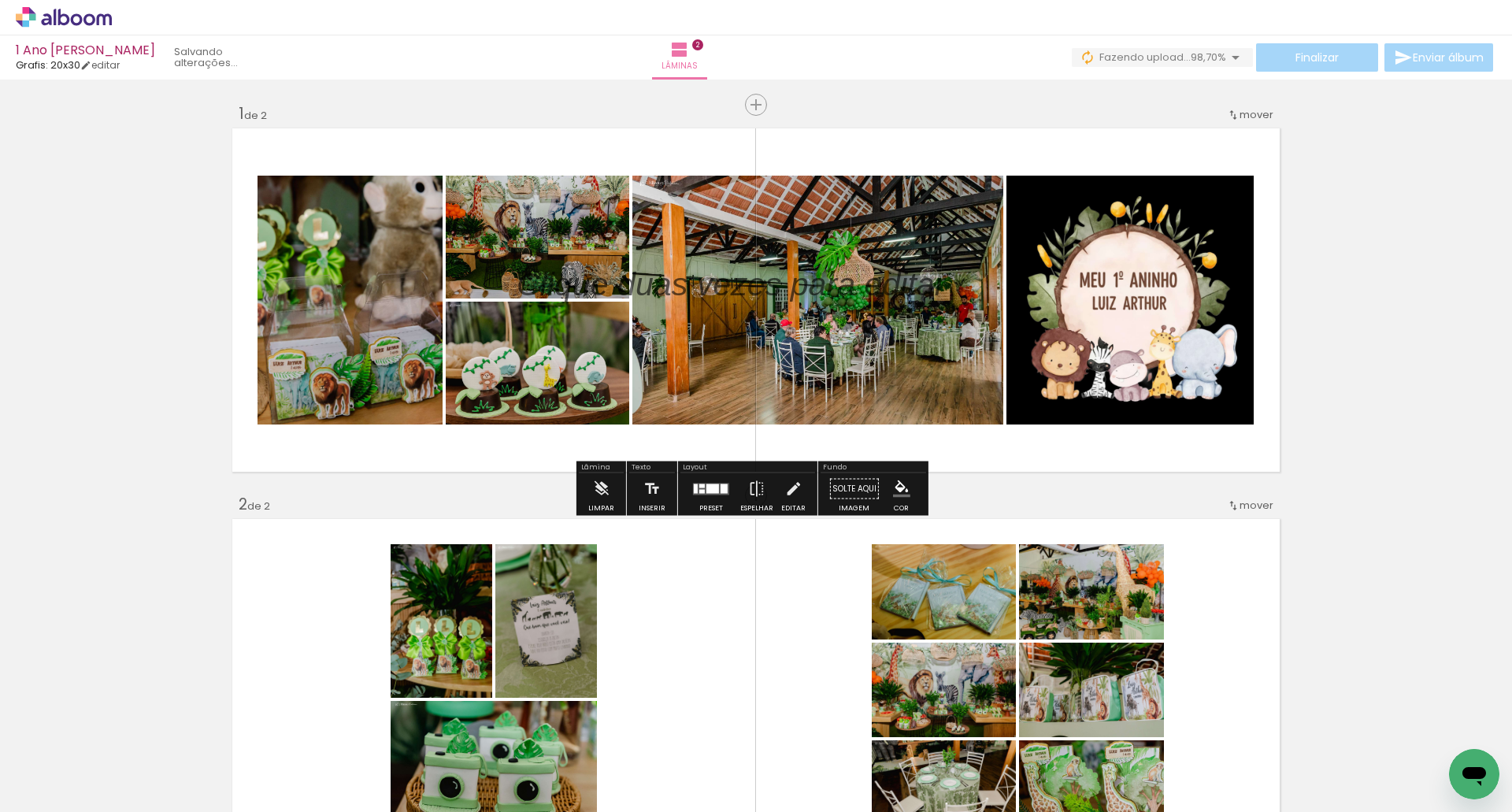
scroll to position [0, 0]
click at [1116, 324] on quentale-photo at bounding box center [1131, 300] width 248 height 248
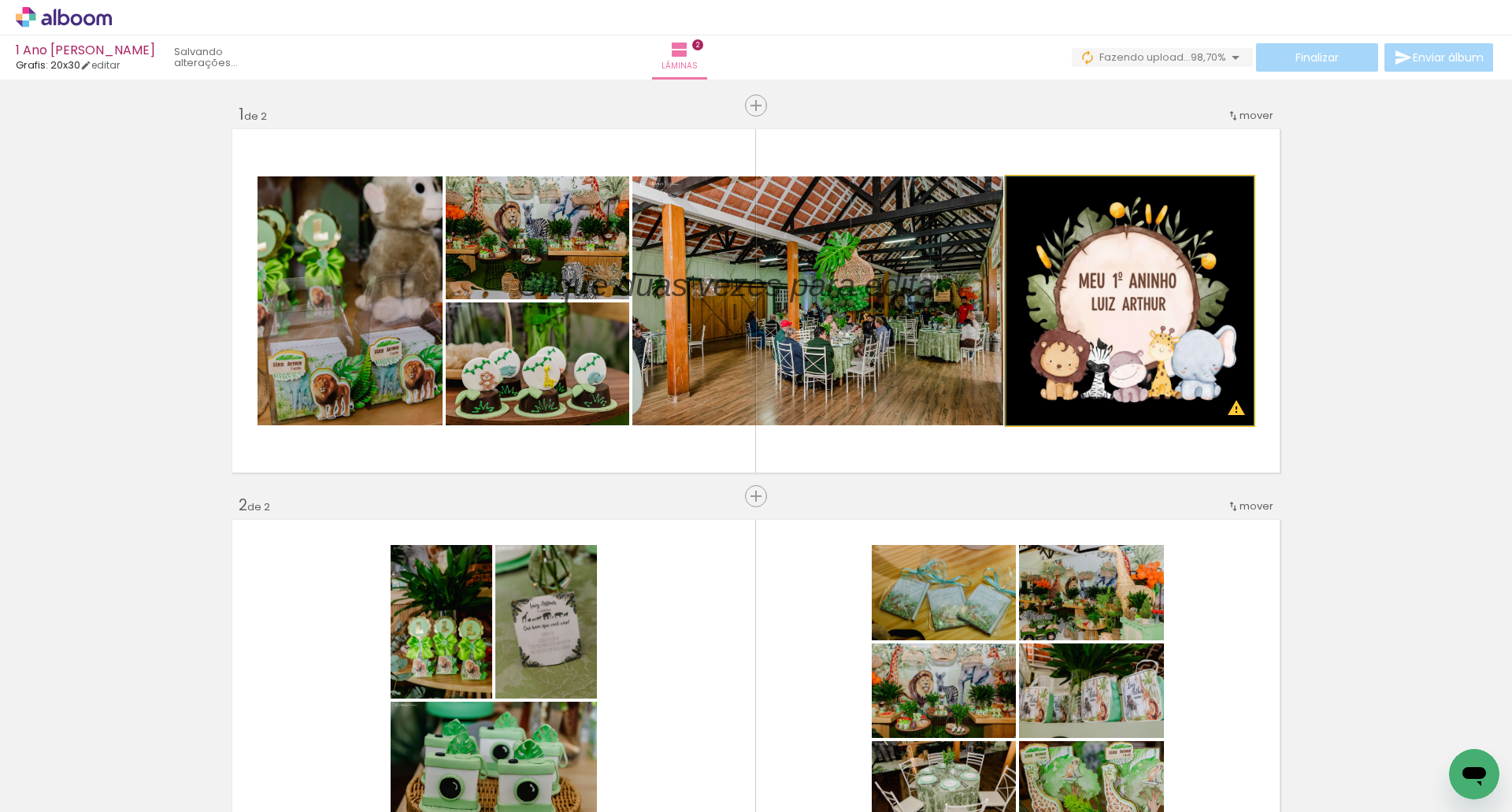
drag, startPoint x: 1110, startPoint y: 324, endPoint x: 1146, endPoint y: 328, distance: 36.2
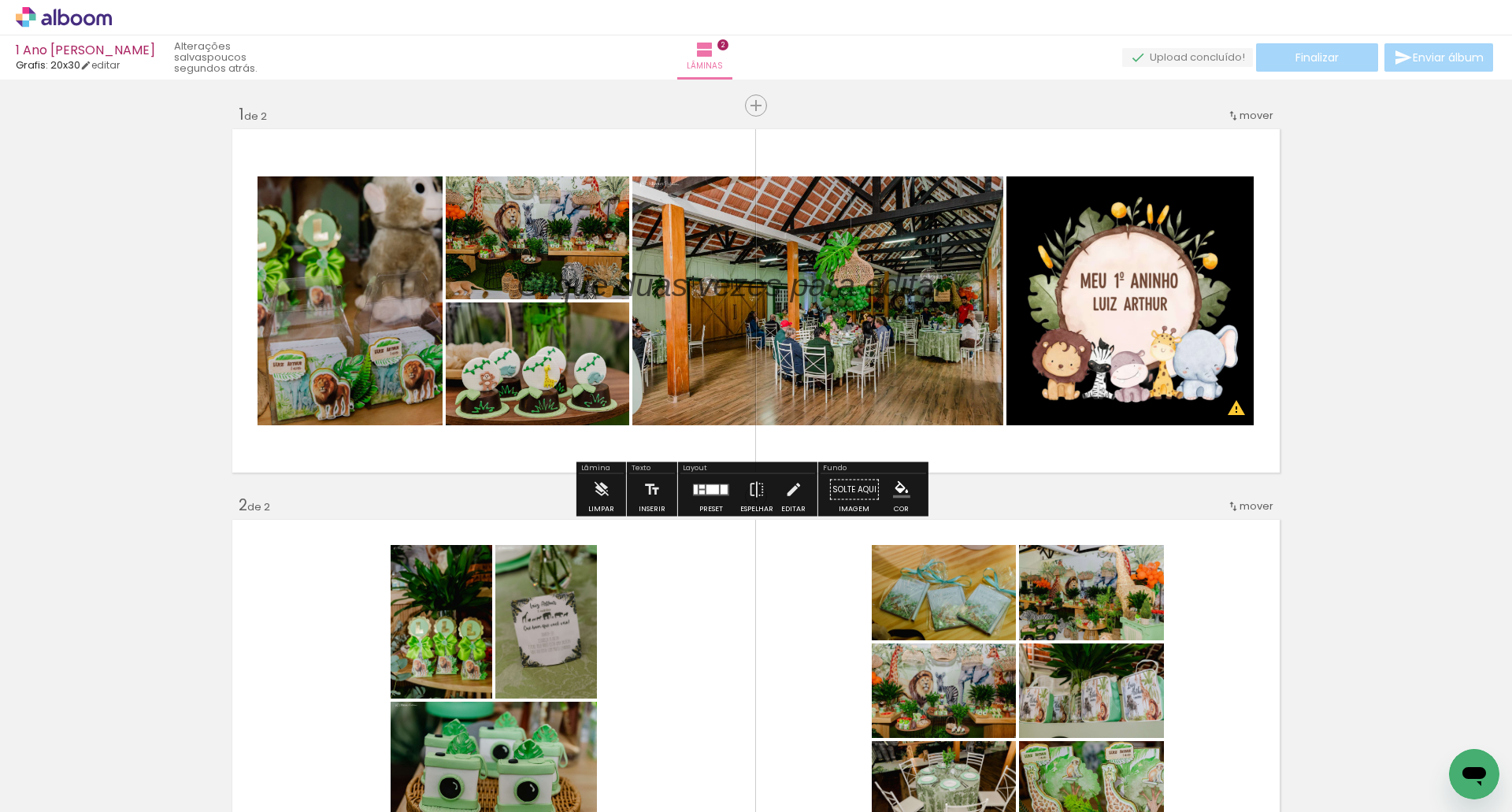
click at [1109, 322] on quentale-photo at bounding box center [1131, 300] width 248 height 248
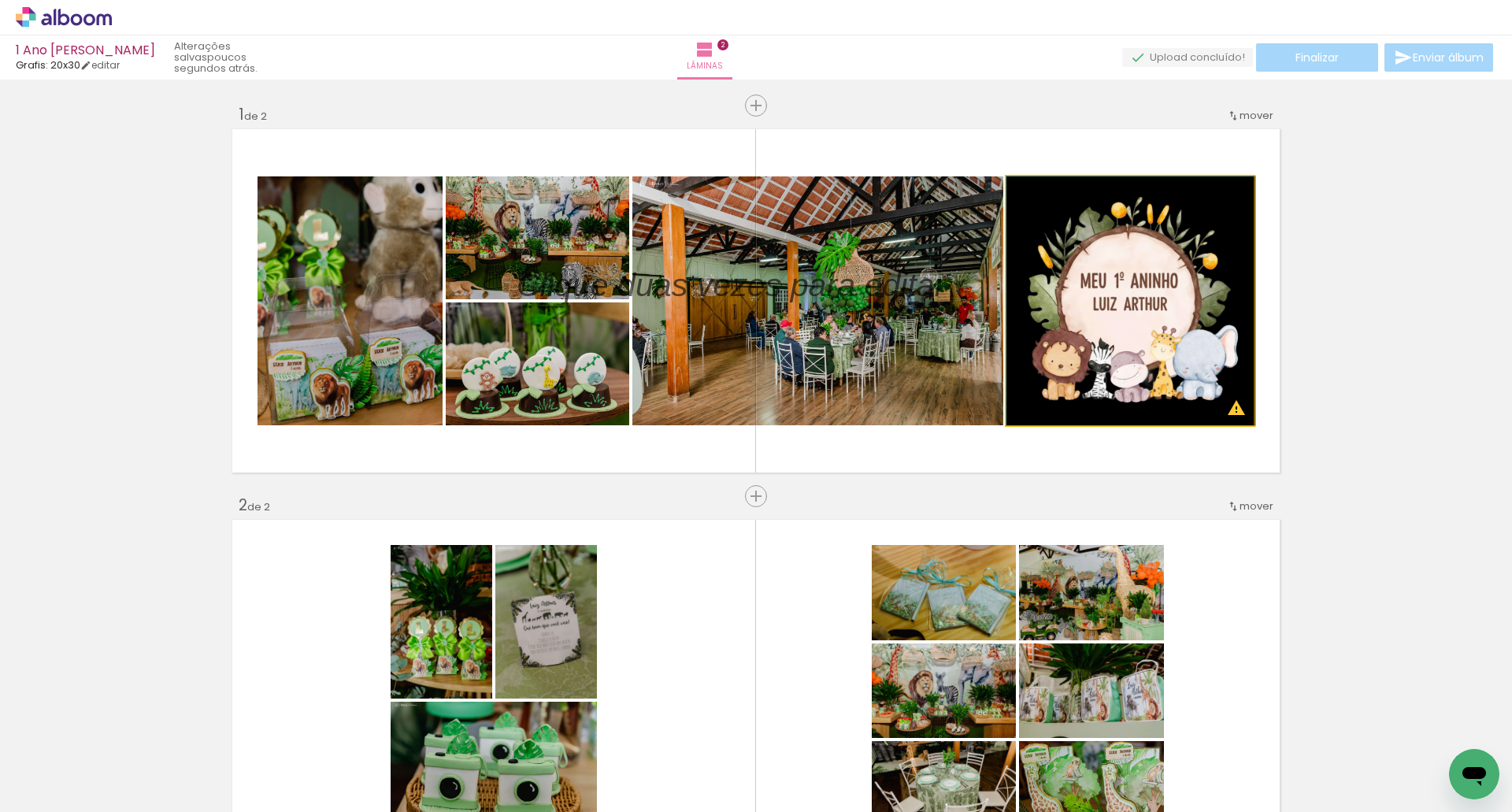
click at [1123, 352] on quentale-photo at bounding box center [1131, 300] width 248 height 248
click at [1125, 316] on quentale-photo at bounding box center [1131, 300] width 248 height 248
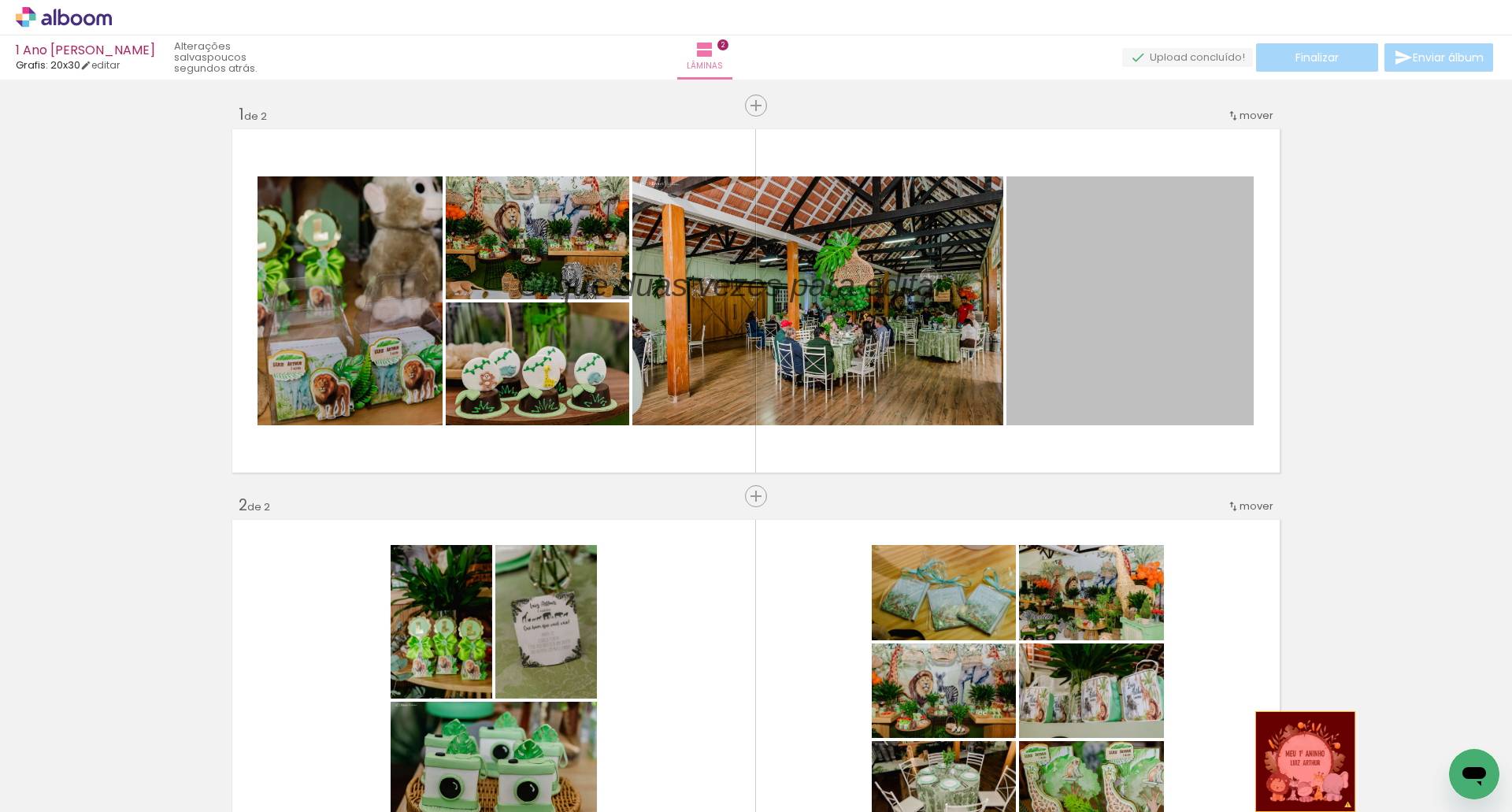
drag, startPoint x: 1113, startPoint y: 315, endPoint x: 1402, endPoint y: 757, distance: 528.1
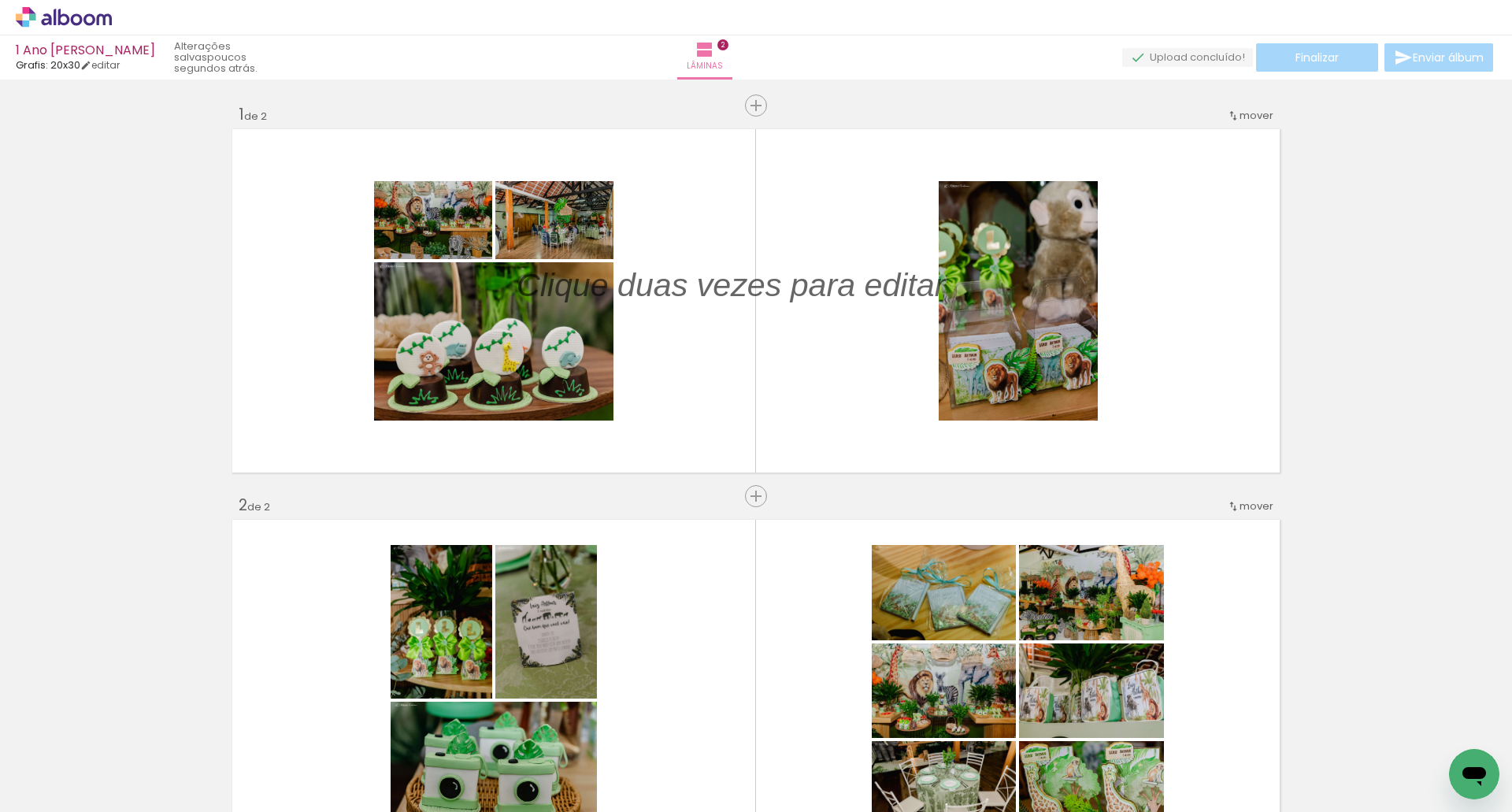
click at [1422, 724] on iron-icon at bounding box center [1413, 727] width 17 height 17
click at [73, 789] on span "Adicionar Fotos" at bounding box center [55, 790] width 47 height 18
click at [0, 0] on input "file" at bounding box center [0, 0] width 0 height 0
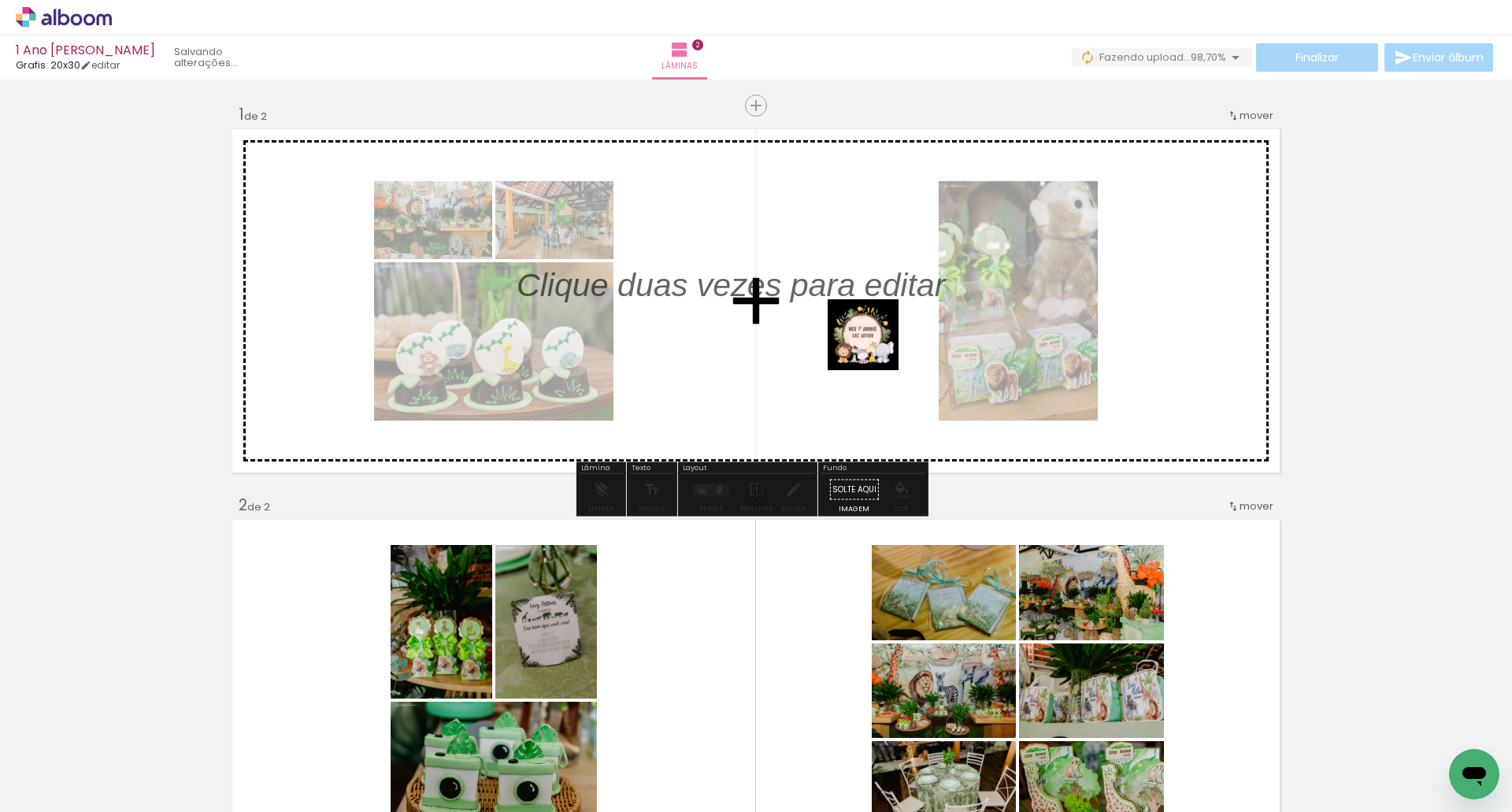
drag, startPoint x: 1443, startPoint y: 750, endPoint x: 889, endPoint y: 347, distance: 685.1
click at [876, 347] on quentale-workspace at bounding box center [756, 406] width 1512 height 812
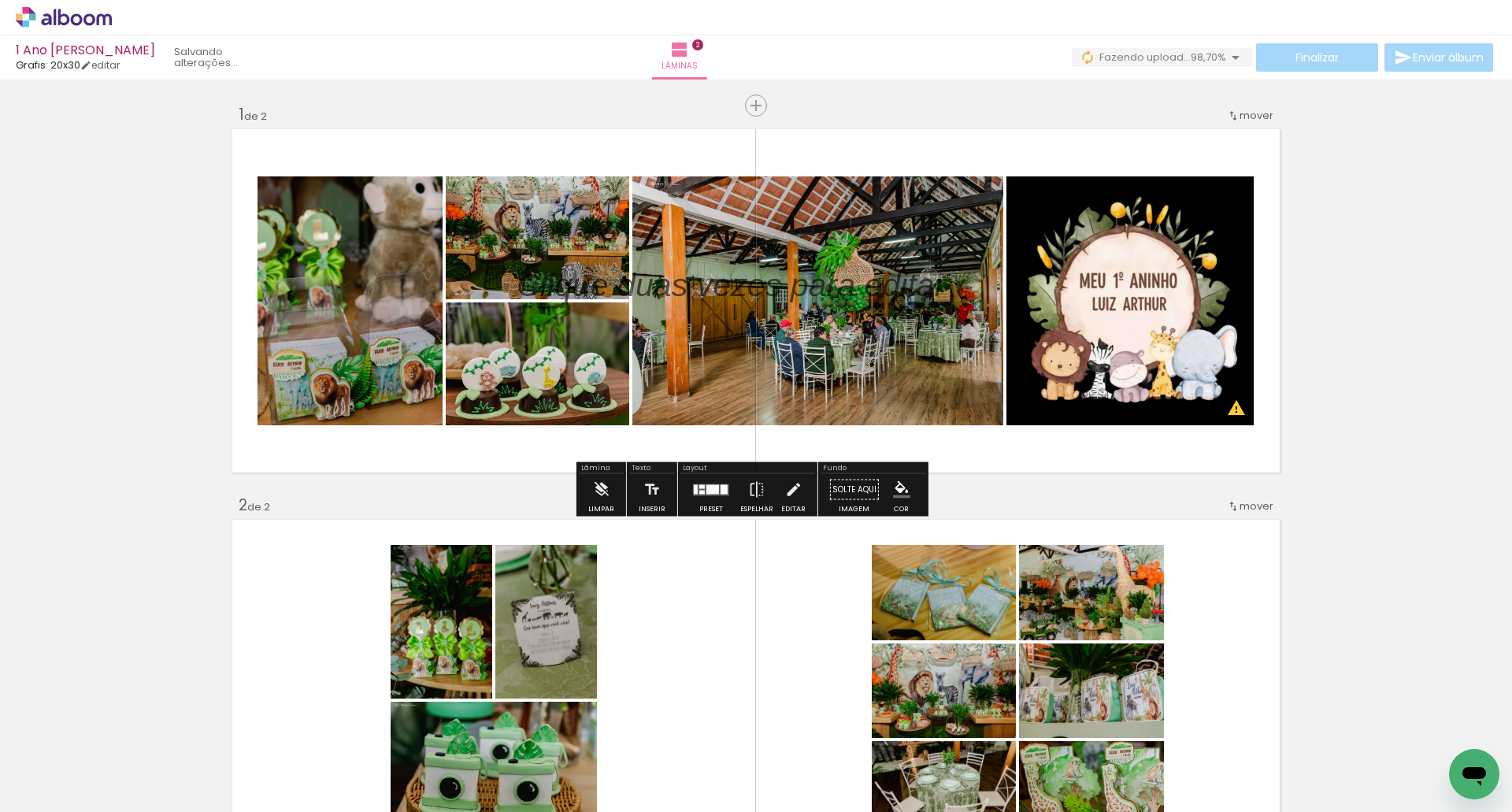
click at [1338, 360] on div "Inserir lâmina 1 de 2 Inserir lâmina 2 de 2 O Designbox precisará aumentar a su…" at bounding box center [756, 671] width 1512 height 1172
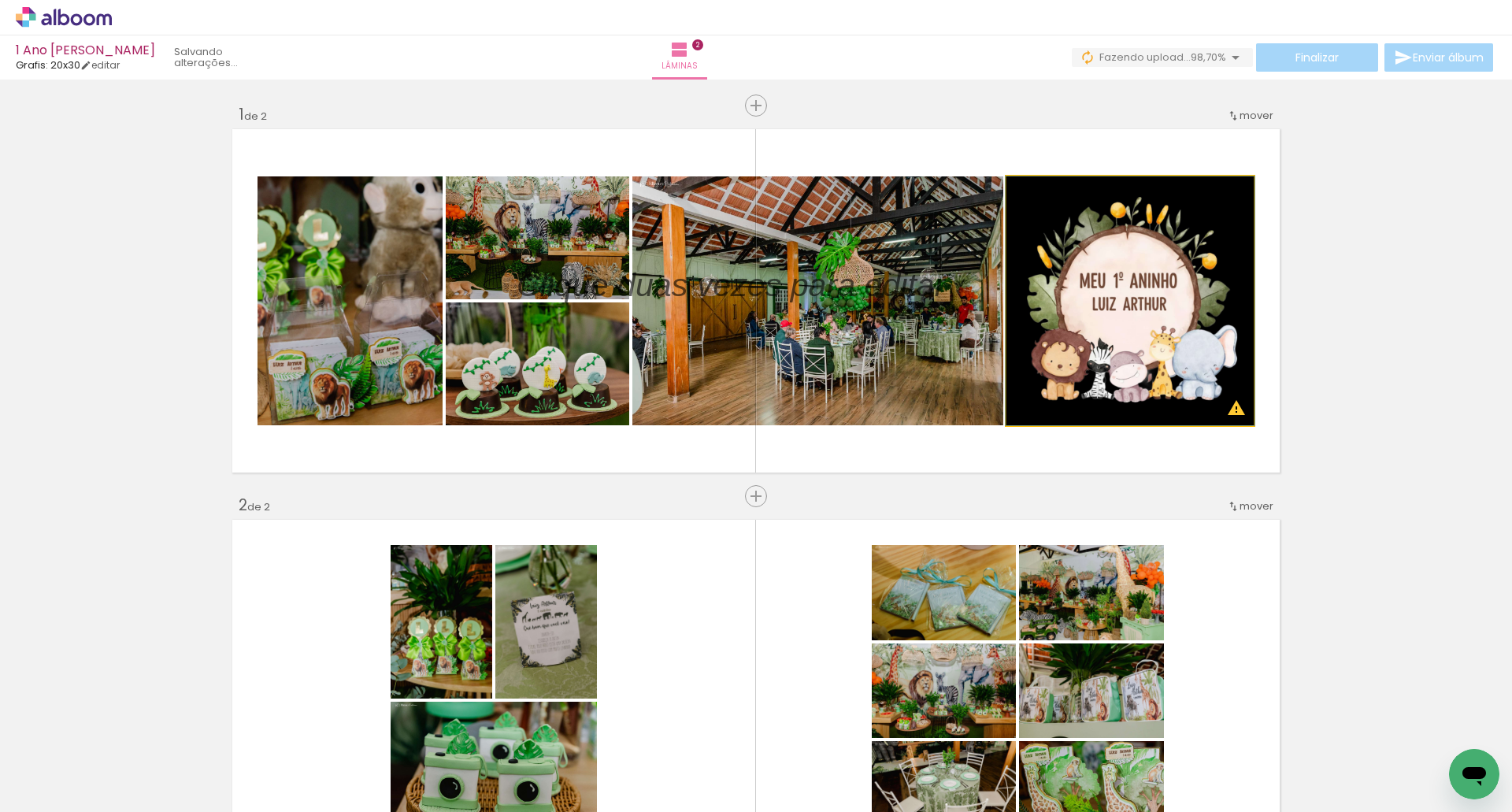
click at [1120, 314] on quentale-photo at bounding box center [1131, 300] width 248 height 248
click at [1088, 284] on quentale-photo at bounding box center [1131, 300] width 248 height 248
drag, startPoint x: 1156, startPoint y: 333, endPoint x: 1101, endPoint y: 334, distance: 55.0
drag, startPoint x: 1116, startPoint y: 300, endPoint x: 1199, endPoint y: 304, distance: 83.1
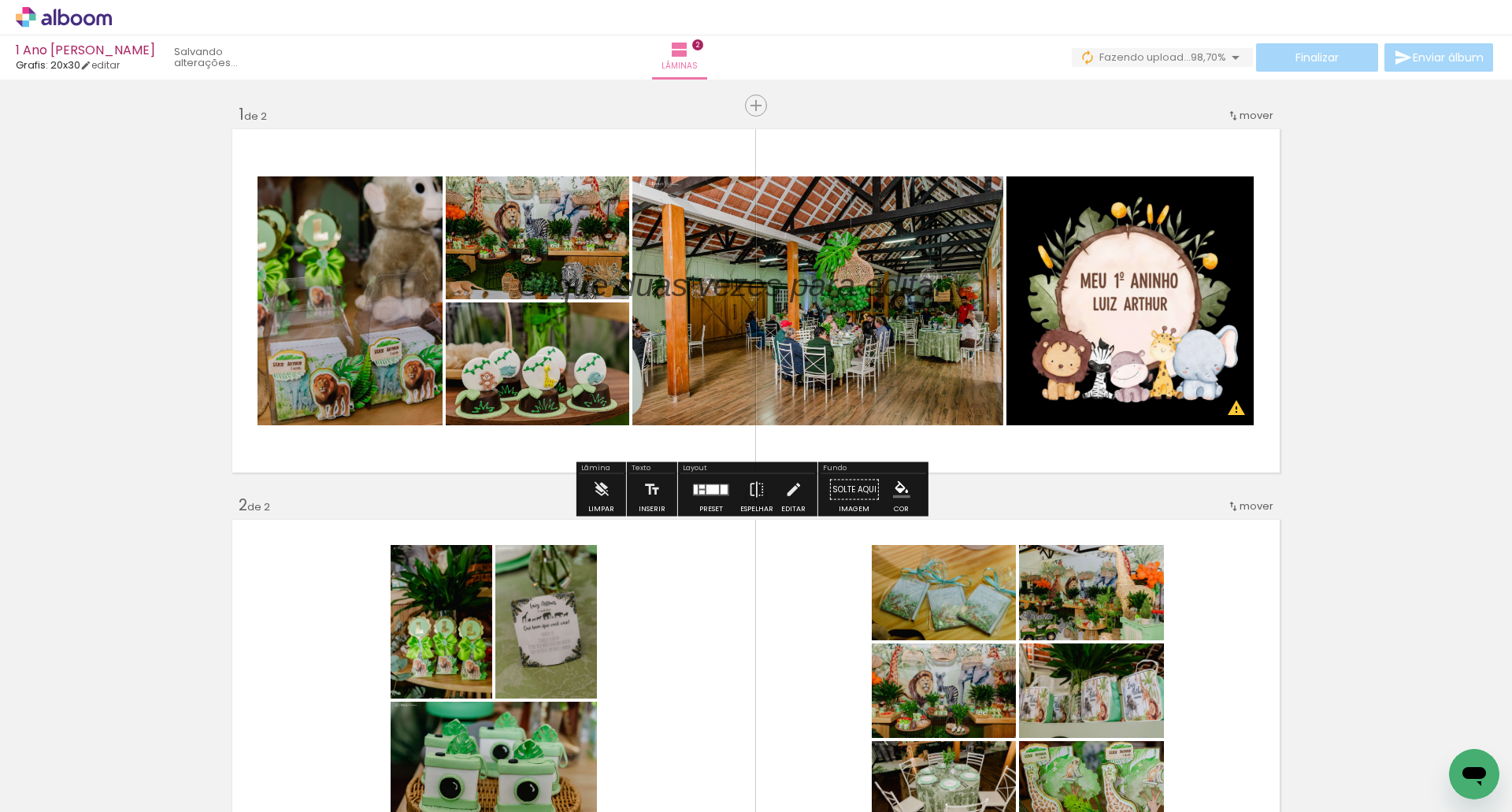
click at [1138, 345] on quentale-photo at bounding box center [1131, 300] width 248 height 248
click at [1420, 750] on div at bounding box center [1448, 758] width 78 height 78
click at [1422, 734] on iron-icon at bounding box center [1413, 727] width 17 height 17
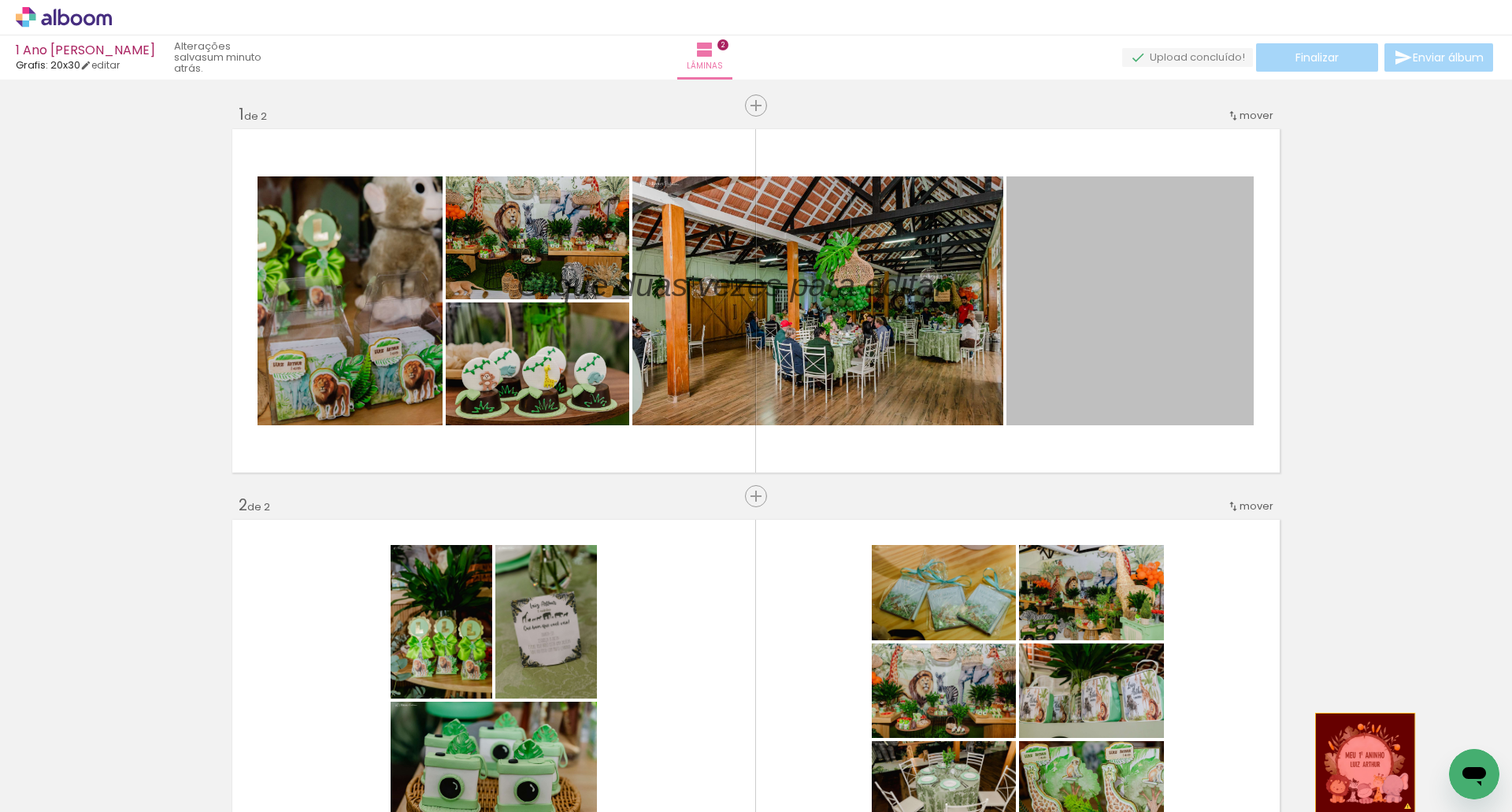
drag, startPoint x: 1114, startPoint y: 291, endPoint x: 1357, endPoint y: 759, distance: 527.3
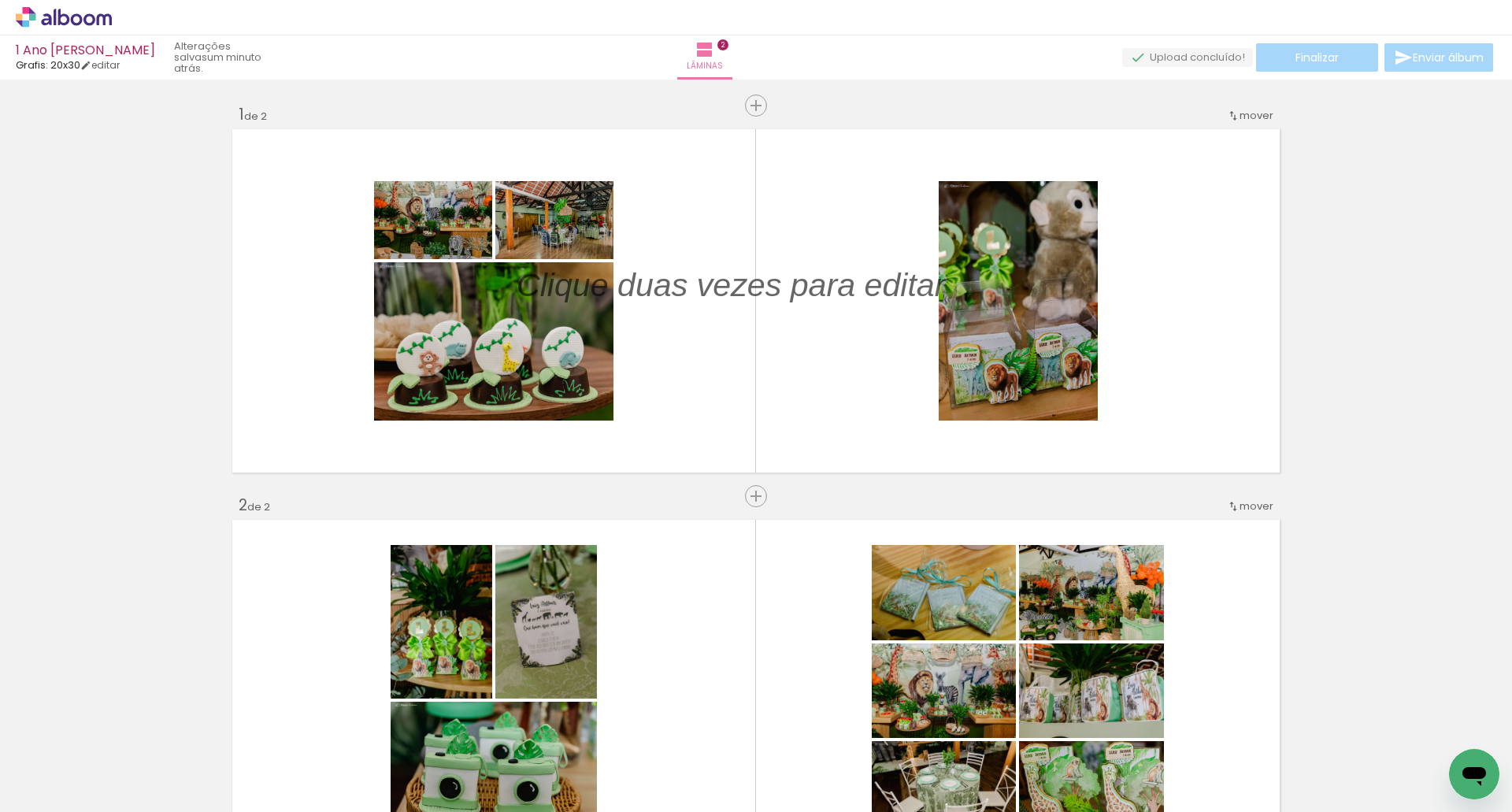
click at [1423, 754] on div at bounding box center [1448, 758] width 78 height 78
click at [1422, 735] on iron-icon at bounding box center [1413, 727] width 17 height 17
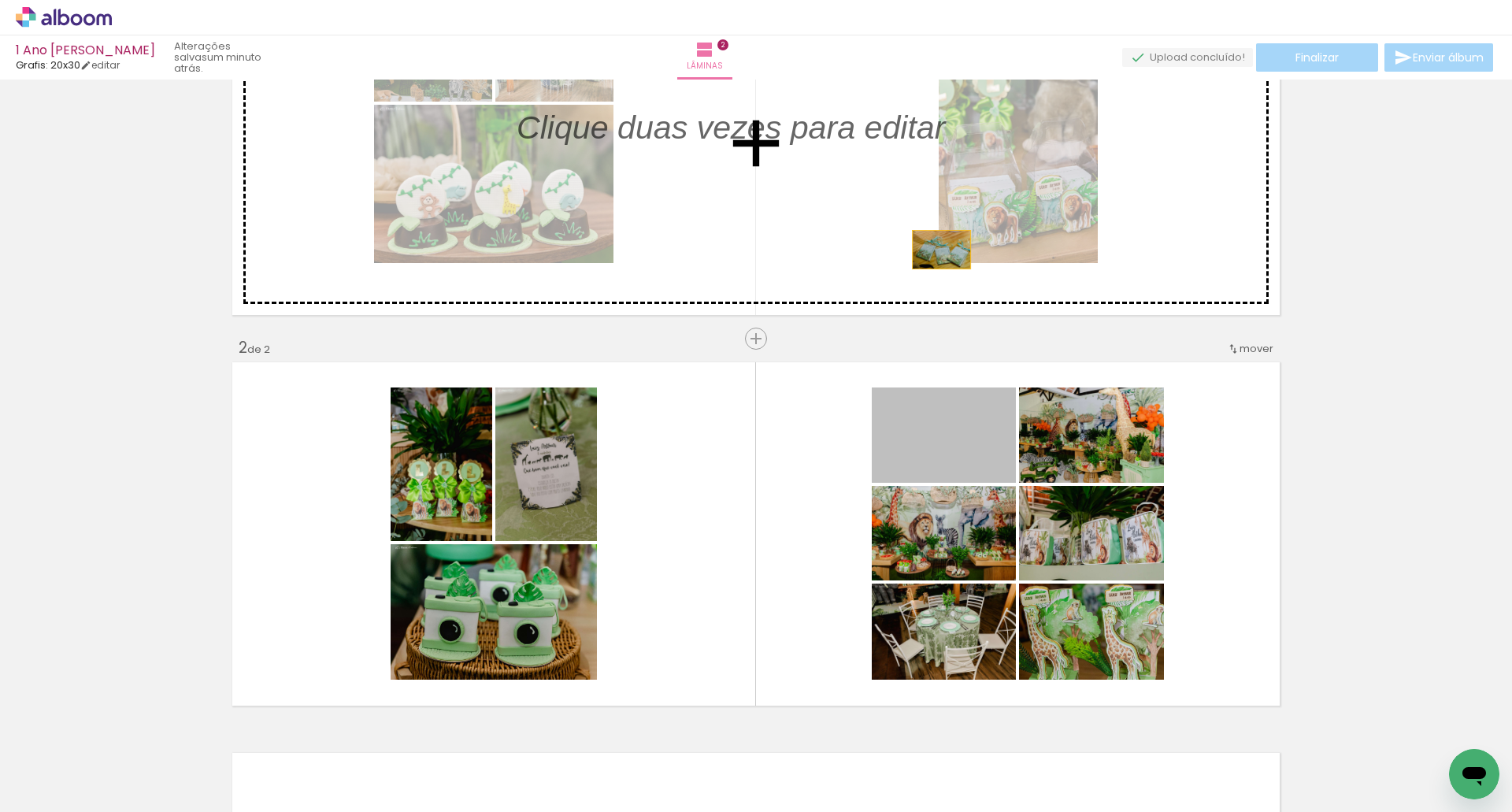
drag, startPoint x: 955, startPoint y: 458, endPoint x: 934, endPoint y: 248, distance: 211.0
click at [934, 248] on div "Inserir lâmina 1 de 2 Inserir lâmina 2 de 2 O Designbox precisará aumentar a su…" at bounding box center [756, 514] width 1512 height 1172
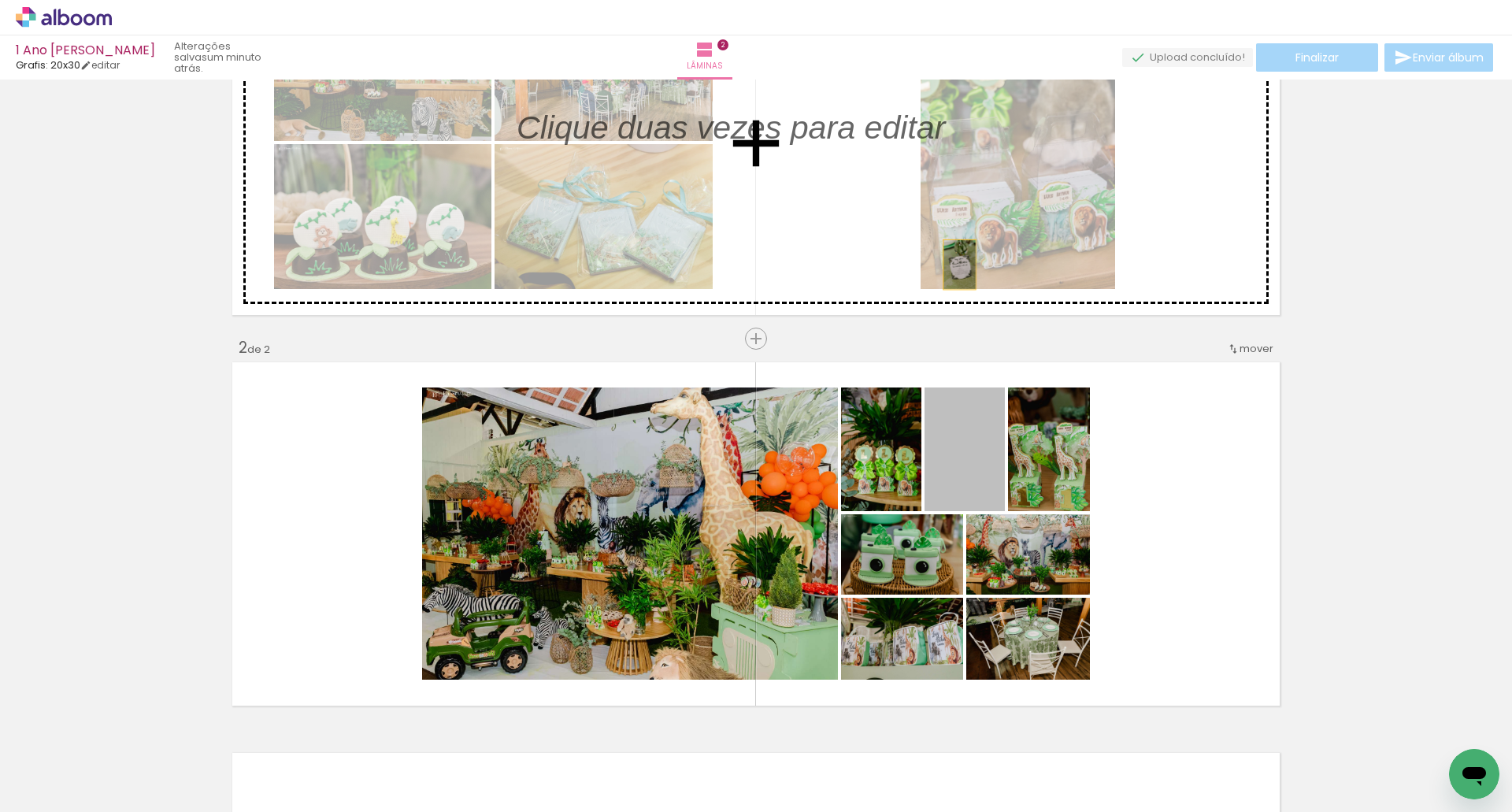
drag, startPoint x: 956, startPoint y: 460, endPoint x: 1015, endPoint y: 426, distance: 68.1
click at [952, 260] on div "Inserir lâmina 1 de 2 Inserir lâmina 2 de 2 O Designbox precisará aumentar a su…" at bounding box center [756, 514] width 1512 height 1172
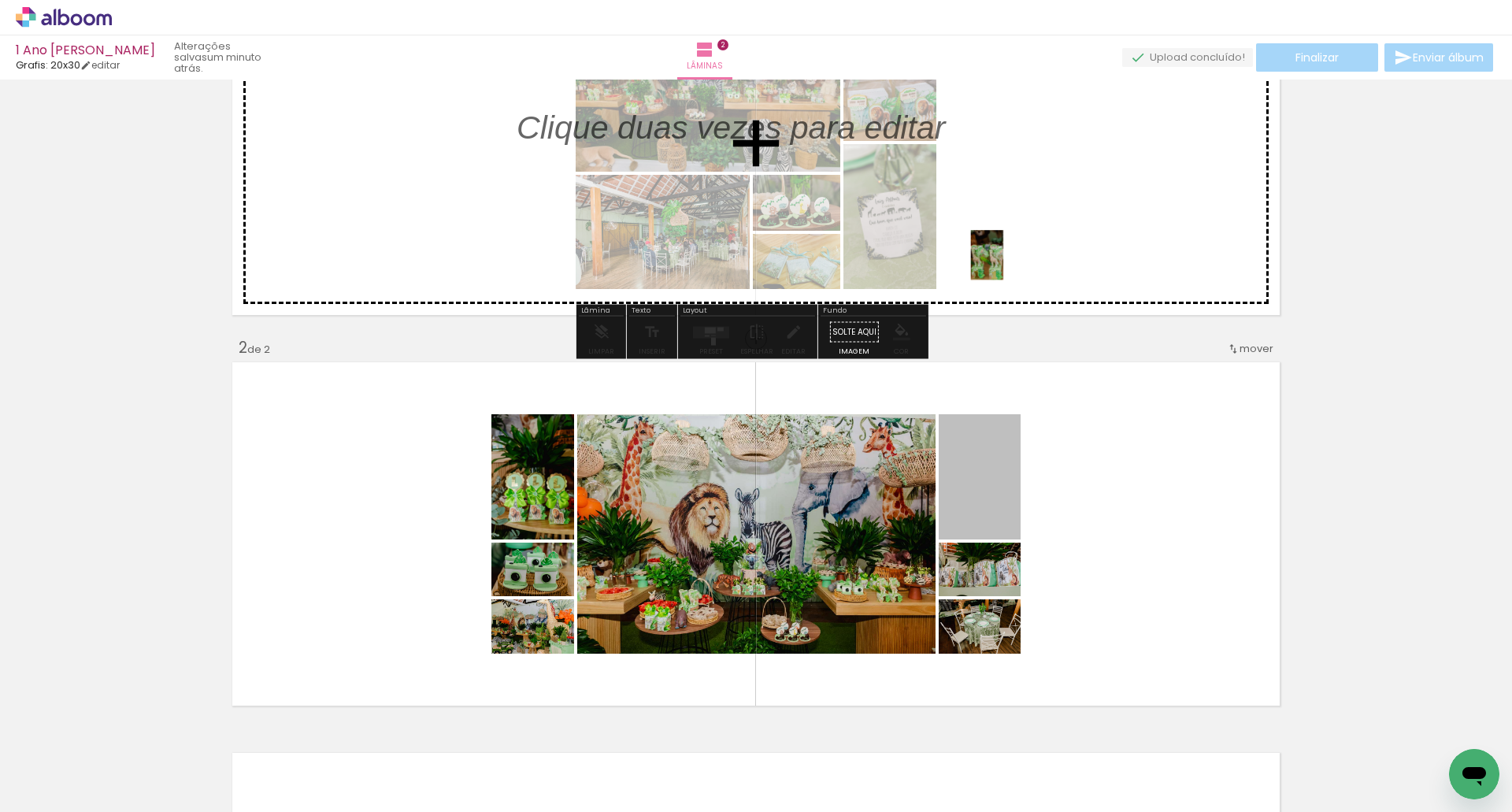
drag, startPoint x: 980, startPoint y: 367, endPoint x: 877, endPoint y: 523, distance: 186.9
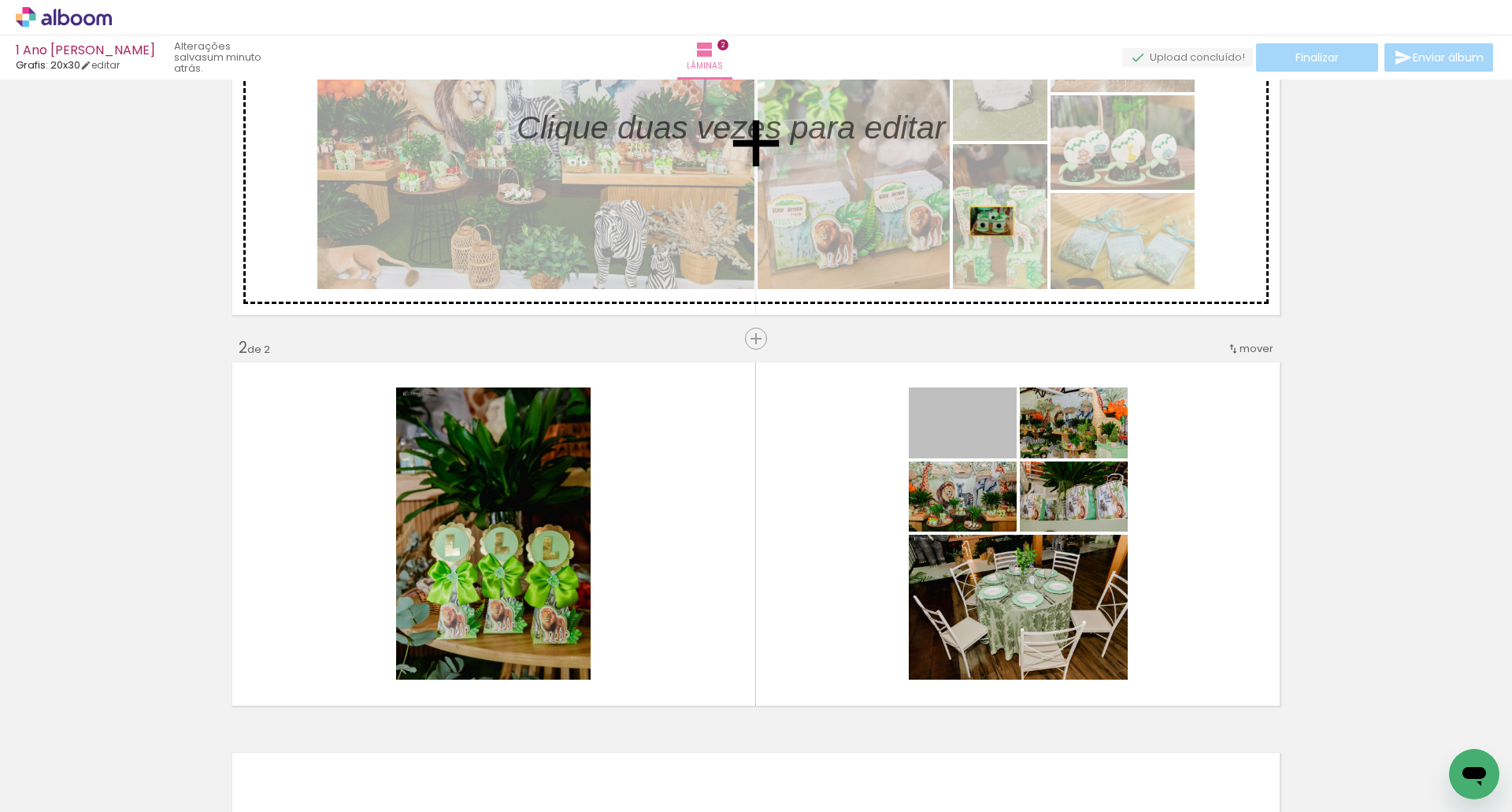
drag, startPoint x: 980, startPoint y: 437, endPoint x: 981, endPoint y: 210, distance: 227.0
click at [981, 210] on div "Inserir lâmina 1 de 2 Inserir lâmina 2 de 2 O Designbox precisará aumentar a su…" at bounding box center [756, 514] width 1512 height 1172
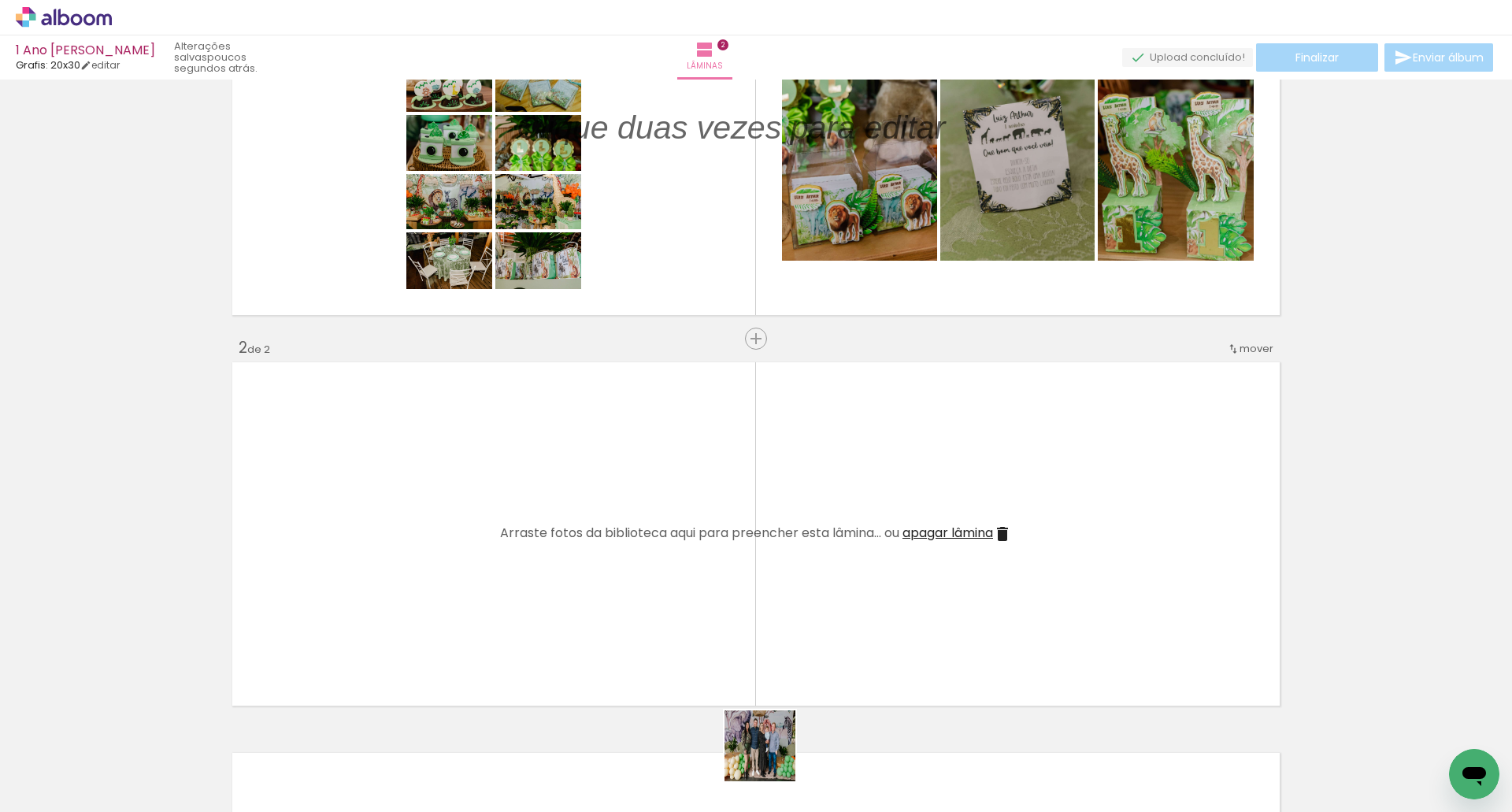
drag, startPoint x: 771, startPoint y: 763, endPoint x: 848, endPoint y: 592, distance: 187.5
click at [816, 531] on quentale-workspace at bounding box center [756, 406] width 1512 height 812
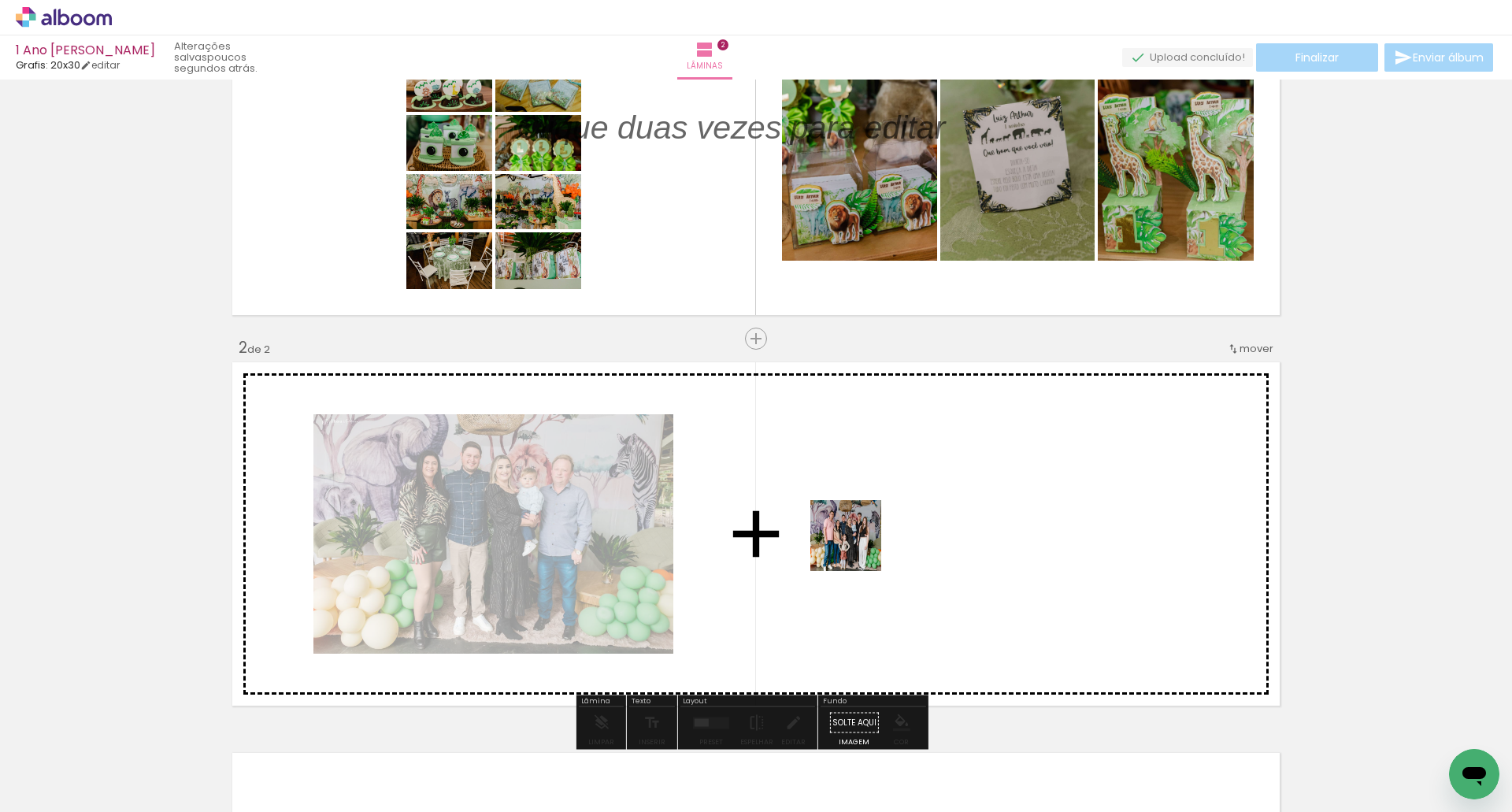
drag, startPoint x: 851, startPoint y: 757, endPoint x: 858, endPoint y: 544, distance: 213.1
click at [858, 544] on quentale-workspace at bounding box center [756, 406] width 1512 height 812
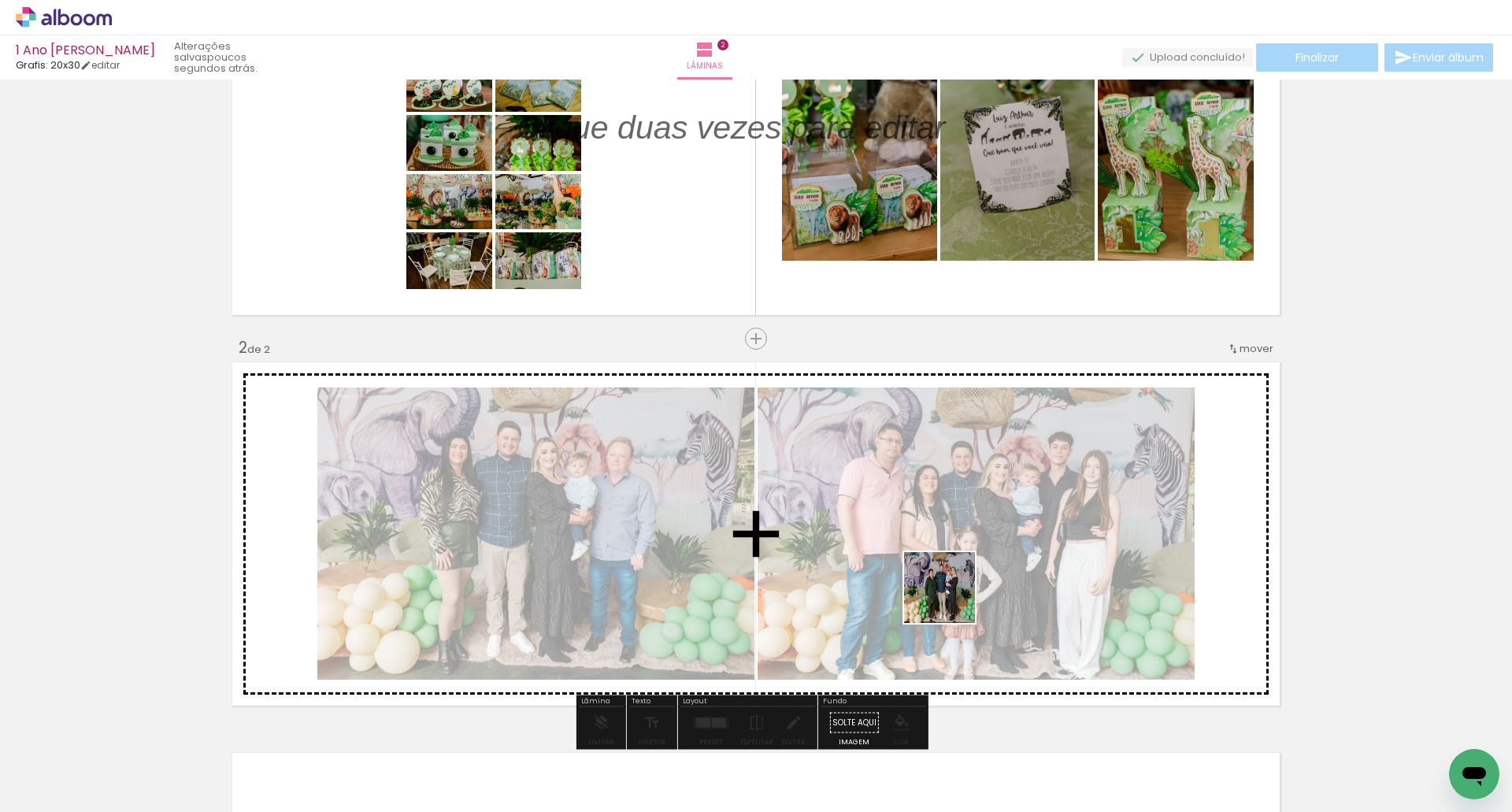
drag, startPoint x: 952, startPoint y: 685, endPoint x: 951, endPoint y: 588, distance: 97.0
click at [951, 588] on quentale-workspace at bounding box center [756, 406] width 1512 height 812
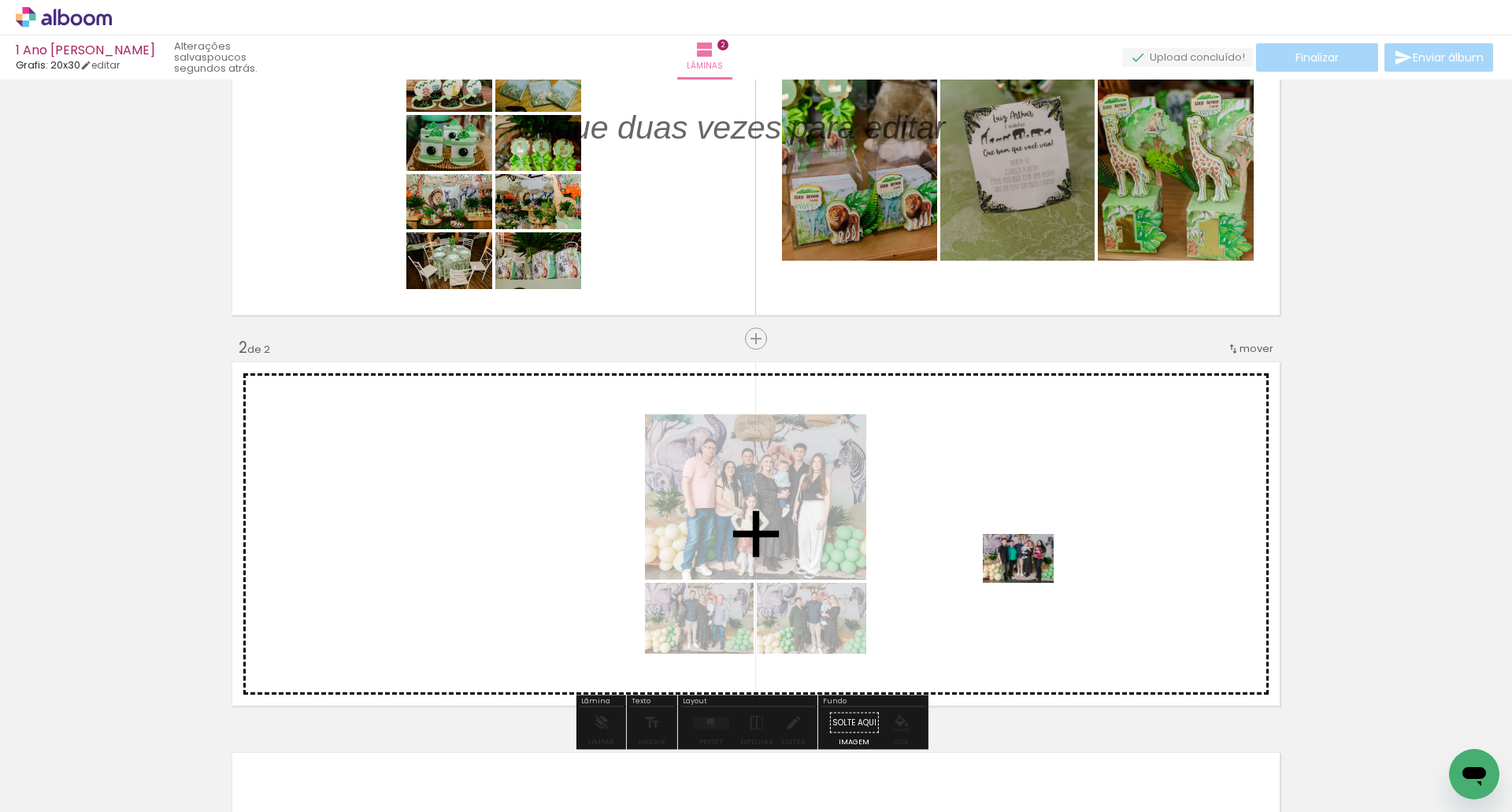
drag, startPoint x: 1034, startPoint y: 761, endPoint x: 1143, endPoint y: 692, distance: 129.0
click at [1030, 569] on quentale-workspace at bounding box center [756, 406] width 1512 height 812
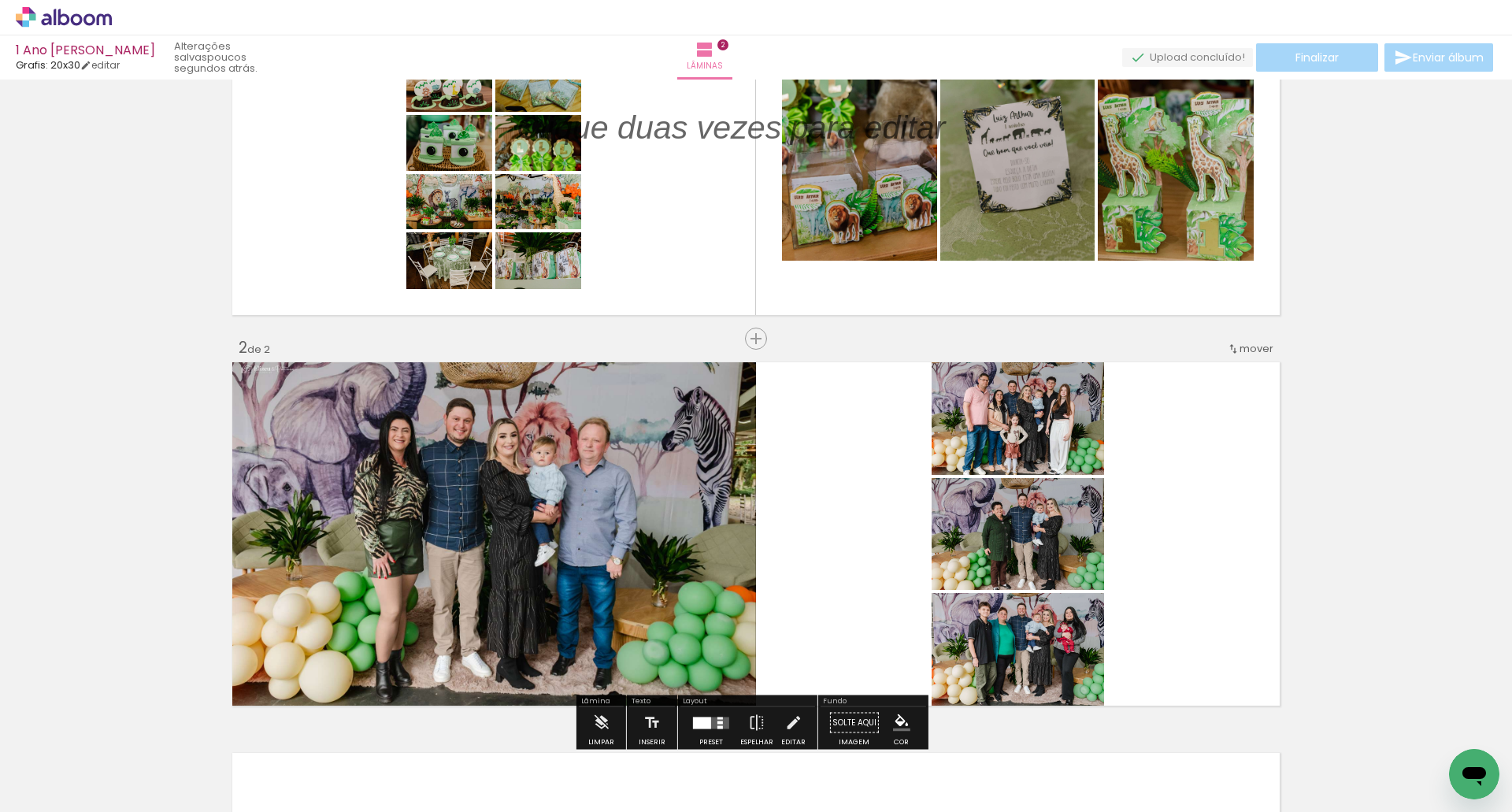
drag, startPoint x: 1119, startPoint y: 768, endPoint x: 1128, endPoint y: 625, distance: 143.3
click at [1064, 588] on quentale-workspace at bounding box center [756, 406] width 1512 height 812
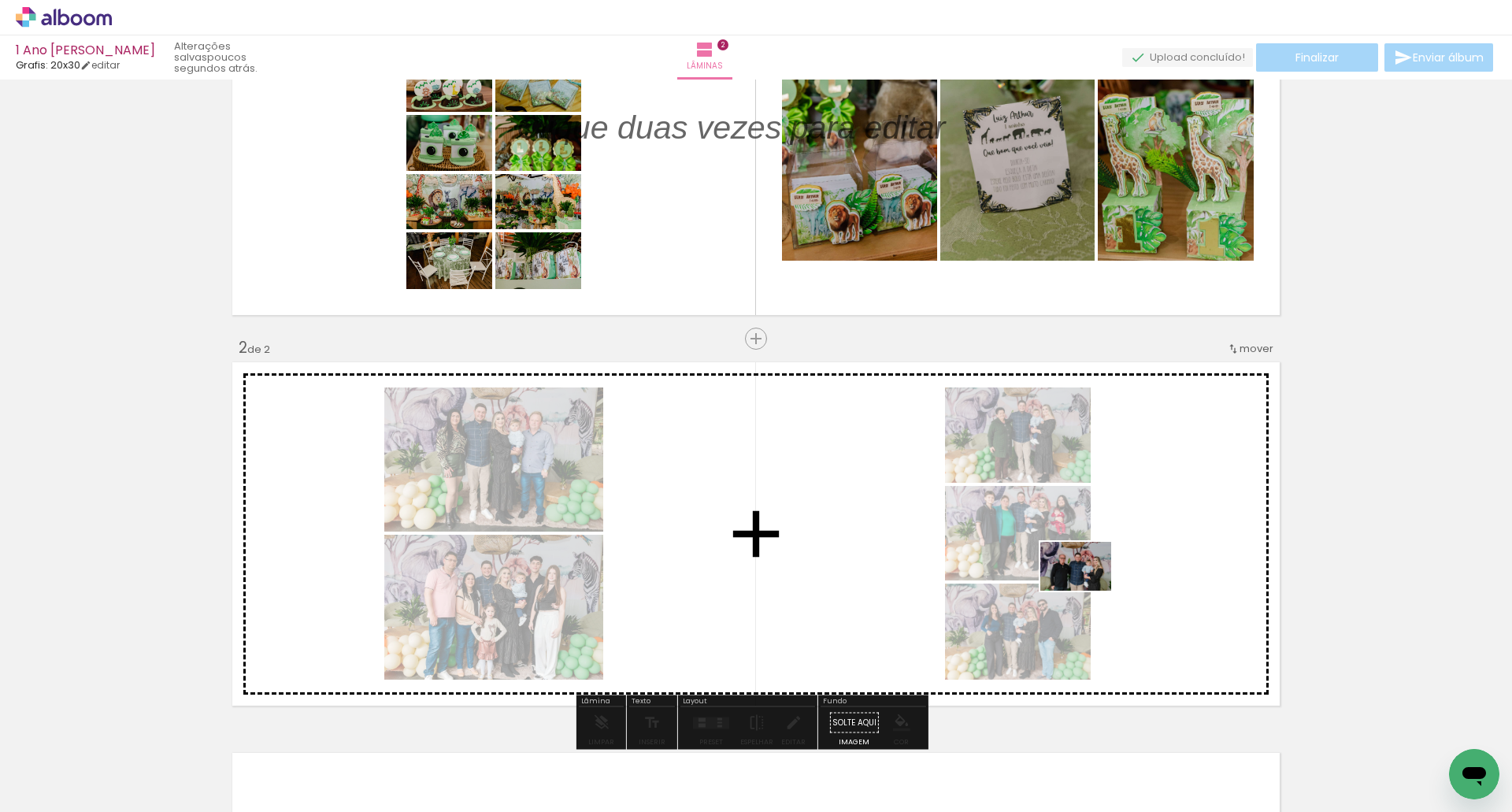
drag, startPoint x: 1198, startPoint y: 758, endPoint x: 1087, endPoint y: 589, distance: 202.2
click at [1087, 589] on quentale-workspace at bounding box center [756, 406] width 1512 height 812
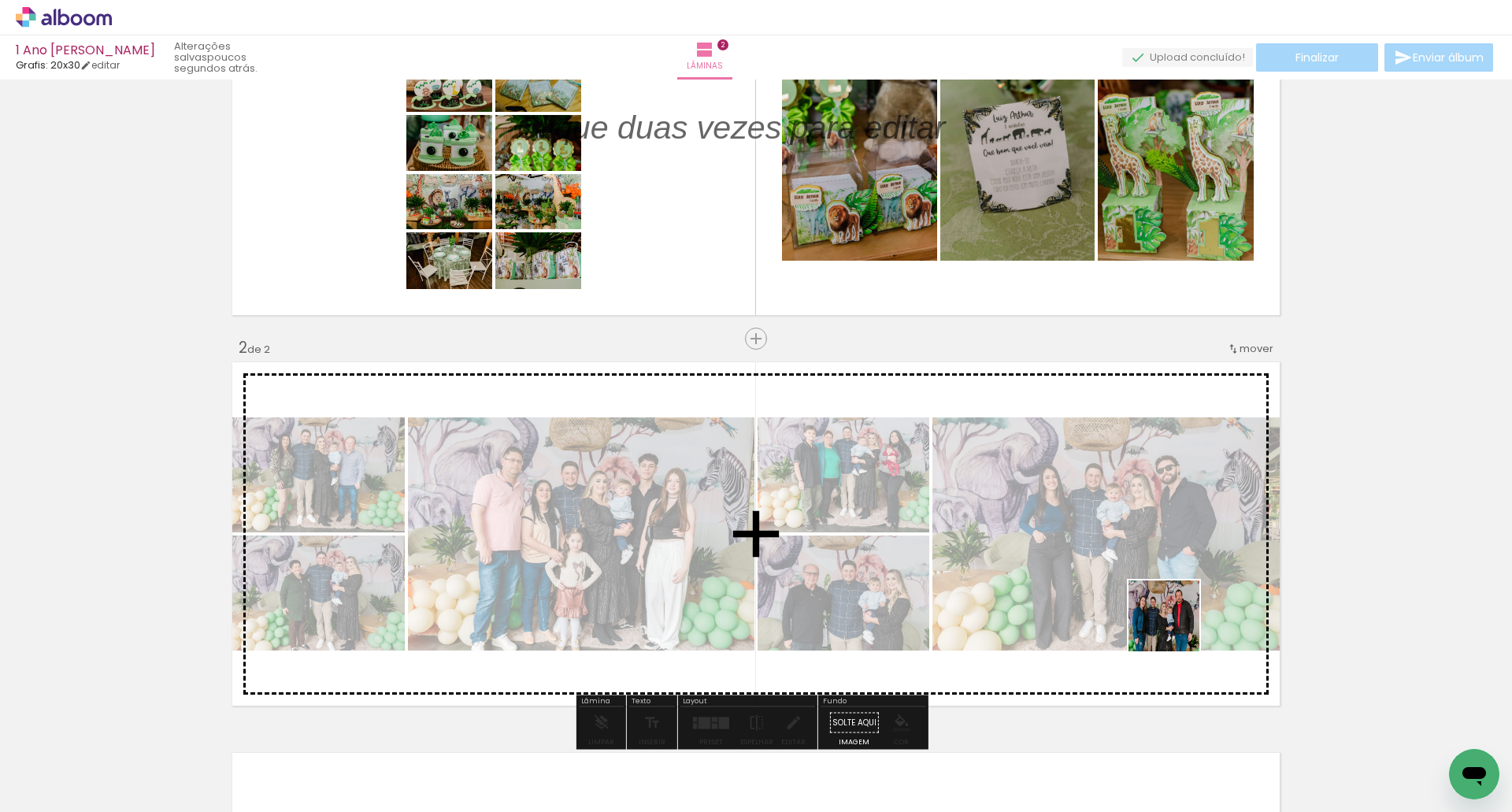
drag, startPoint x: 1227, startPoint y: 687, endPoint x: 1119, endPoint y: 561, distance: 166.0
click at [1119, 561] on quentale-workspace at bounding box center [756, 406] width 1512 height 812
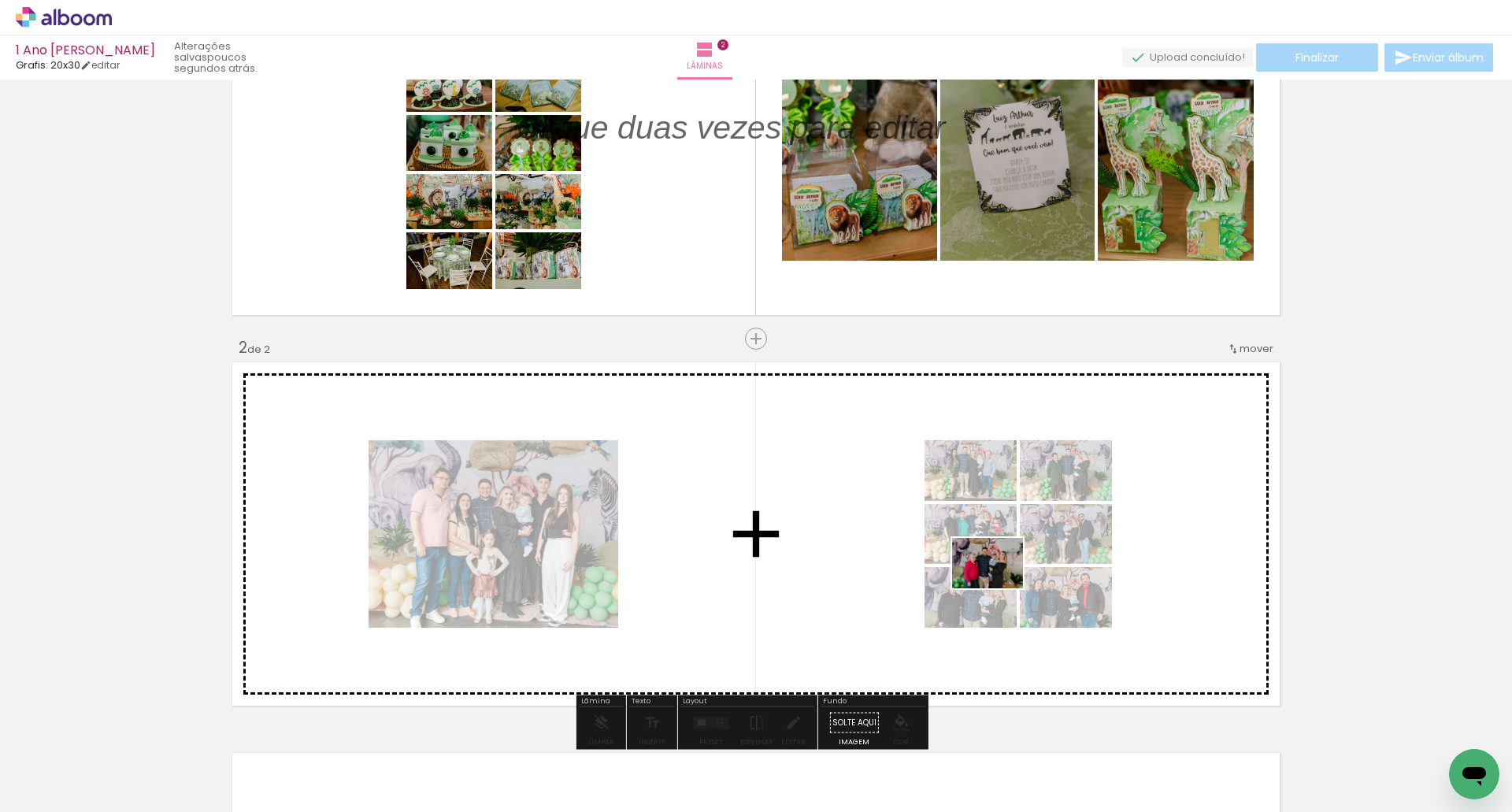
drag, startPoint x: 1378, startPoint y: 765, endPoint x: 999, endPoint y: 585, distance: 419.6
click at [999, 585] on quentale-workspace at bounding box center [756, 406] width 1512 height 812
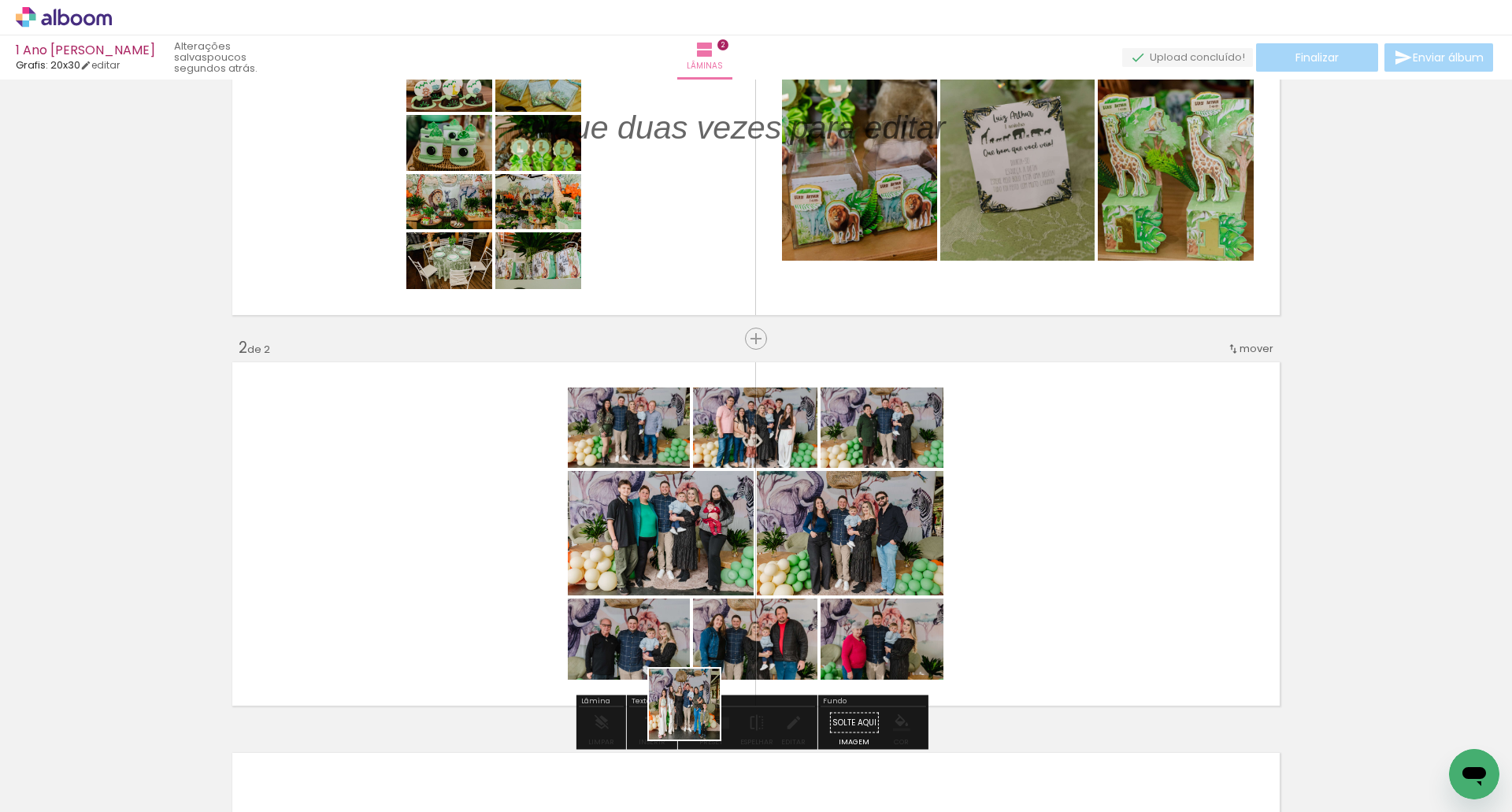
drag, startPoint x: 672, startPoint y: 764, endPoint x: 718, endPoint y: 613, distance: 157.9
click at [717, 611] on quentale-workspace at bounding box center [756, 406] width 1512 height 812
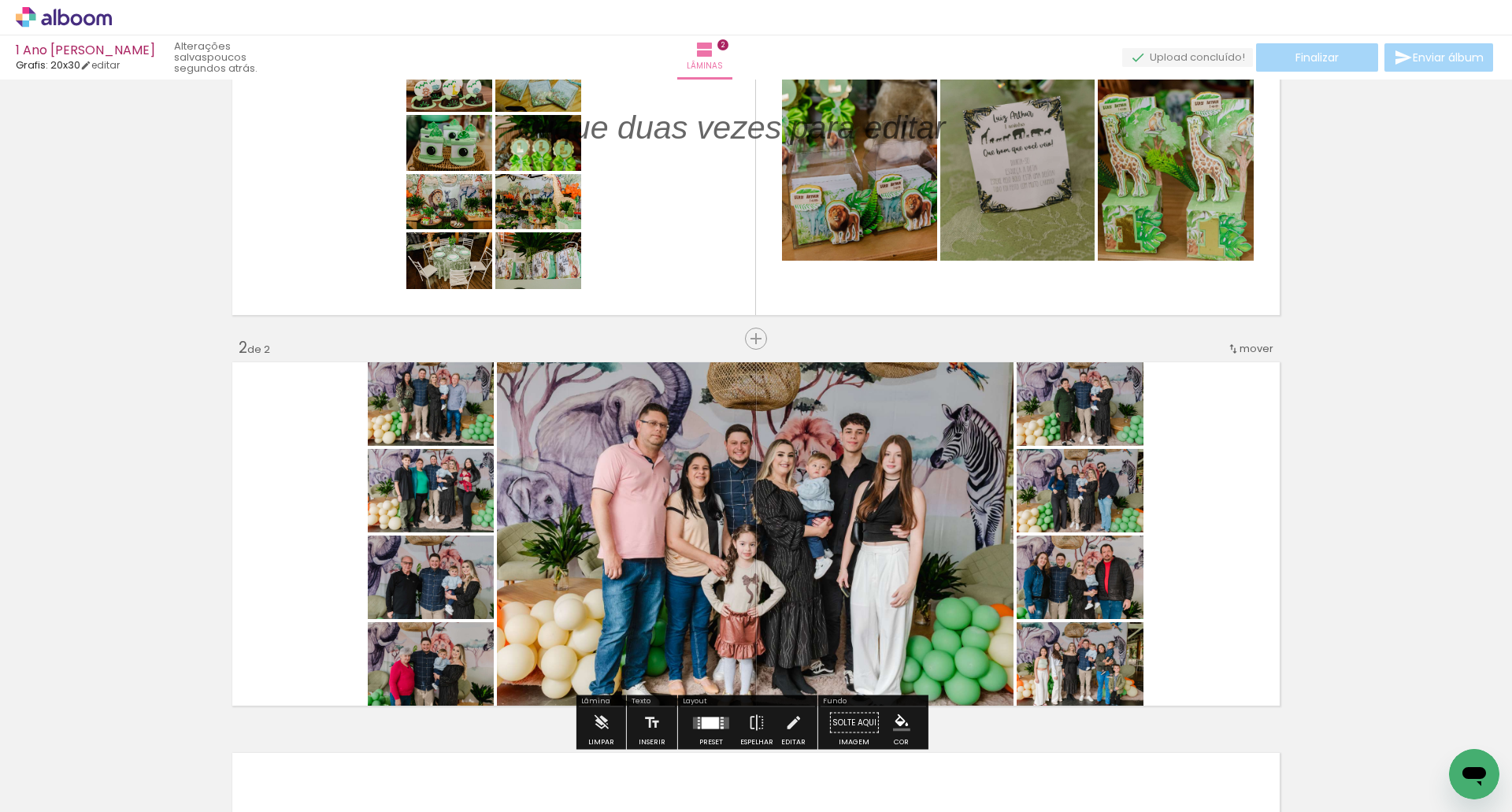
scroll to position [0, 3287]
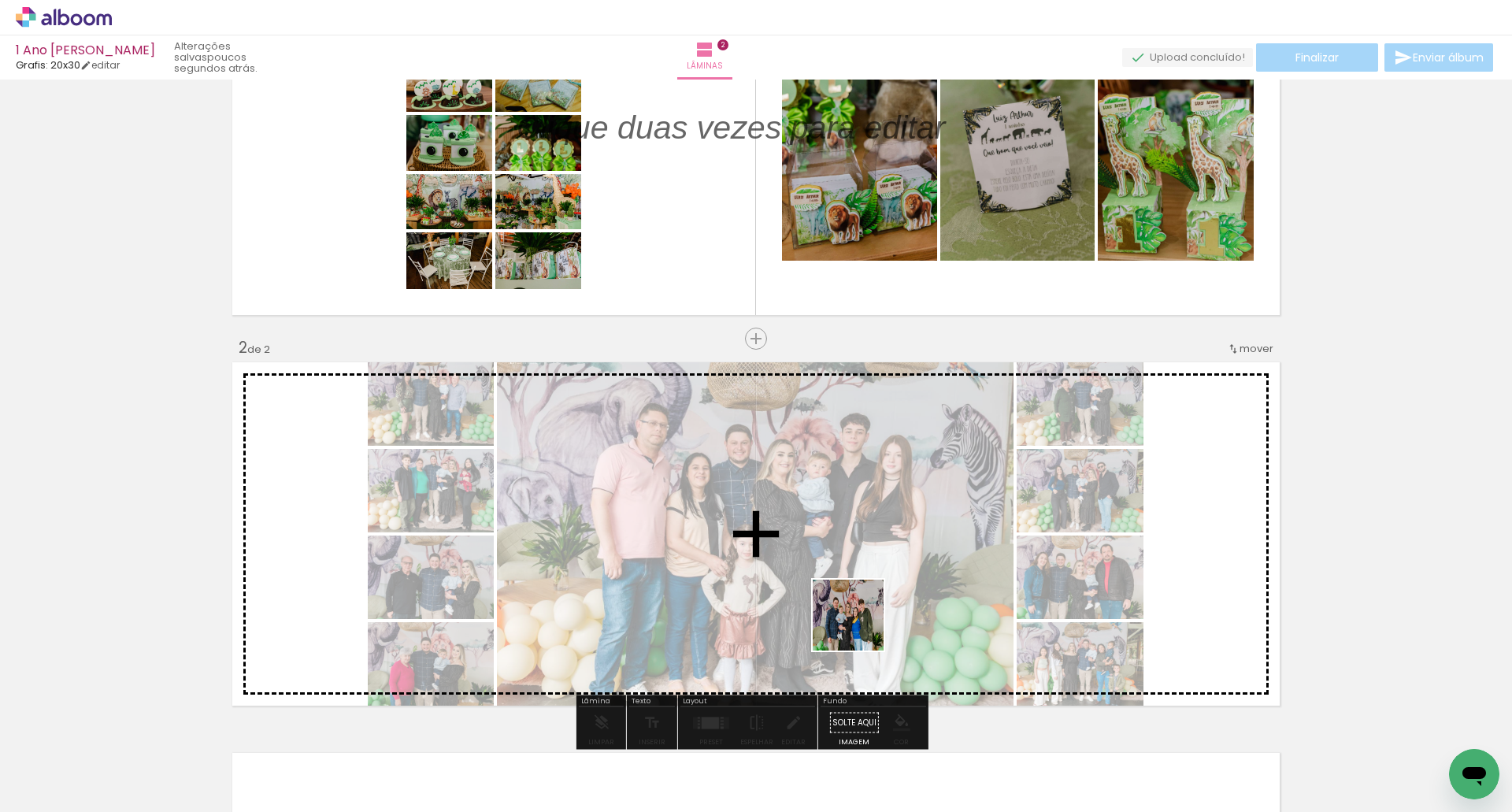
drag, startPoint x: 844, startPoint y: 767, endPoint x: 860, endPoint y: 627, distance: 140.9
click at [860, 627] on quentale-workspace at bounding box center [756, 406] width 1512 height 812
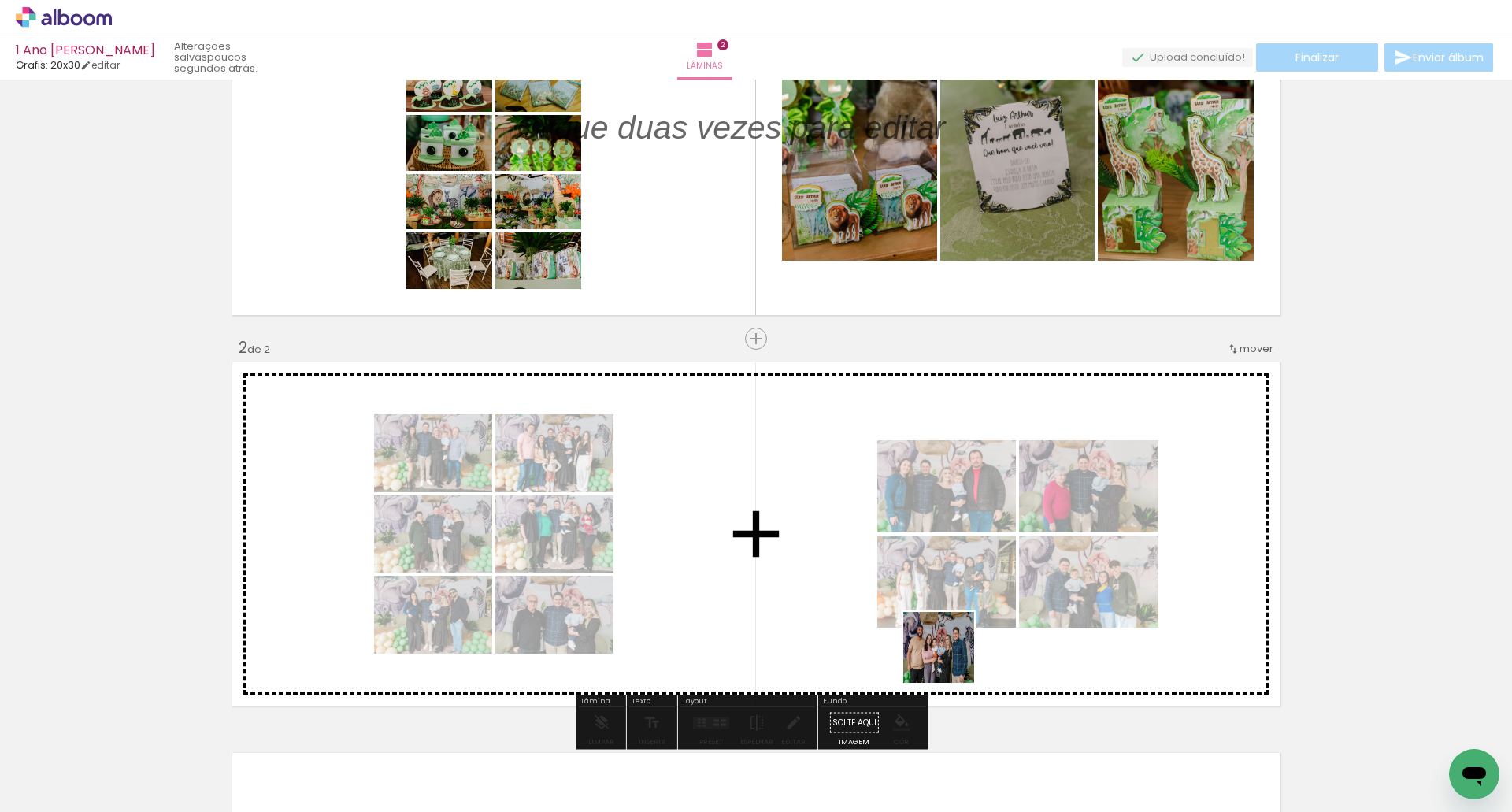
drag, startPoint x: 937, startPoint y: 765, endPoint x: 948, endPoint y: 588, distance: 177.3
click at [948, 577] on quentale-workspace at bounding box center [756, 406] width 1512 height 812
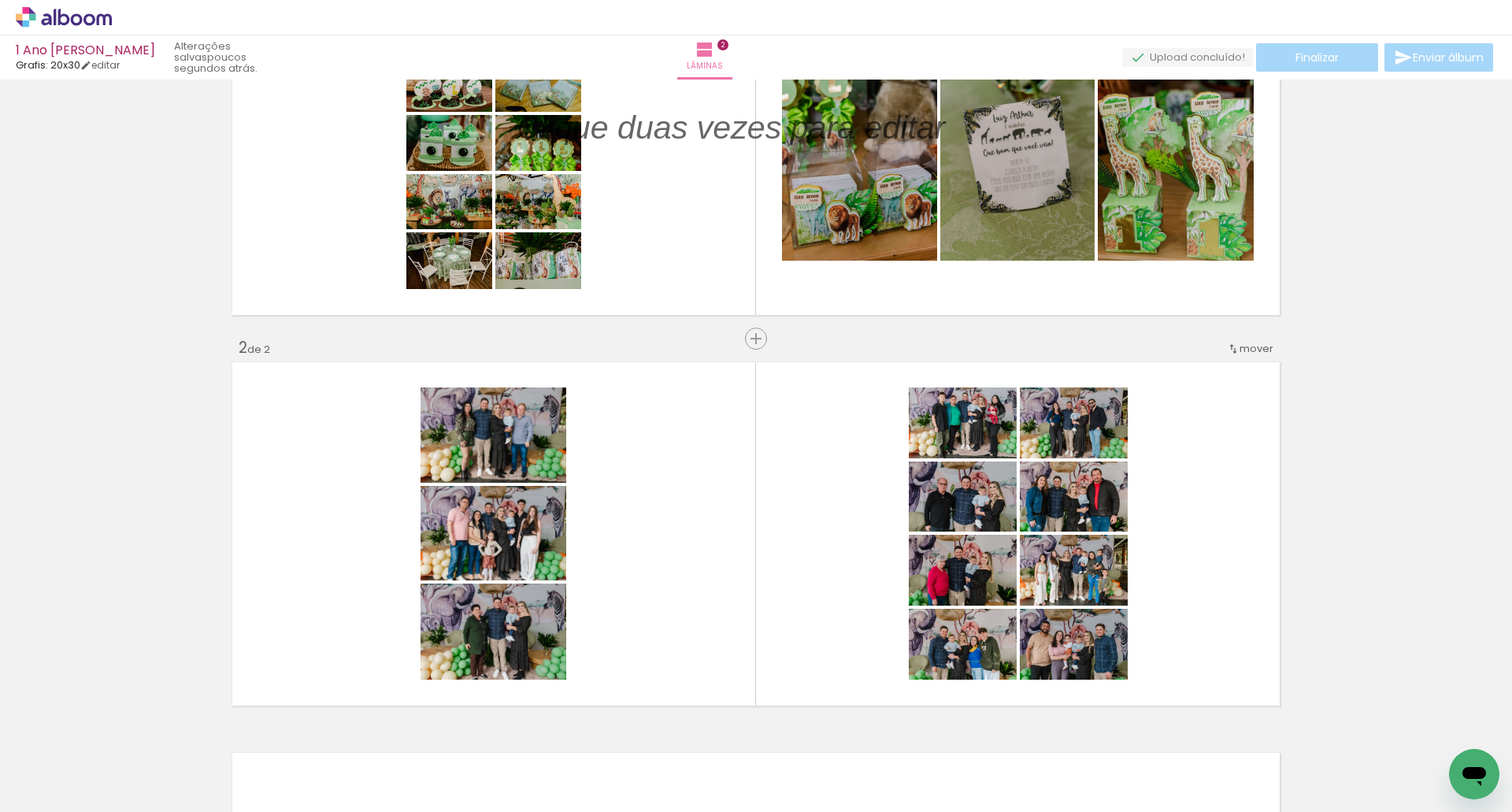
scroll to position [0, 5326]
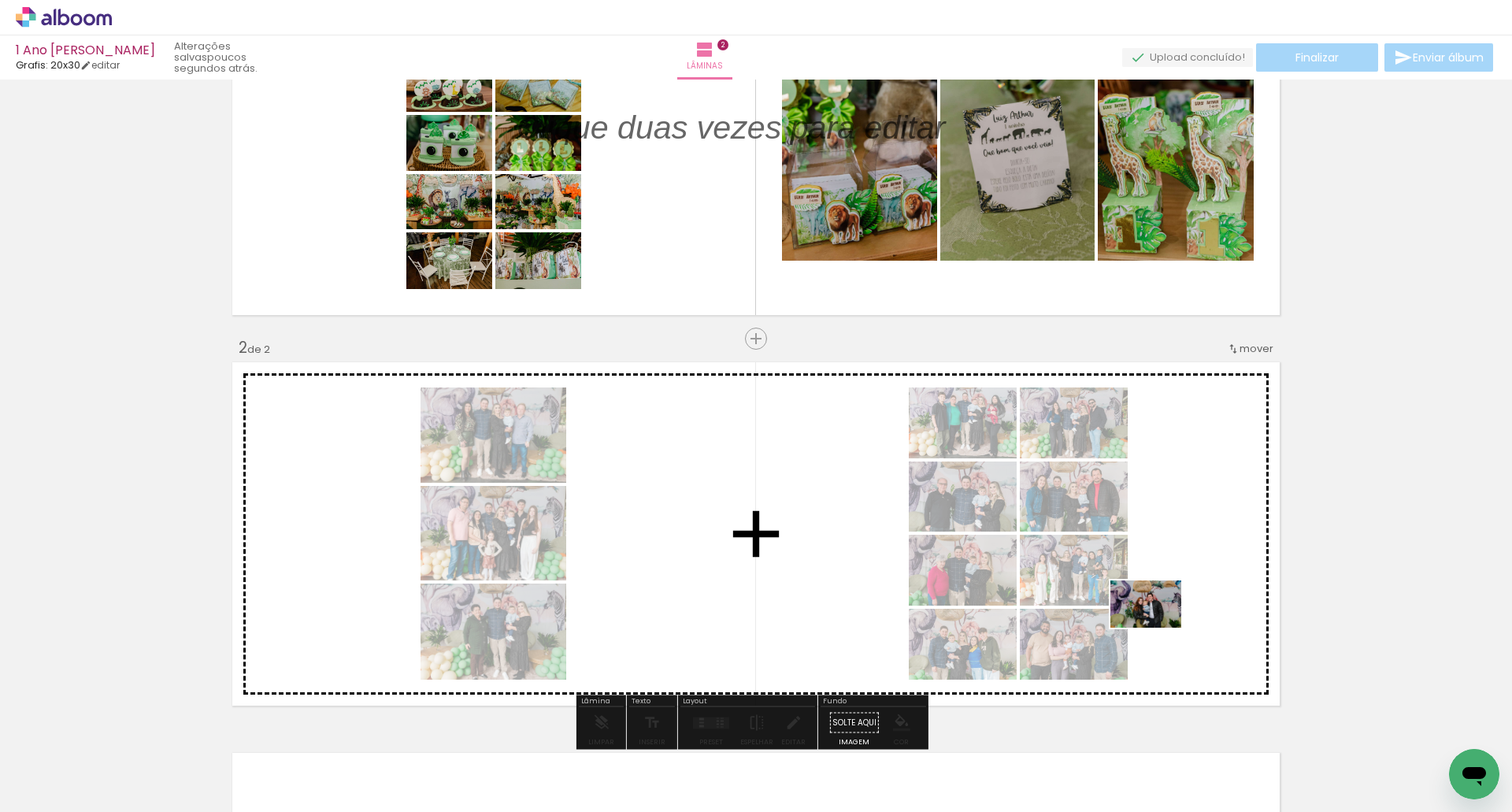
drag, startPoint x: 1263, startPoint y: 767, endPoint x: 1158, endPoint y: 628, distance: 174.2
click at [1158, 628] on quentale-workspace at bounding box center [756, 406] width 1512 height 812
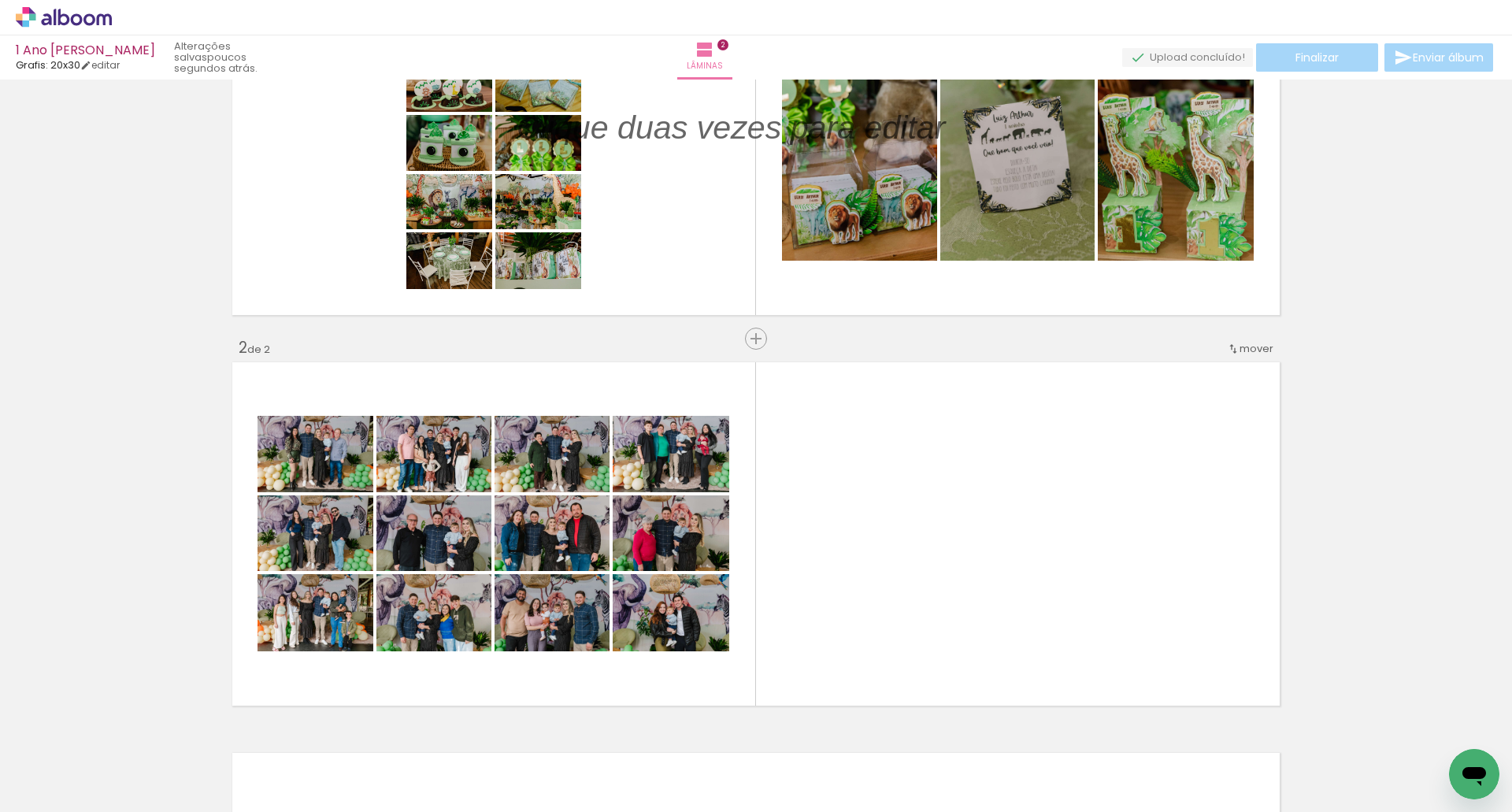
scroll to position [0, 1770]
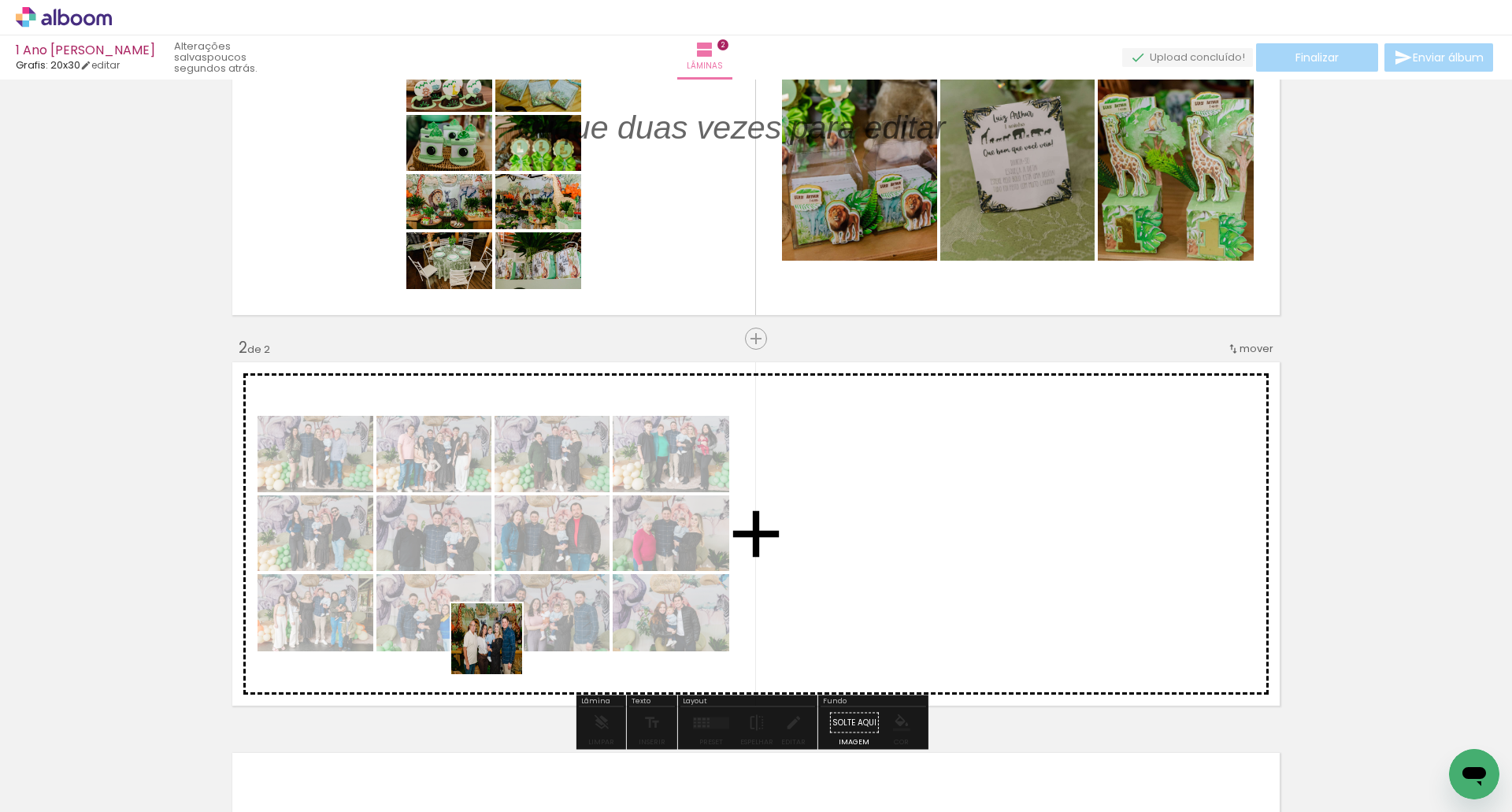
drag, startPoint x: 422, startPoint y: 759, endPoint x: 544, endPoint y: 556, distance: 236.8
click at [544, 556] on quentale-workspace at bounding box center [756, 406] width 1512 height 812
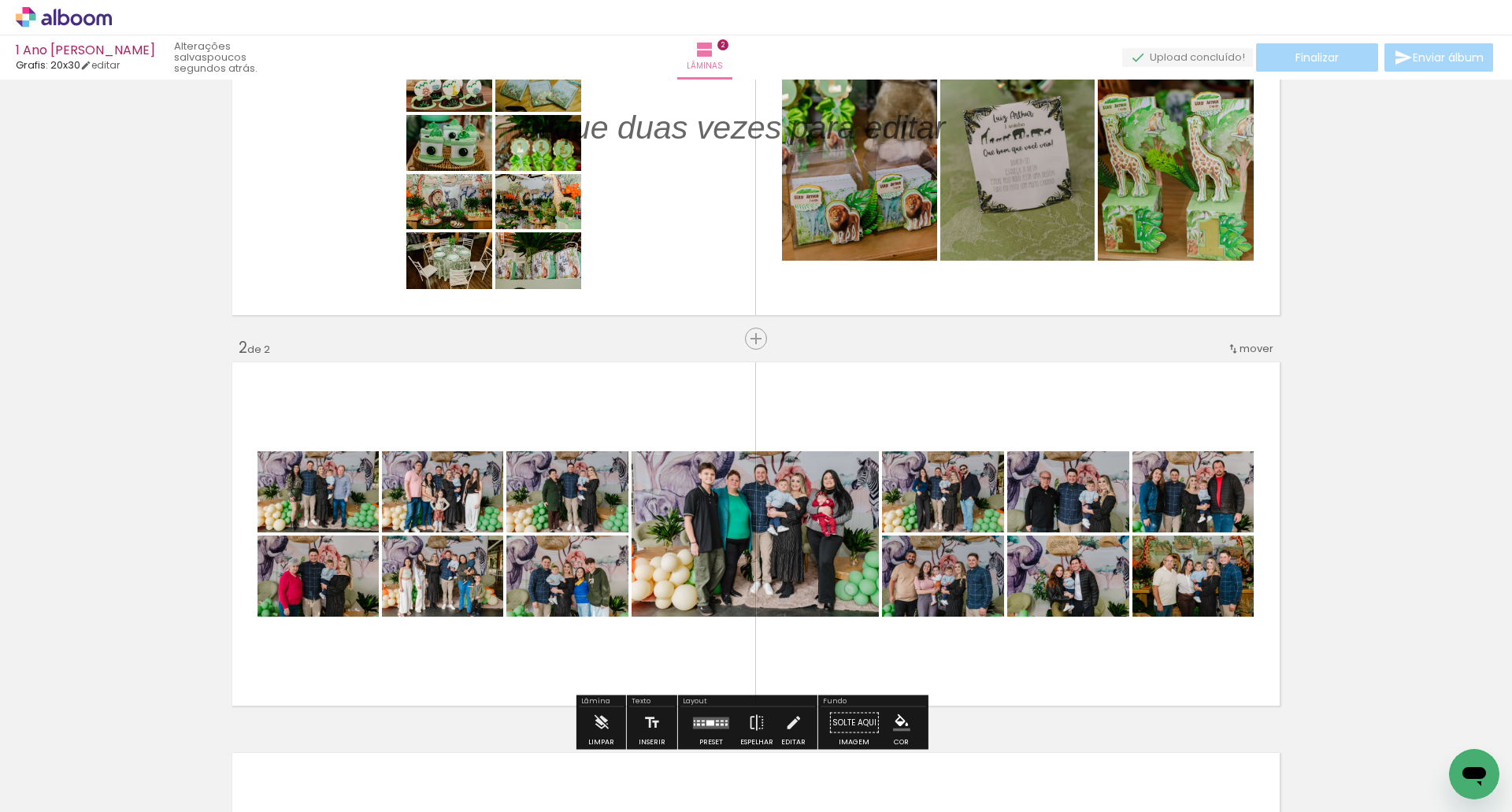
scroll to position [315, 0]
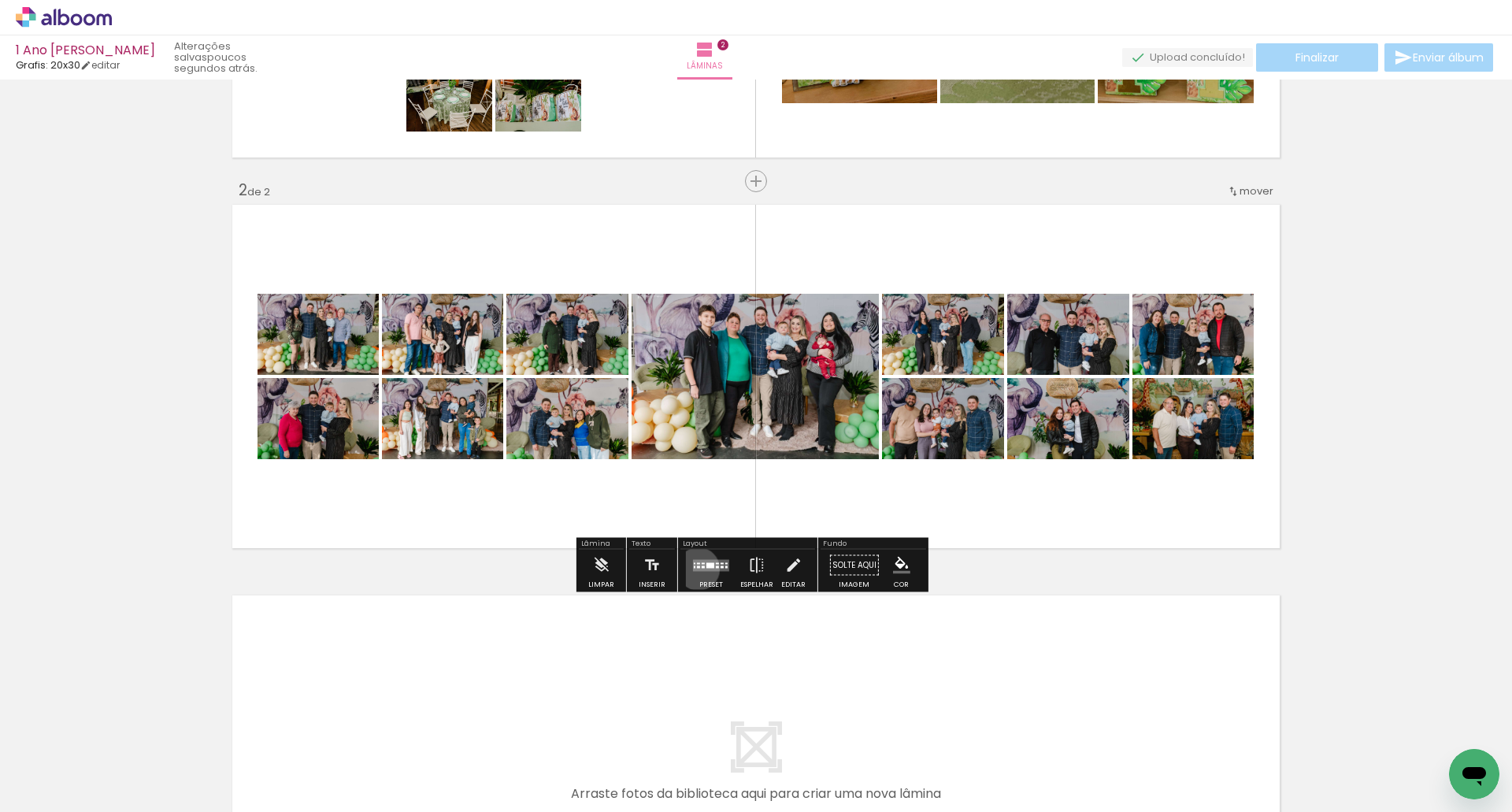
click at [695, 568] on quentale-layouter at bounding box center [711, 564] width 36 height 12
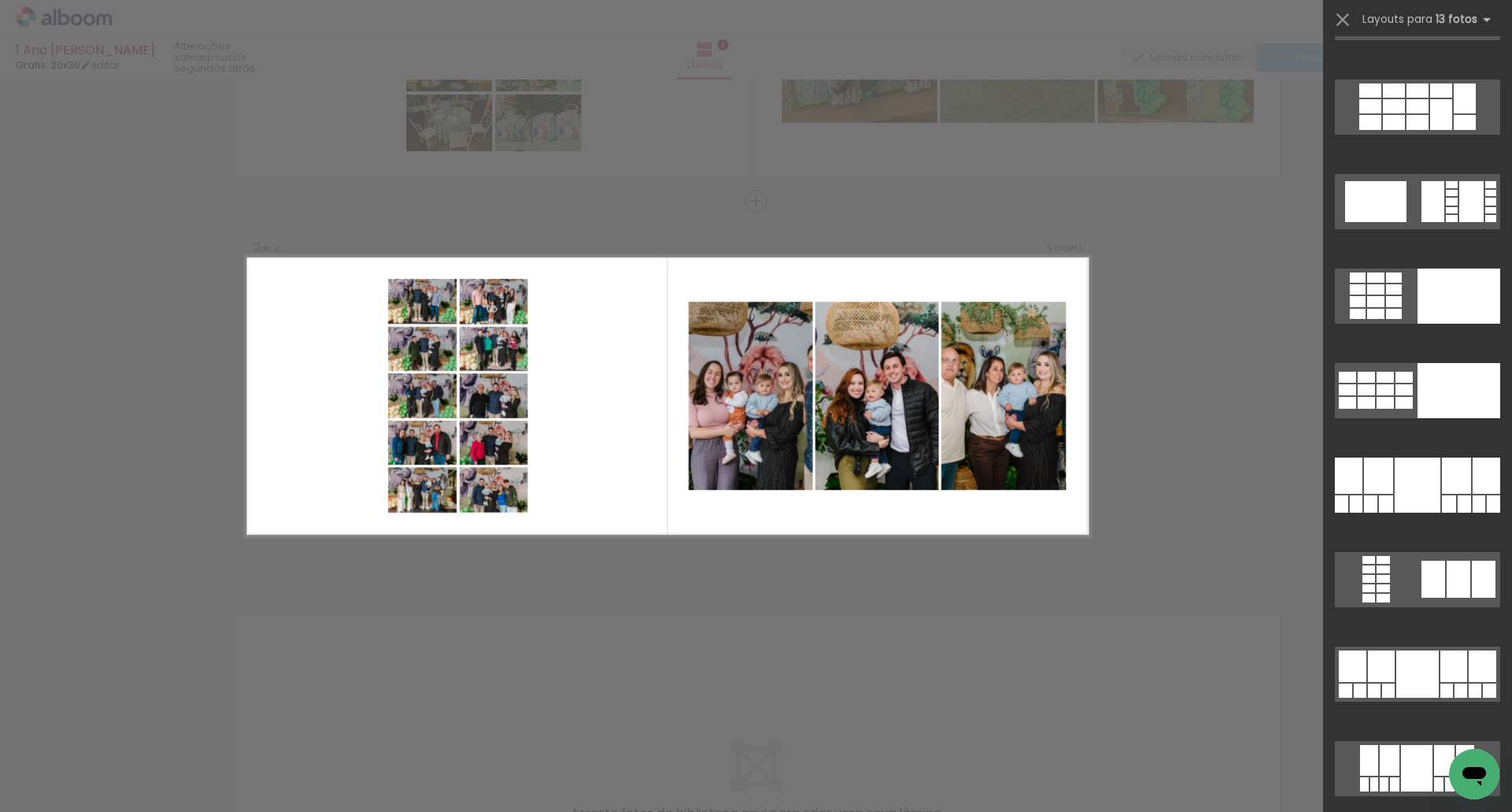
scroll to position [945, 0]
